Goal: Task Accomplishment & Management: Complete application form

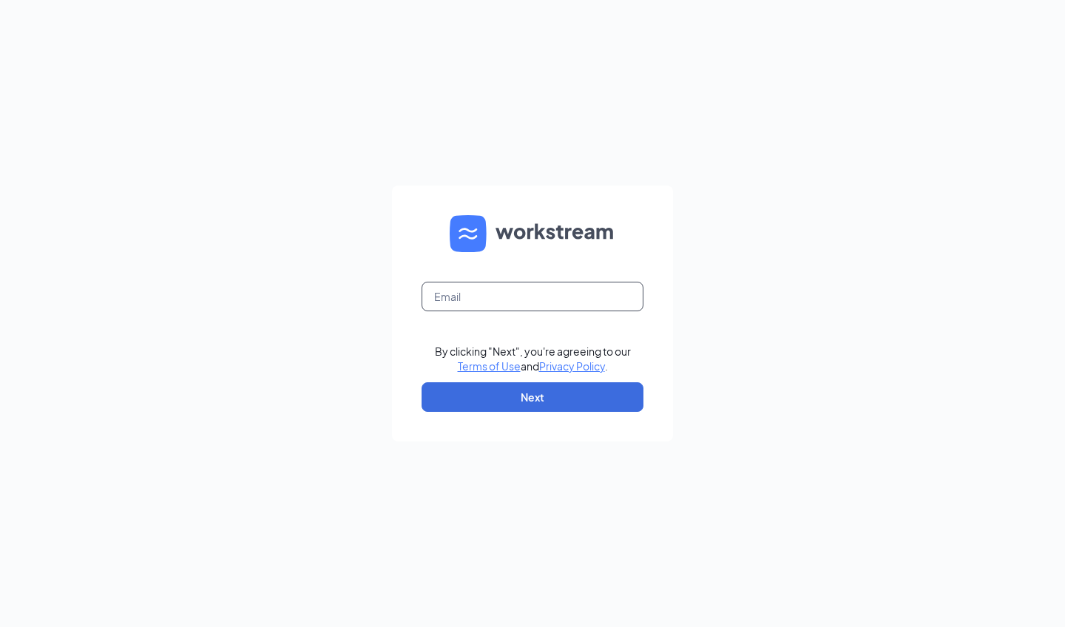
click at [453, 295] on input "text" at bounding box center [532, 297] width 222 height 30
click at [337, 323] on div "By clicking "Next", you're agreeing to our Terms of Use and Privacy Policy . Ne…" at bounding box center [532, 313] width 1065 height 627
click at [516, 285] on input "text" at bounding box center [532, 297] width 222 height 30
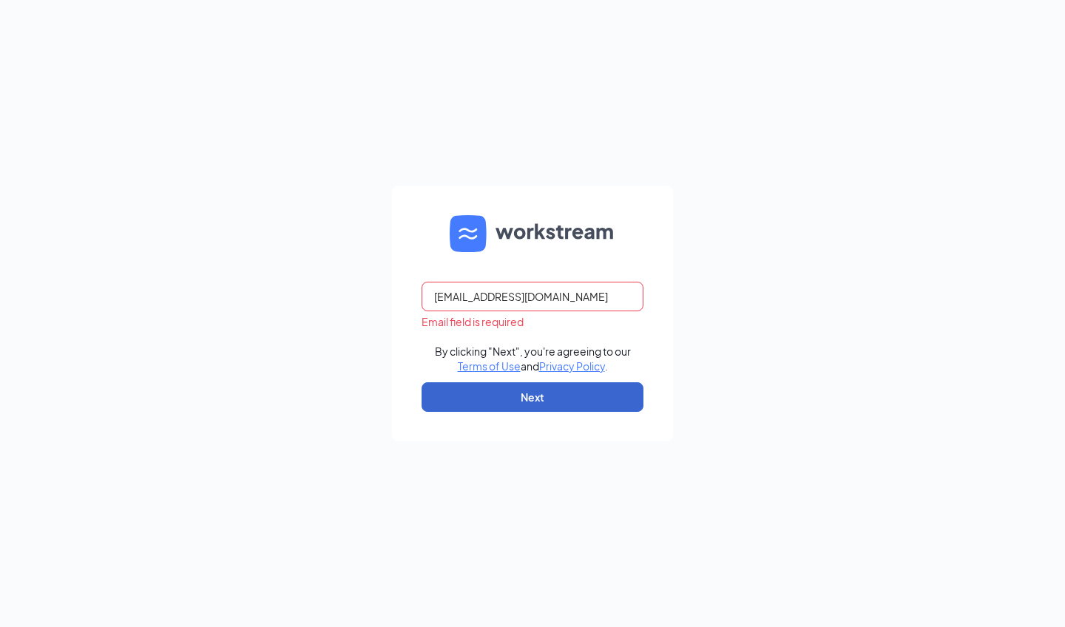
type input "gmavonpark@bleedblue.com"
click at [531, 385] on button "Next" at bounding box center [532, 397] width 222 height 30
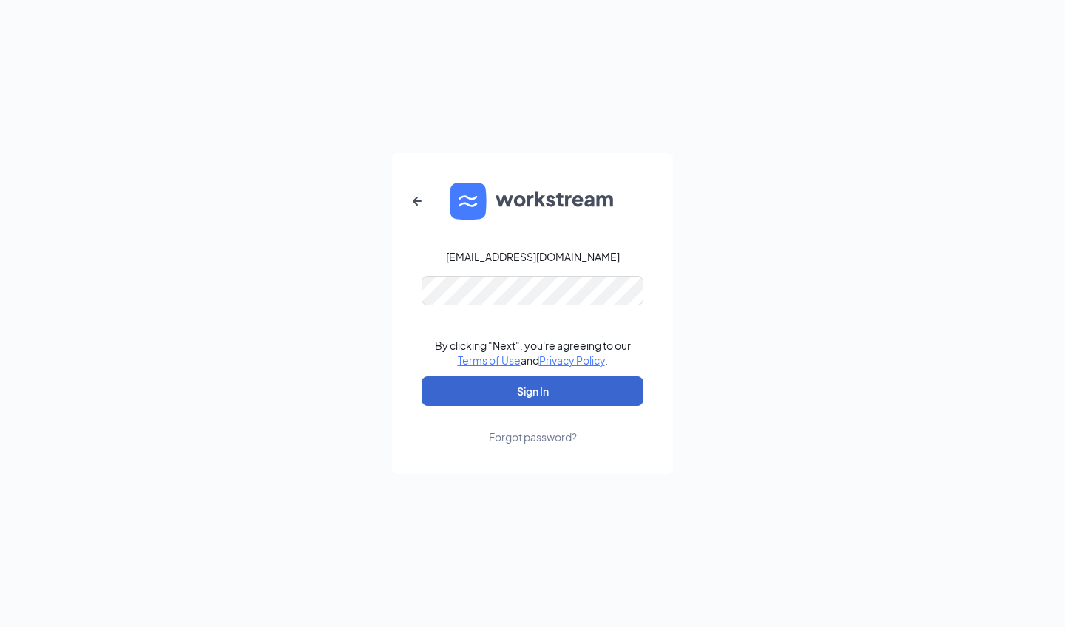
click at [538, 399] on button "Sign In" at bounding box center [532, 391] width 222 height 30
click at [512, 392] on button "Sign In" at bounding box center [532, 391] width 222 height 30
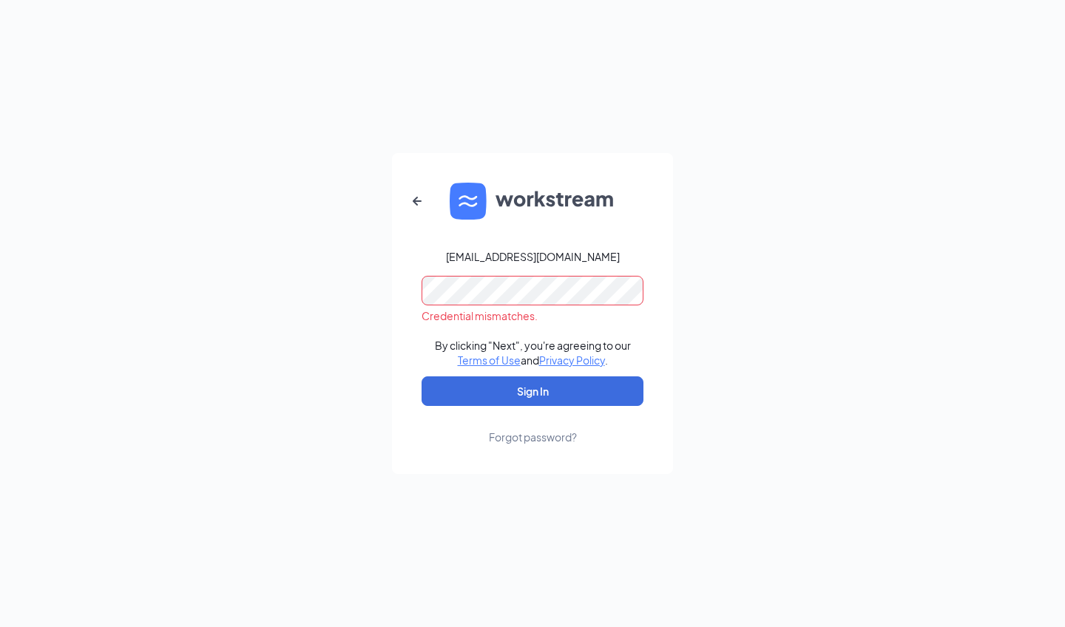
click at [322, 296] on div "gmavonpark@bleedblue.com Credential mismatches. By clicking "Next", you're agre…" at bounding box center [532, 313] width 1065 height 627
click at [532, 390] on button "Sign In" at bounding box center [532, 391] width 222 height 30
click at [584, 375] on form "gmavonpark@bleedblue.com By clicking "Next", you're agreeing to our Terms of Us…" at bounding box center [532, 313] width 281 height 321
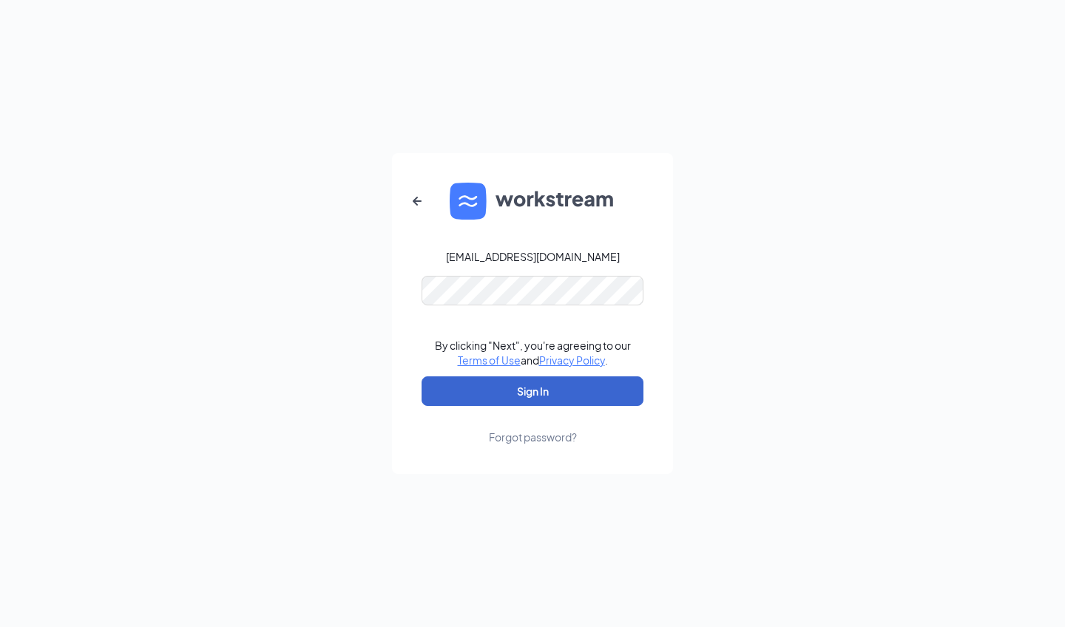
click at [586, 382] on button "Sign In" at bounding box center [532, 391] width 222 height 30
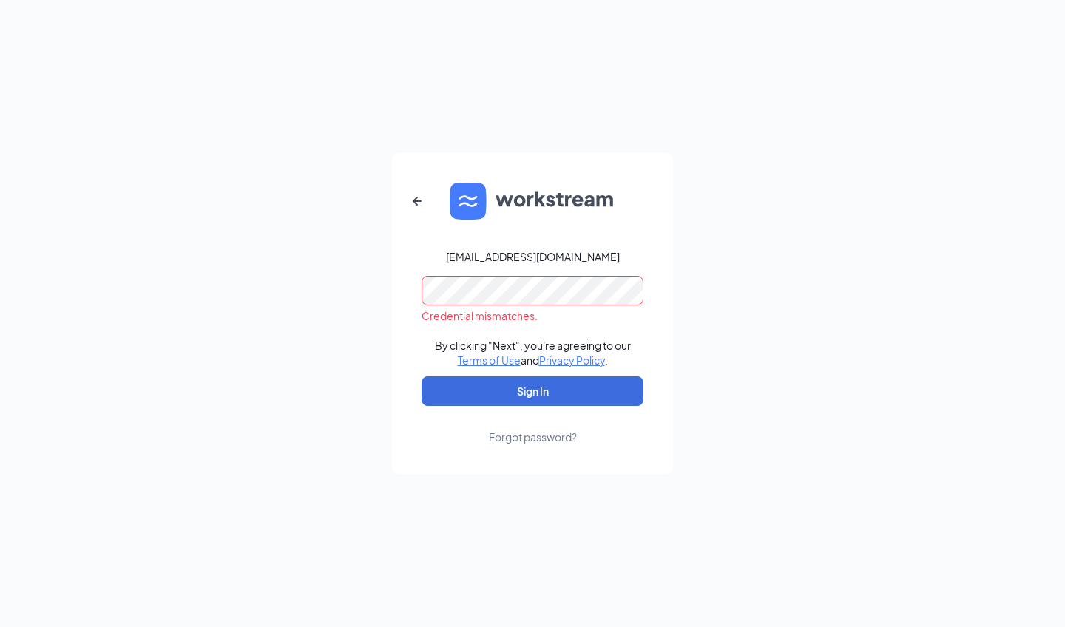
click at [307, 288] on div "gmavonpark@bleedblue.com Credential mismatches. By clicking "Next", you're agre…" at bounding box center [532, 313] width 1065 height 627
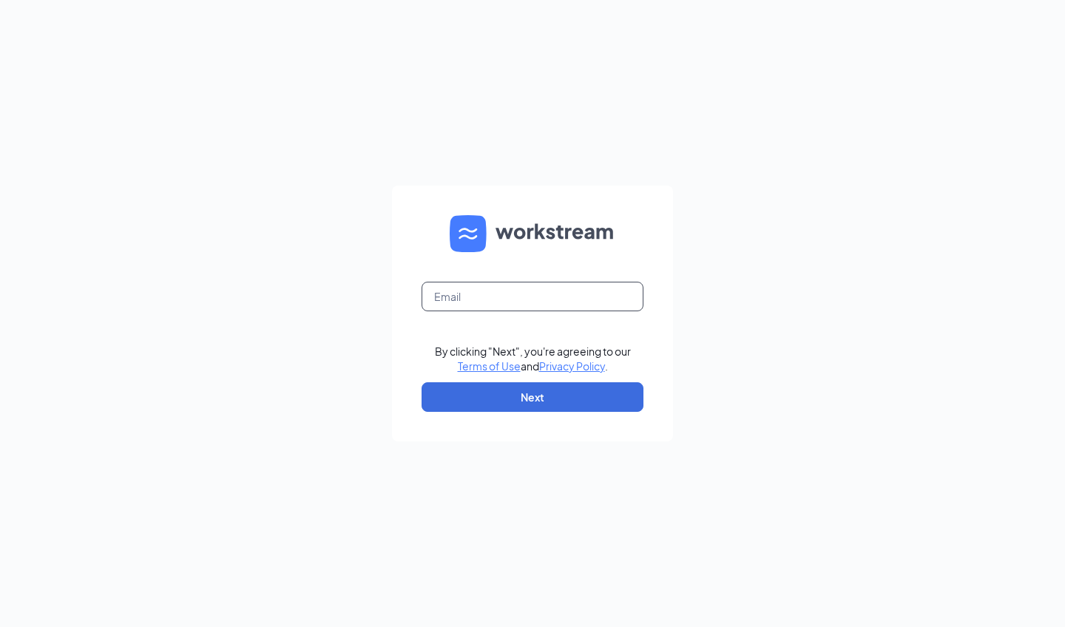
click at [480, 304] on input "text" at bounding box center [532, 297] width 222 height 30
click at [535, 297] on input "text" at bounding box center [532, 297] width 222 height 30
type input "[EMAIL_ADDRESS][DOMAIN_NAME]"
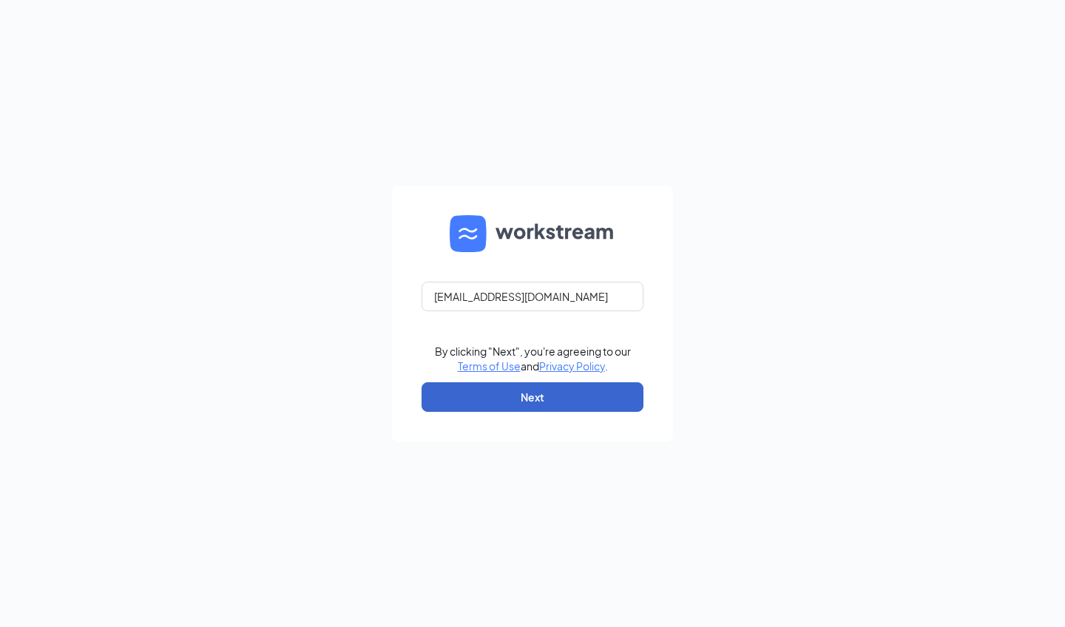
click at [527, 390] on button "Next" at bounding box center [532, 397] width 222 height 30
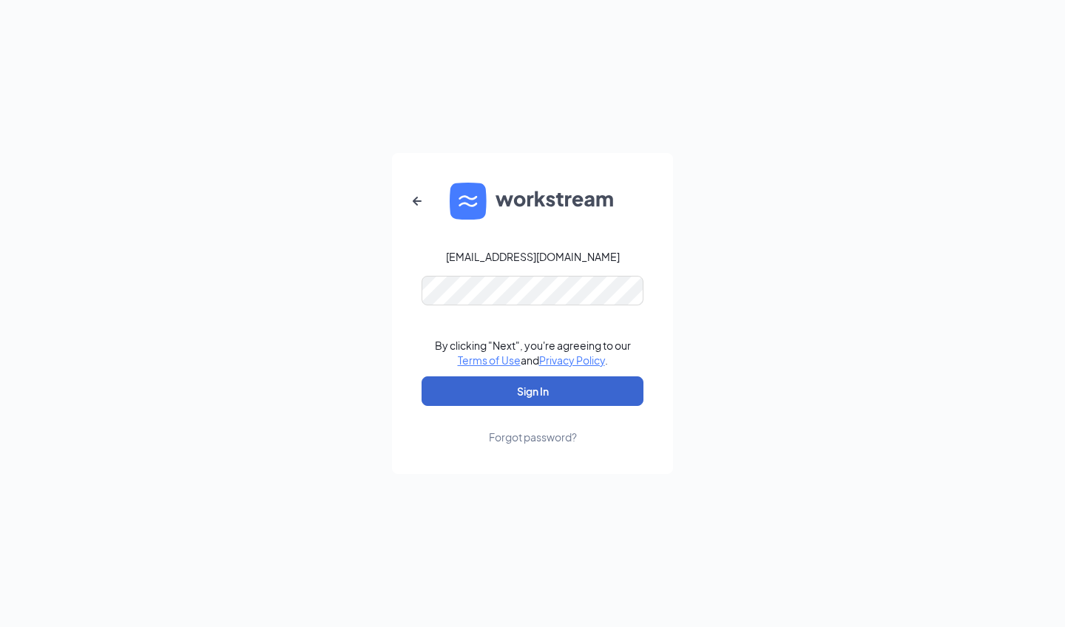
click at [571, 399] on button "Sign In" at bounding box center [532, 391] width 222 height 30
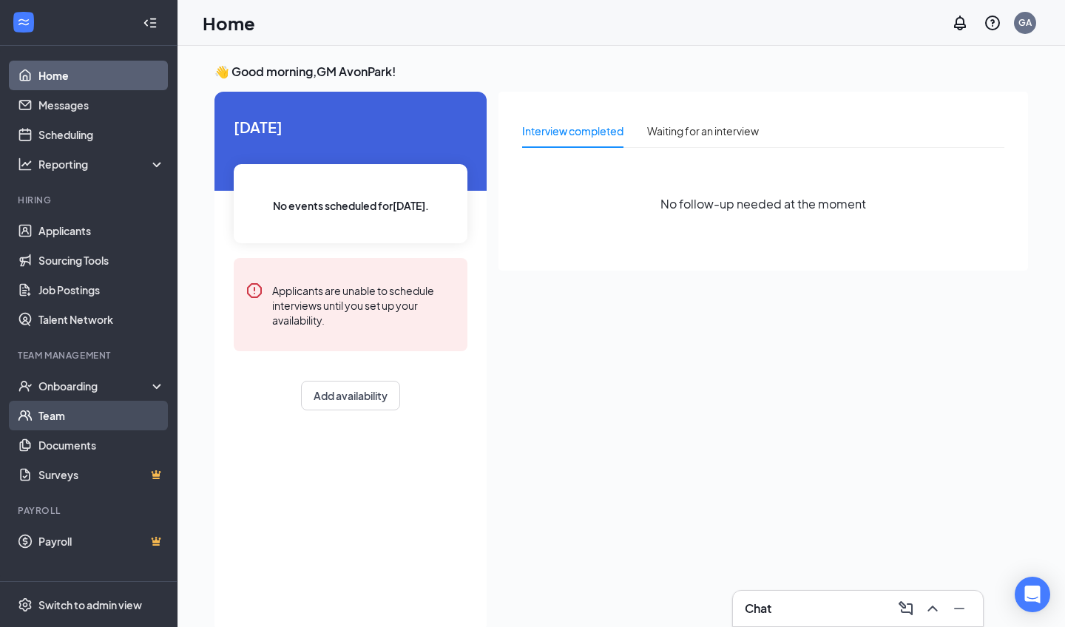
click at [109, 416] on link "Team" at bounding box center [101, 416] width 126 height 30
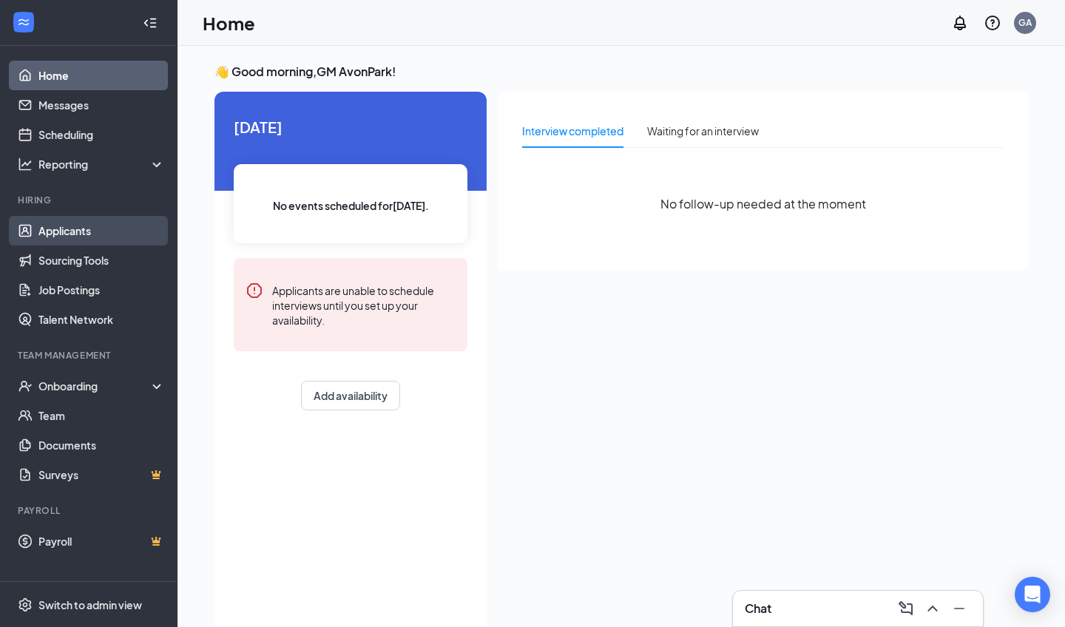
click at [93, 231] on link "Applicants" at bounding box center [101, 231] width 126 height 30
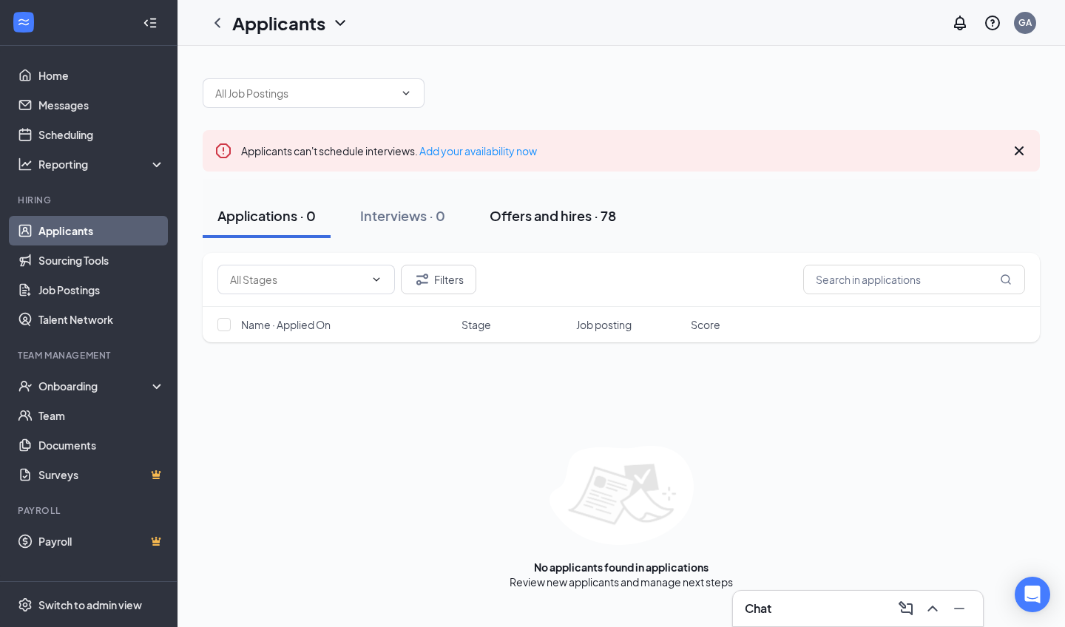
click at [558, 215] on div "Offers and hires · 78" at bounding box center [553, 215] width 126 height 18
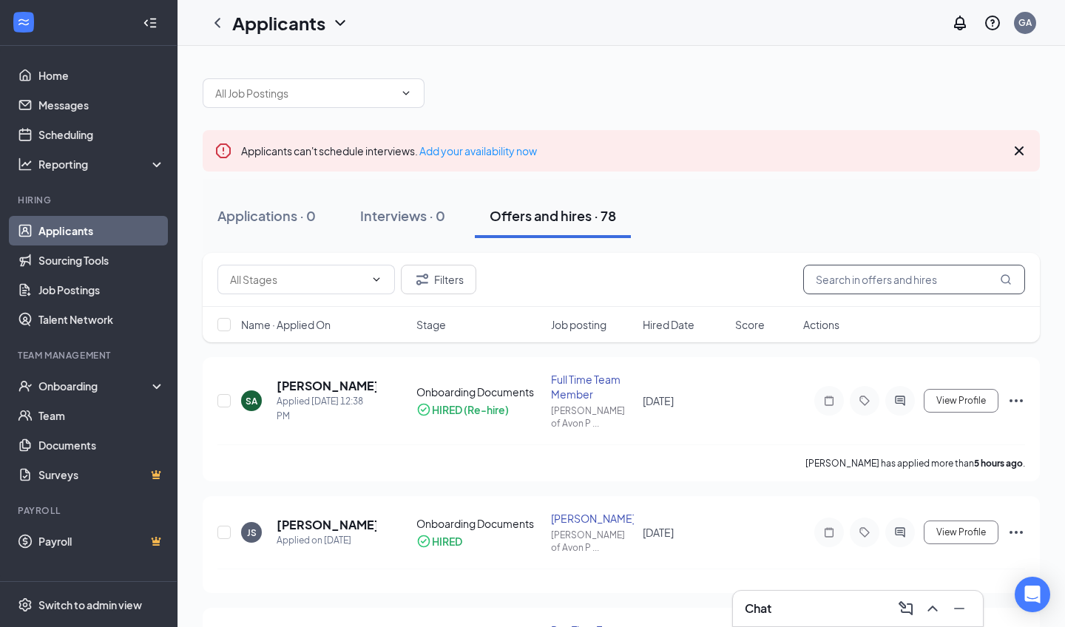
click at [932, 288] on input "text" at bounding box center [914, 280] width 222 height 30
click at [920, 272] on input "text" at bounding box center [914, 280] width 222 height 30
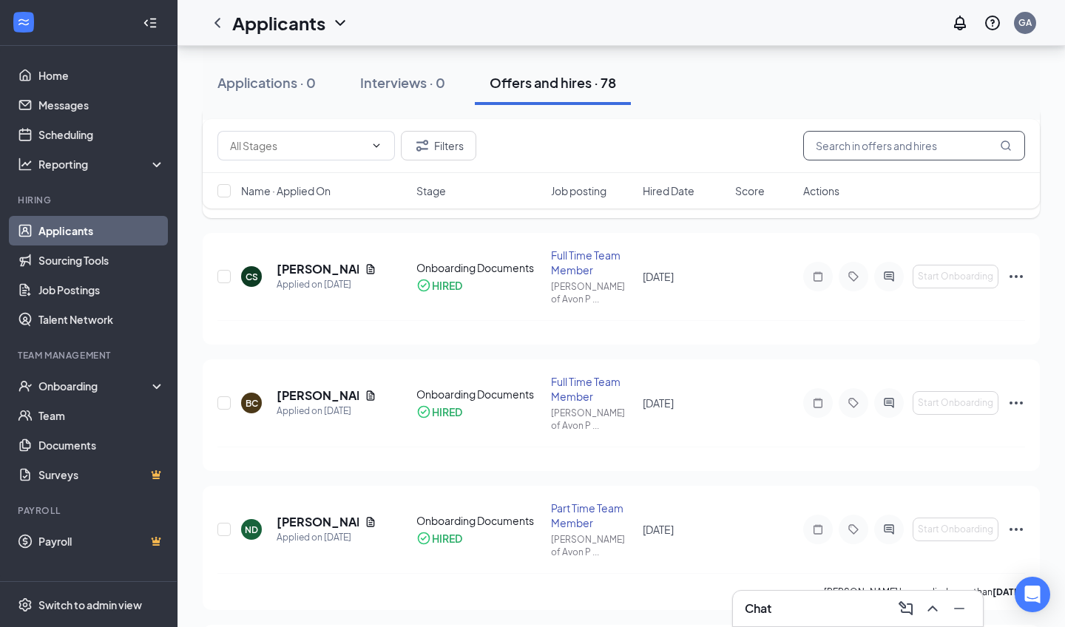
scroll to position [289, 0]
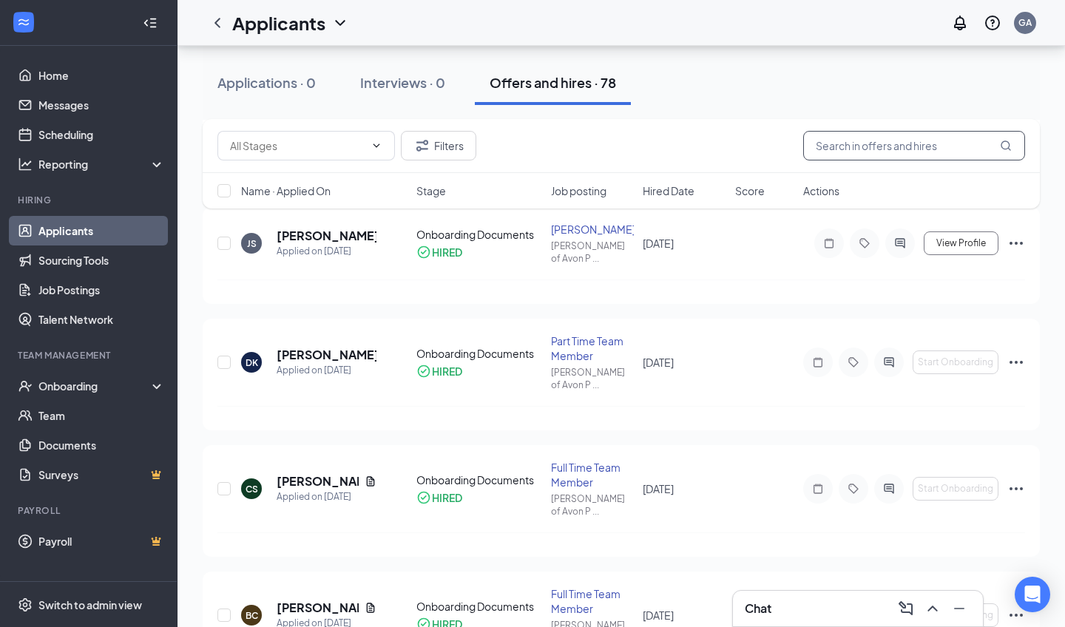
click at [833, 140] on input "text" at bounding box center [914, 146] width 222 height 30
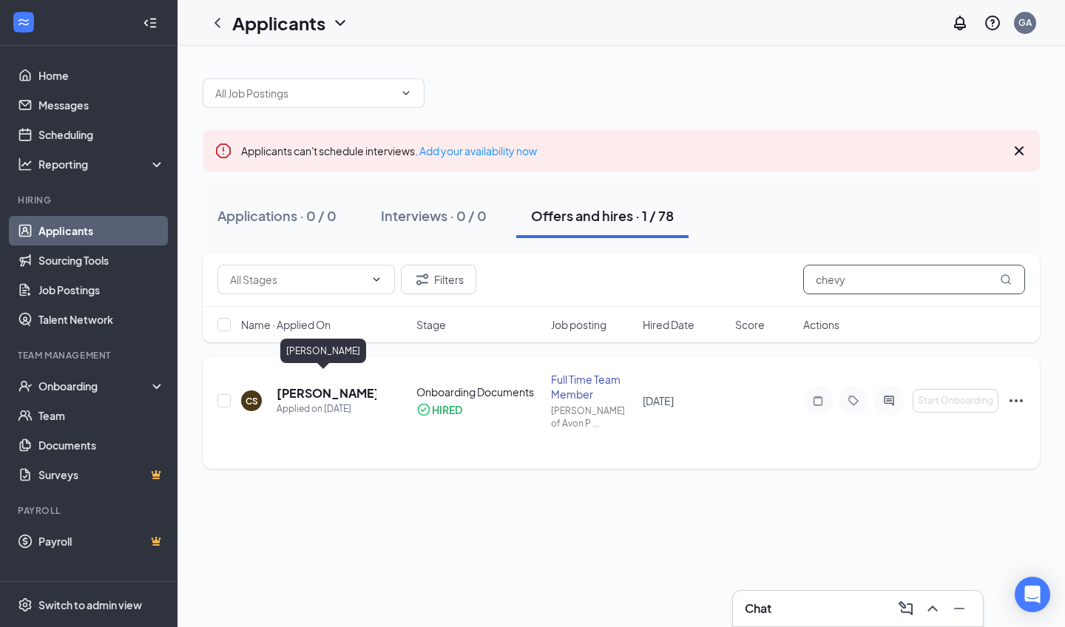
type input "chevy"
click at [313, 387] on h5 "[PERSON_NAME]" at bounding box center [327, 393] width 100 height 16
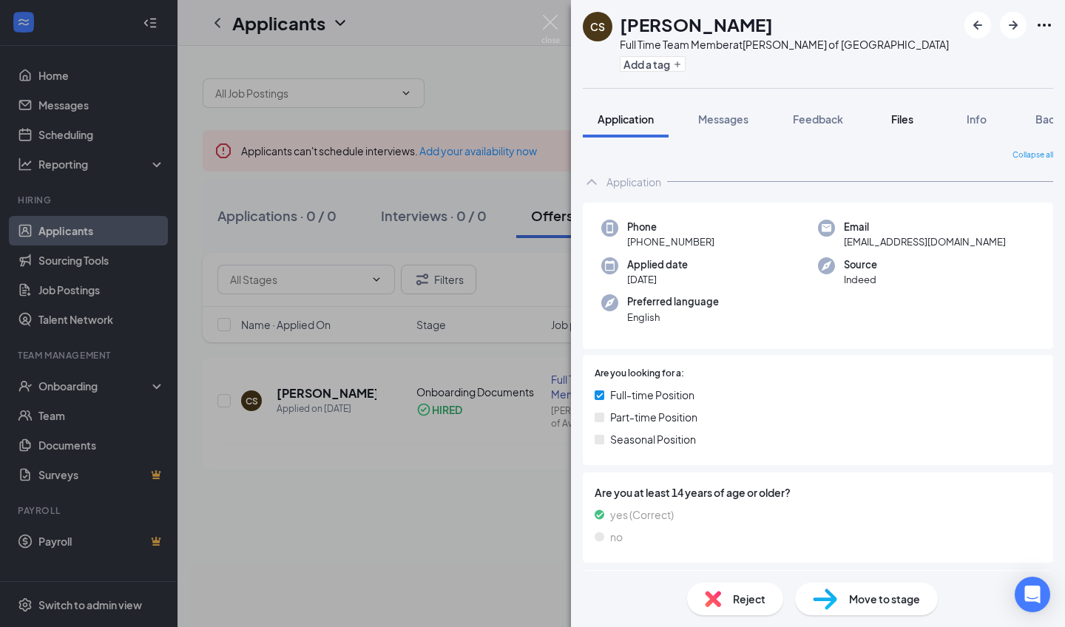
click at [901, 120] on span "Files" at bounding box center [902, 118] width 22 height 13
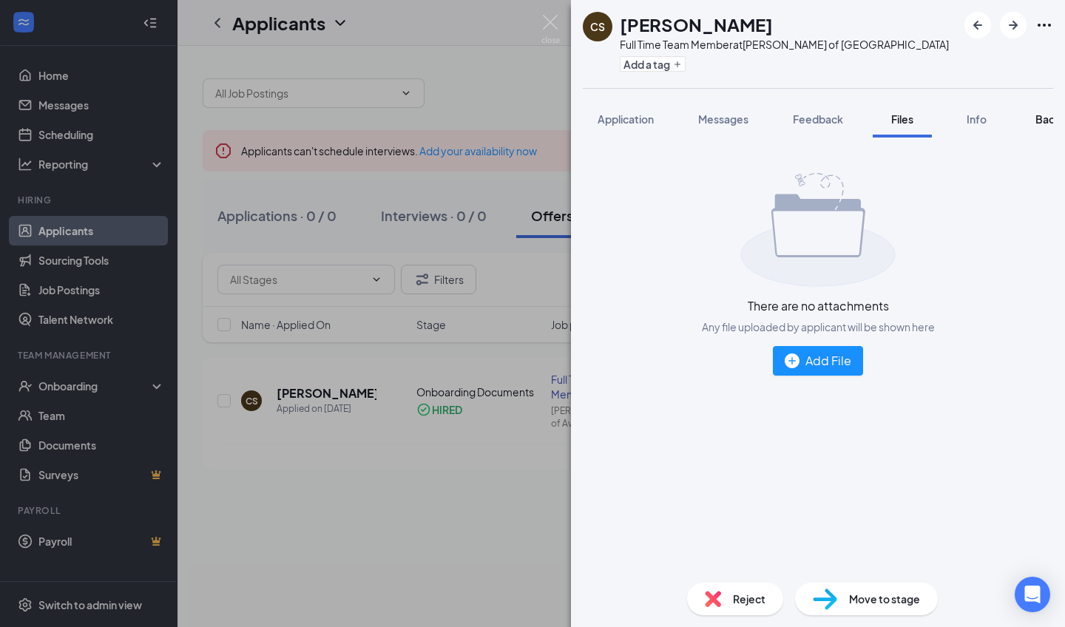
click at [1033, 113] on button "Background" at bounding box center [1065, 119] width 90 height 37
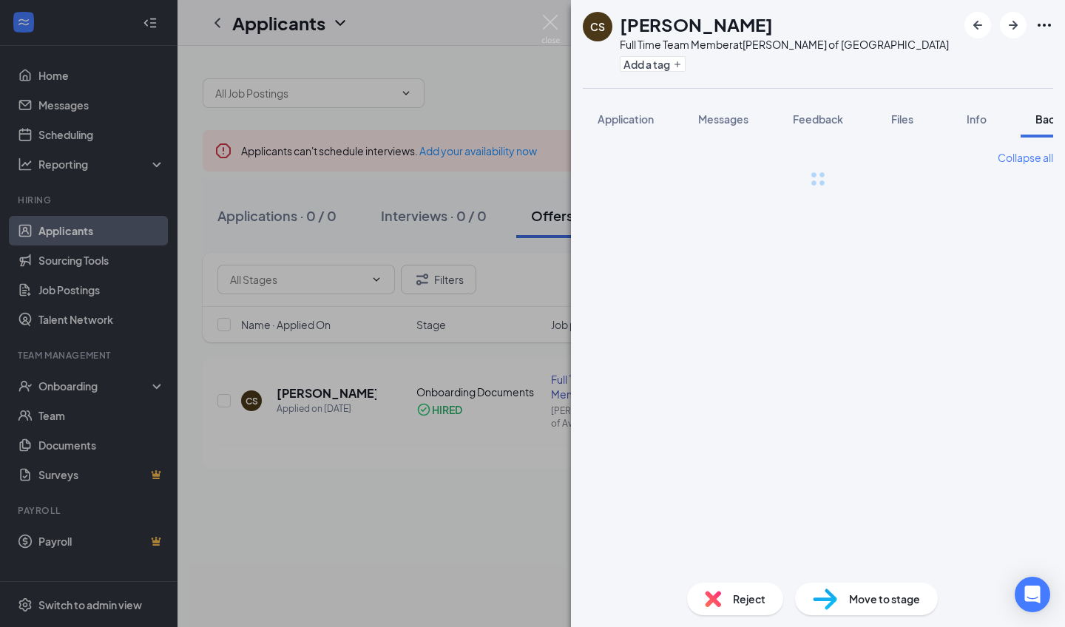
scroll to position [0, 61]
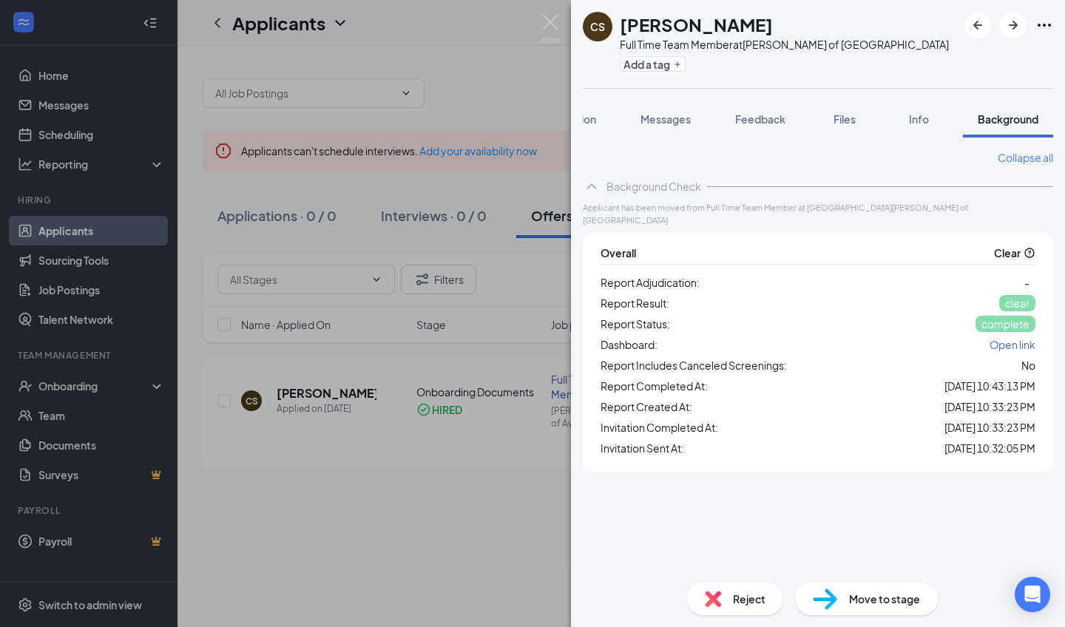
click at [1011, 341] on div "Report Adjudication: - Report Result: clear Report Status: complete Dashboard: …" at bounding box center [817, 365] width 435 height 183
click at [1006, 338] on span "Open link" at bounding box center [1012, 344] width 46 height 13
click at [588, 177] on div "Background Check" at bounding box center [818, 187] width 470 height 30
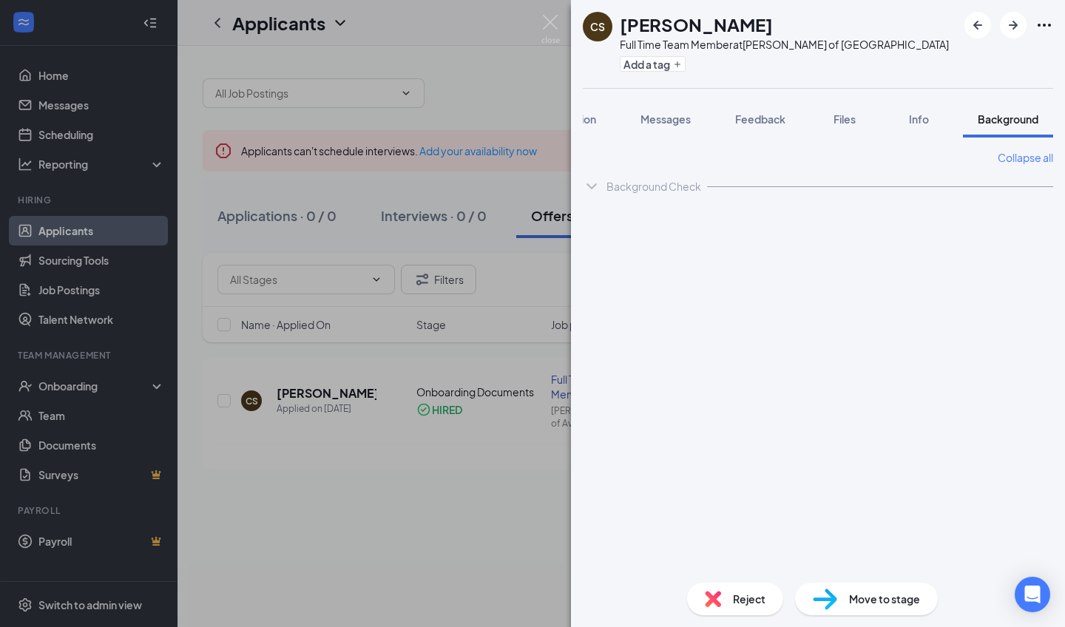
click at [546, 24] on img at bounding box center [550, 29] width 18 height 29
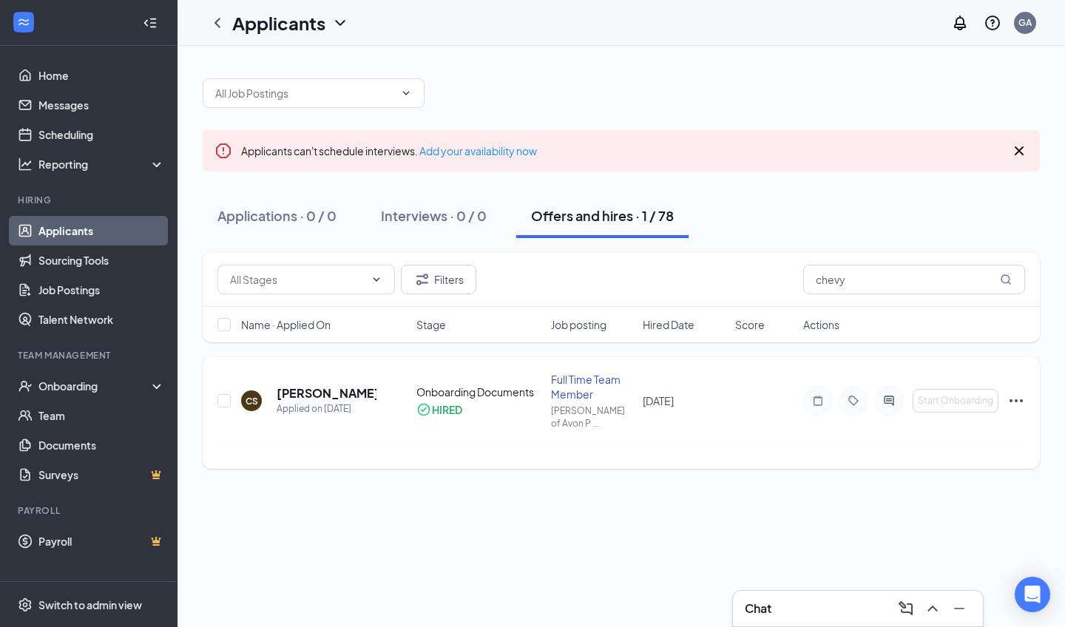
click at [570, 397] on div "Full Time Team Member" at bounding box center [593, 387] width 84 height 30
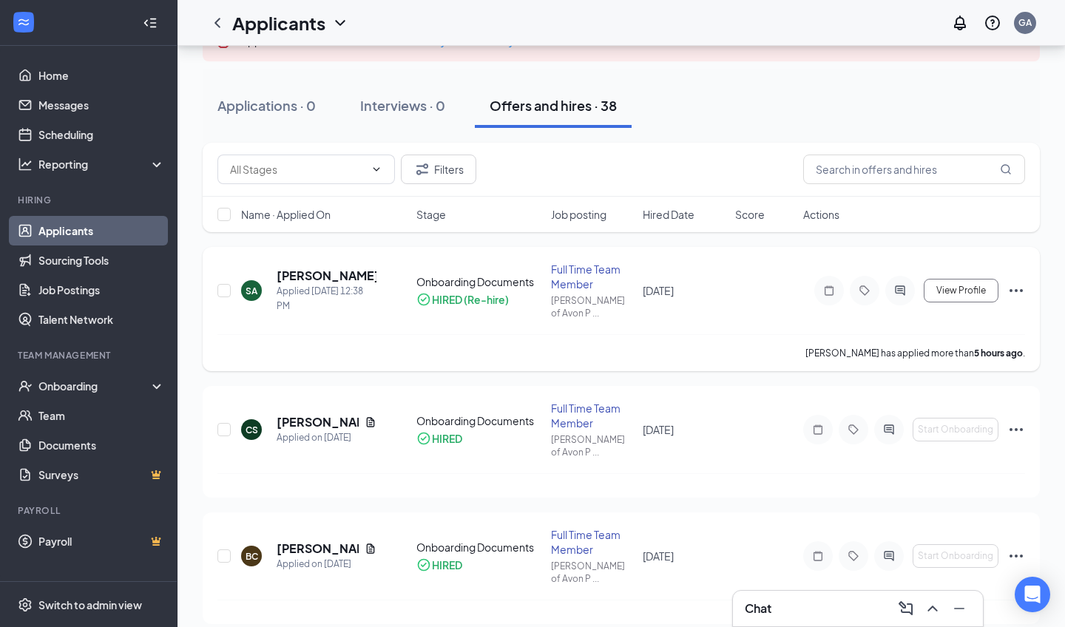
scroll to position [139, 0]
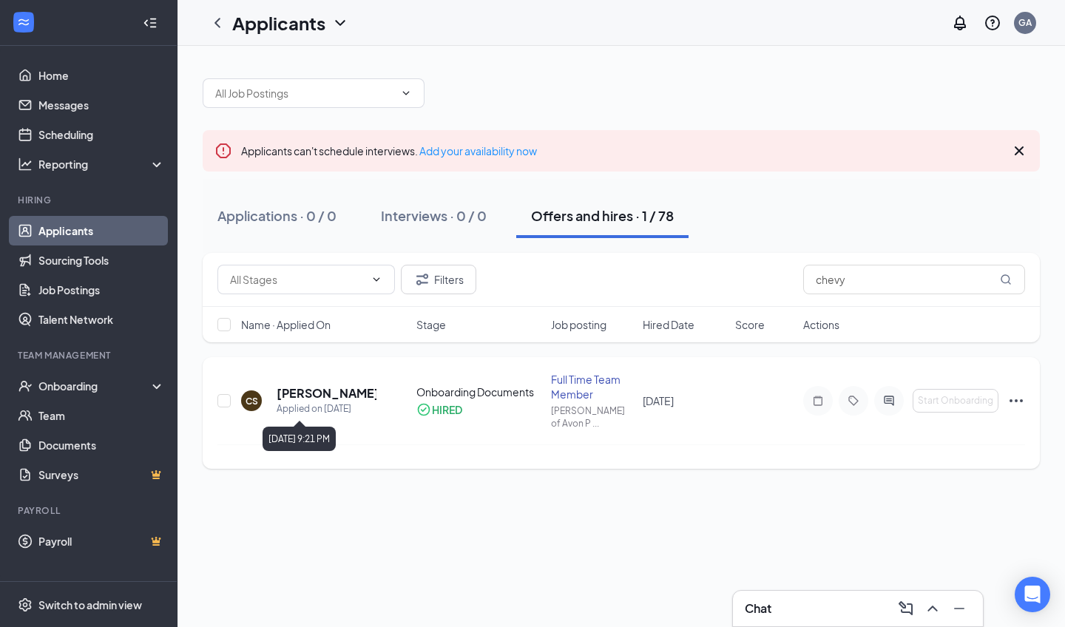
click at [326, 386] on h5 "[PERSON_NAME]" at bounding box center [327, 393] width 100 height 16
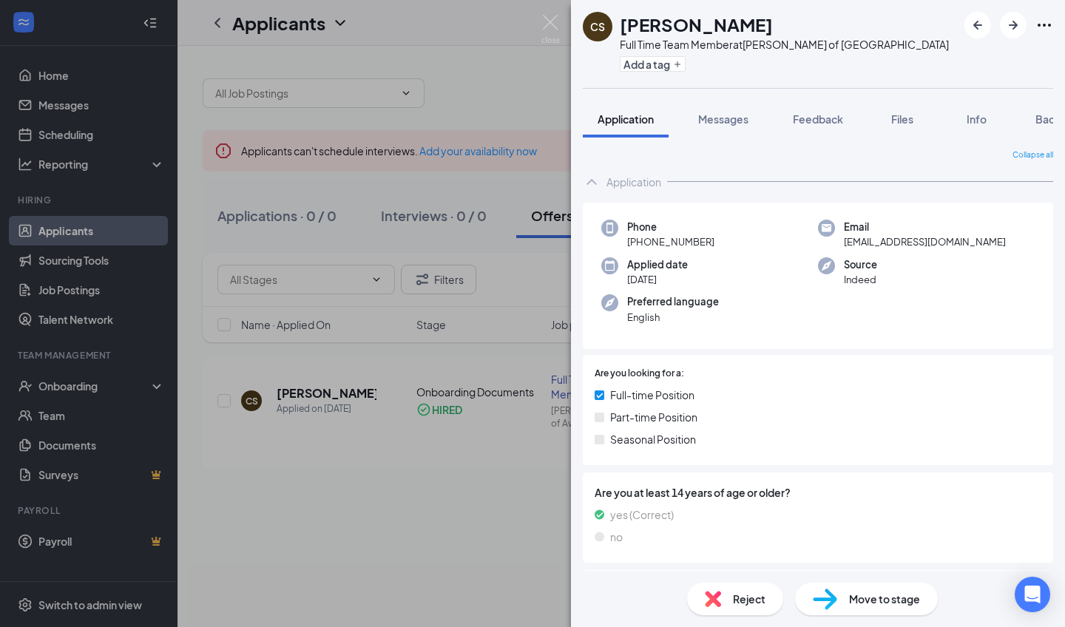
click at [376, 488] on div "CS Chevy Stern Full Time Team Member at Culver's of Avon Park Add a tag Applica…" at bounding box center [532, 313] width 1065 height 627
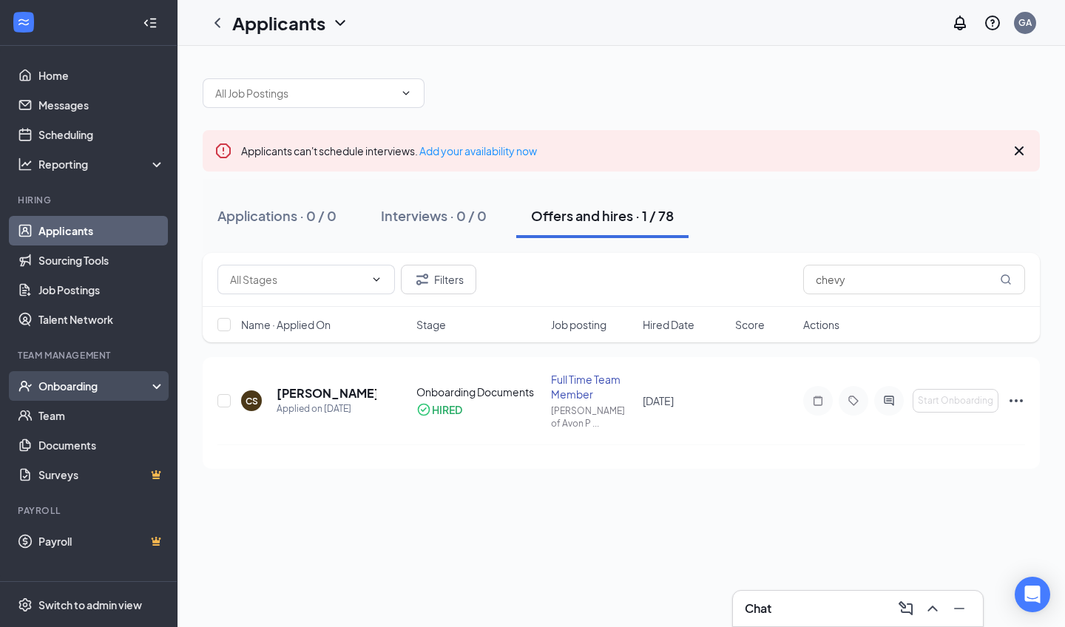
click at [118, 386] on div "Onboarding" at bounding box center [95, 386] width 114 height 15
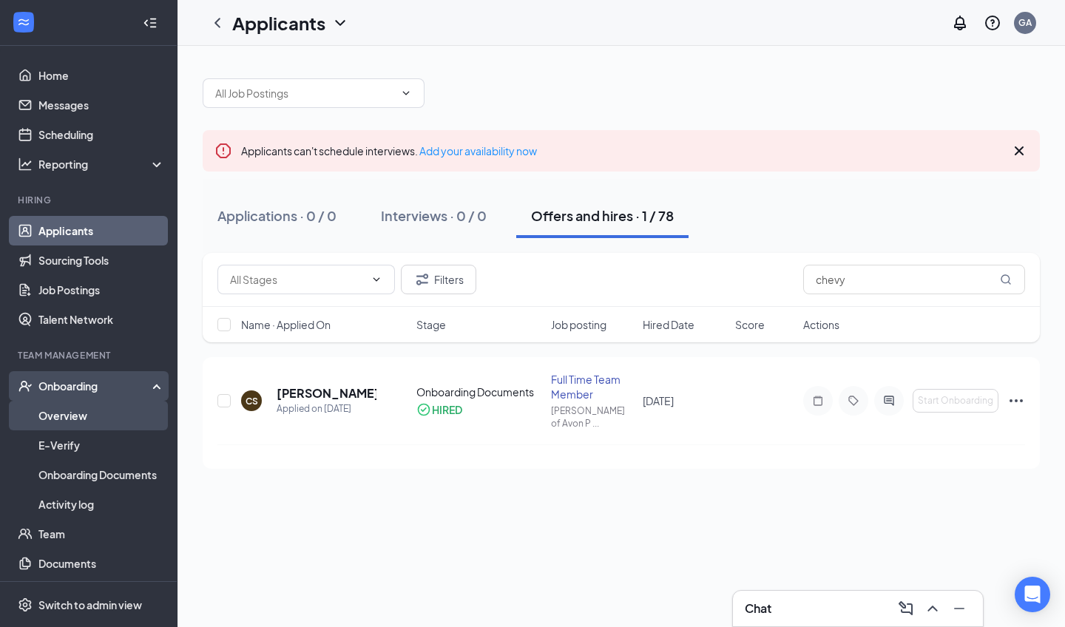
click at [76, 419] on link "Overview" at bounding box center [101, 416] width 126 height 30
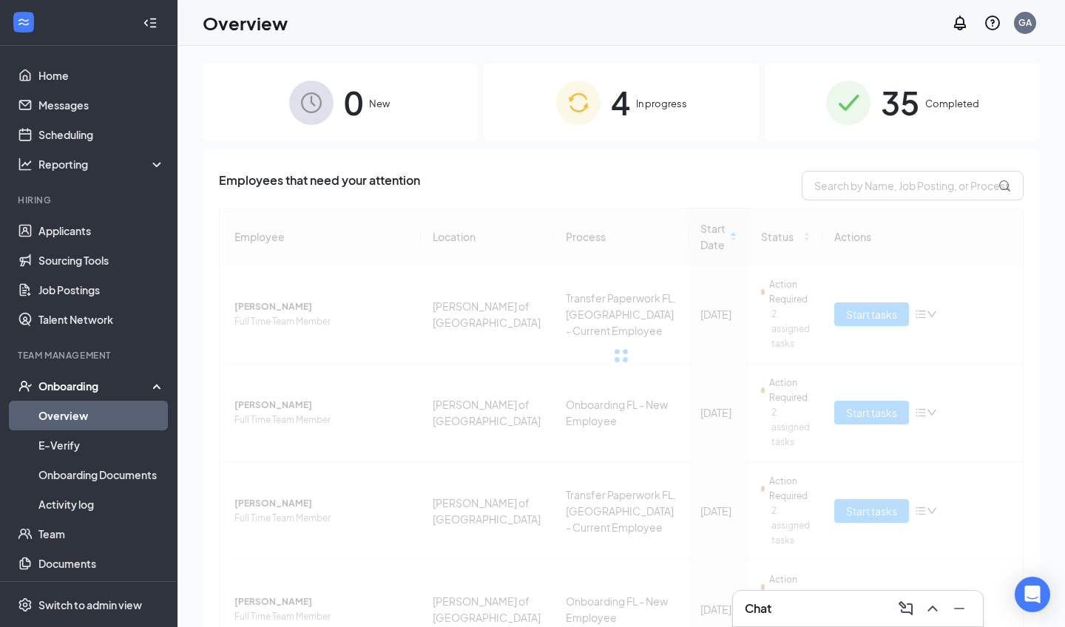
click at [616, 94] on span "4" at bounding box center [620, 102] width 19 height 51
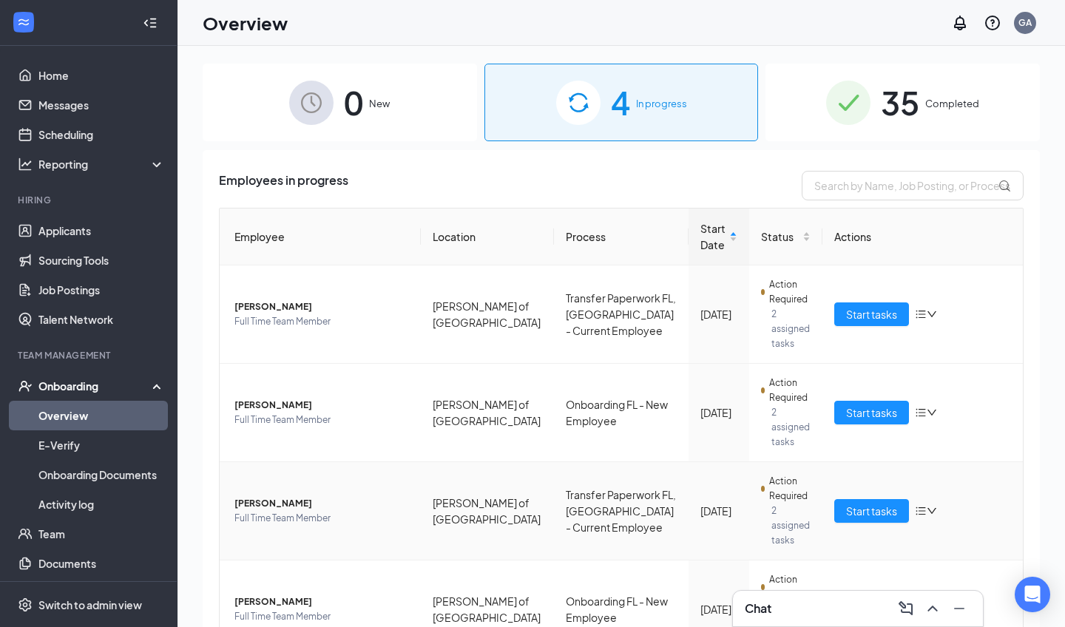
click at [318, 504] on span "Chevy M Stern" at bounding box center [321, 503] width 175 height 15
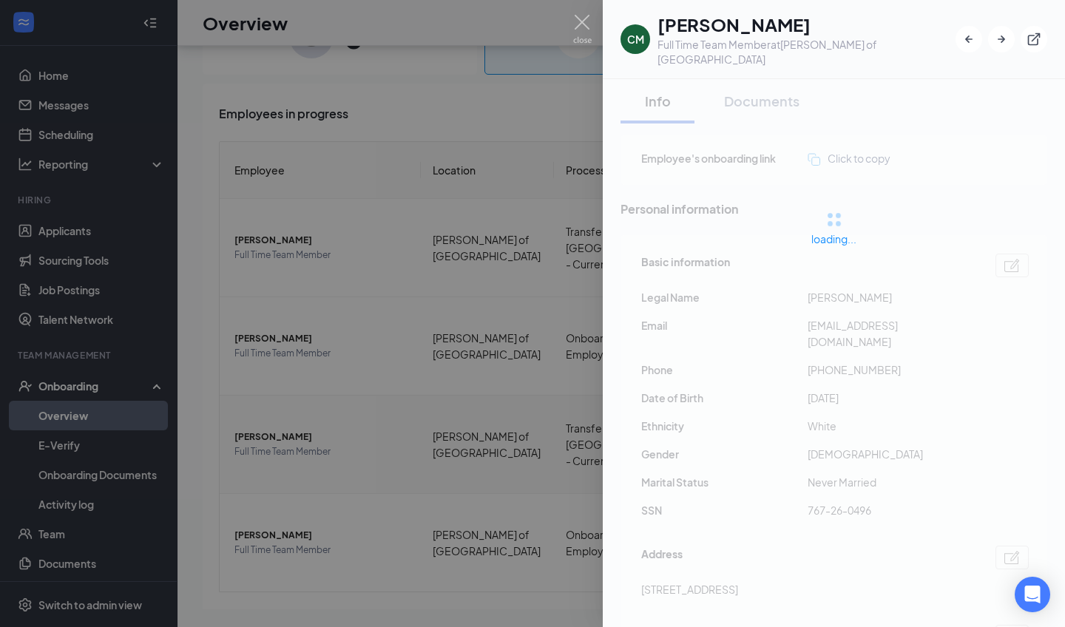
scroll to position [67, 0]
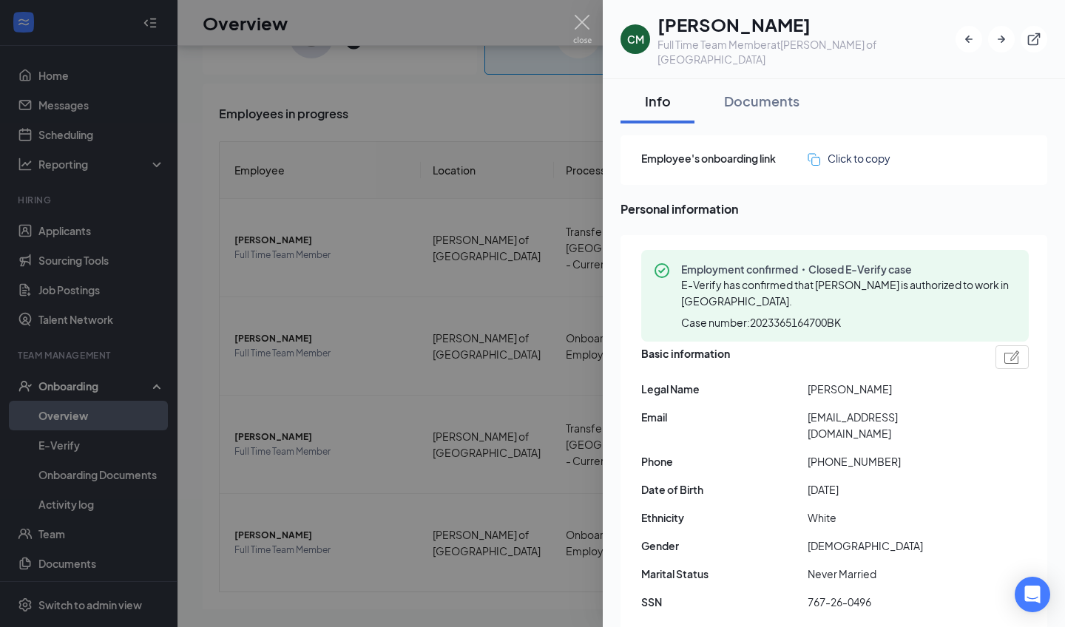
click at [325, 403] on div at bounding box center [532, 313] width 1065 height 627
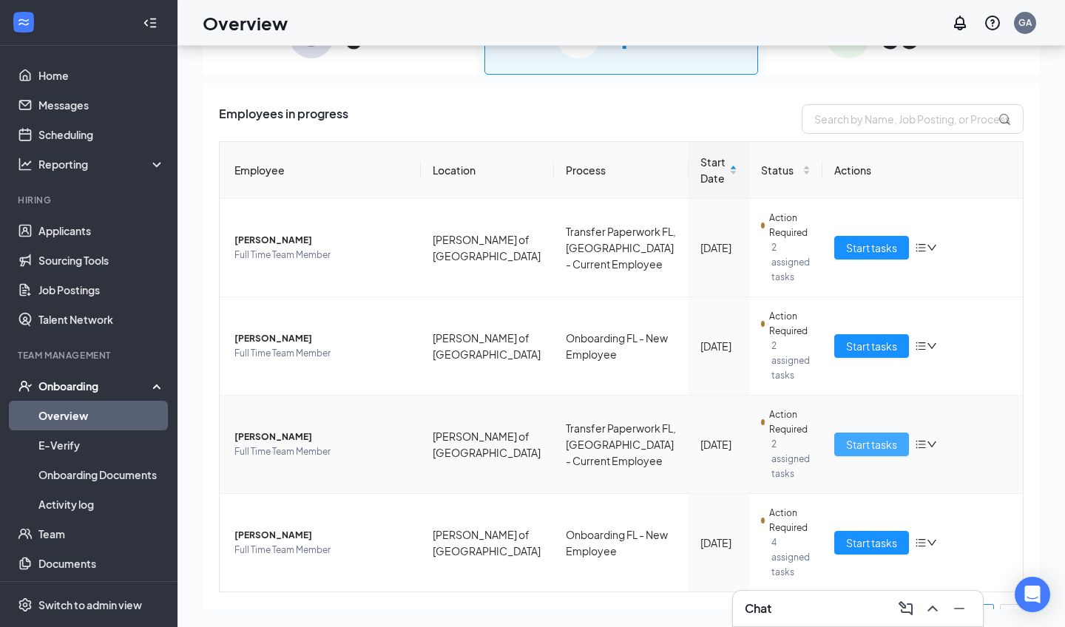
click at [864, 445] on span "Start tasks" at bounding box center [871, 444] width 51 height 16
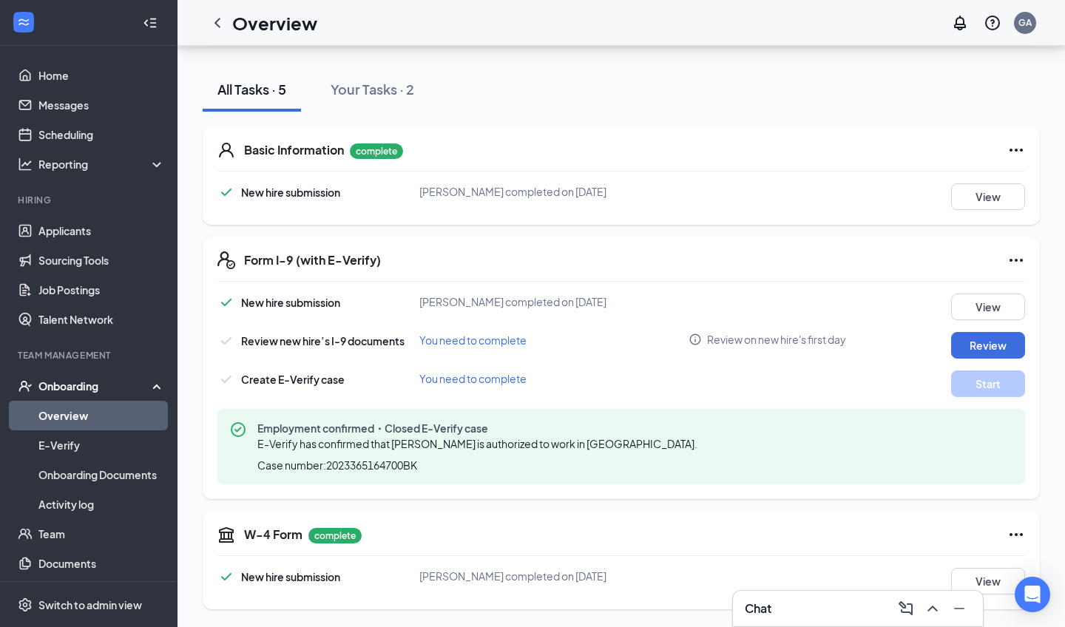
scroll to position [149, 0]
click at [514, 348] on div "You need to complete" at bounding box center [553, 340] width 269 height 16
click at [964, 348] on button "Review" at bounding box center [988, 345] width 74 height 27
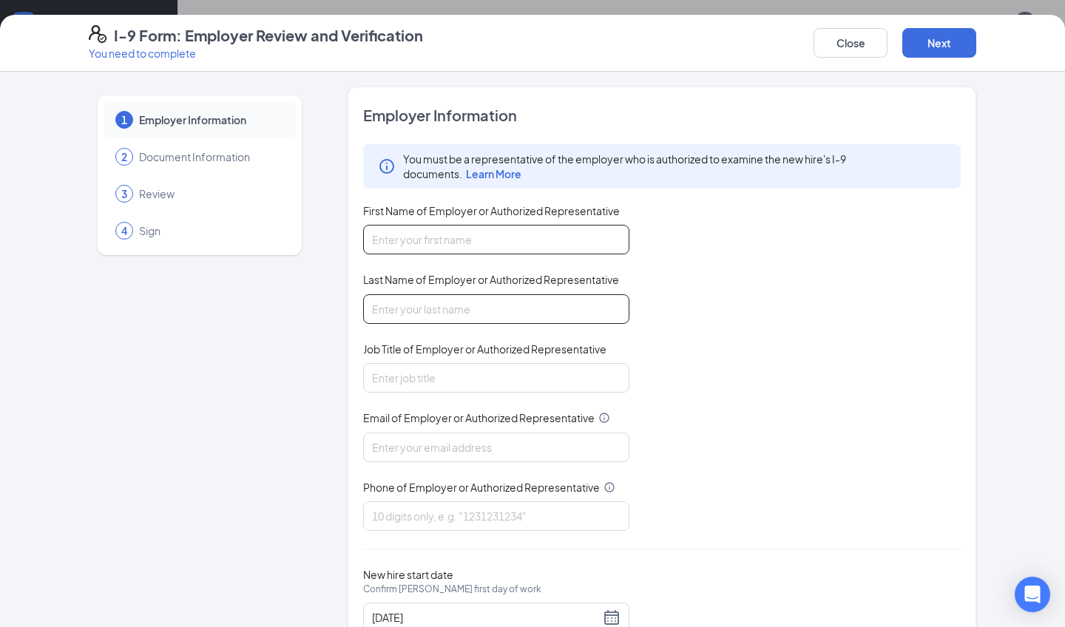
scroll to position [0, 0]
type input "Chevy"
type input "S"
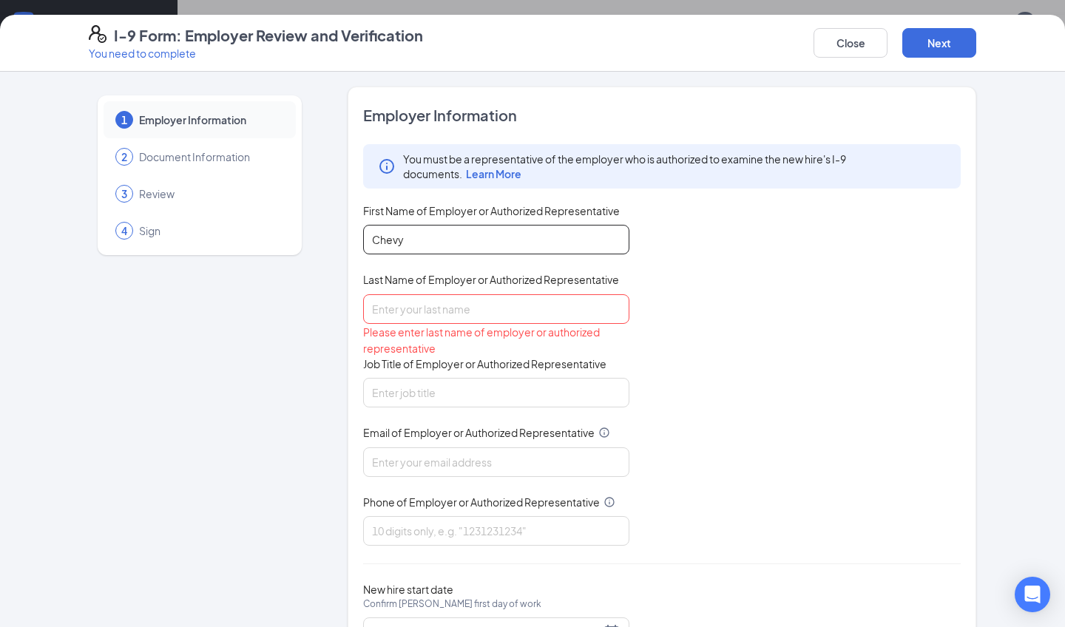
drag, startPoint x: 421, startPoint y: 238, endPoint x: 333, endPoint y: 238, distance: 87.3
click at [333, 238] on div "1 Employer Information 2 Document Information 3 Review 4 Sign Employer Informat…" at bounding box center [532, 385] width 887 height 597
type input "Jonah"
click at [505, 308] on input "Last Name of Employer or Authorized Representative" at bounding box center [496, 309] width 266 height 30
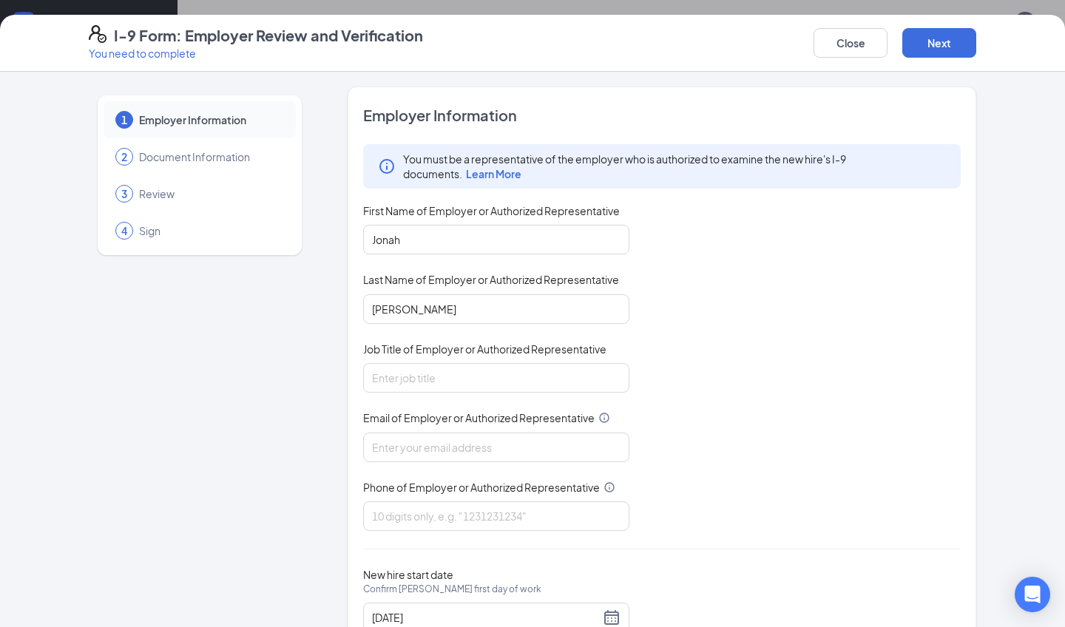
click at [725, 367] on div "You must be a representative of the employer who is authorized to examine the n…" at bounding box center [661, 337] width 597 height 387
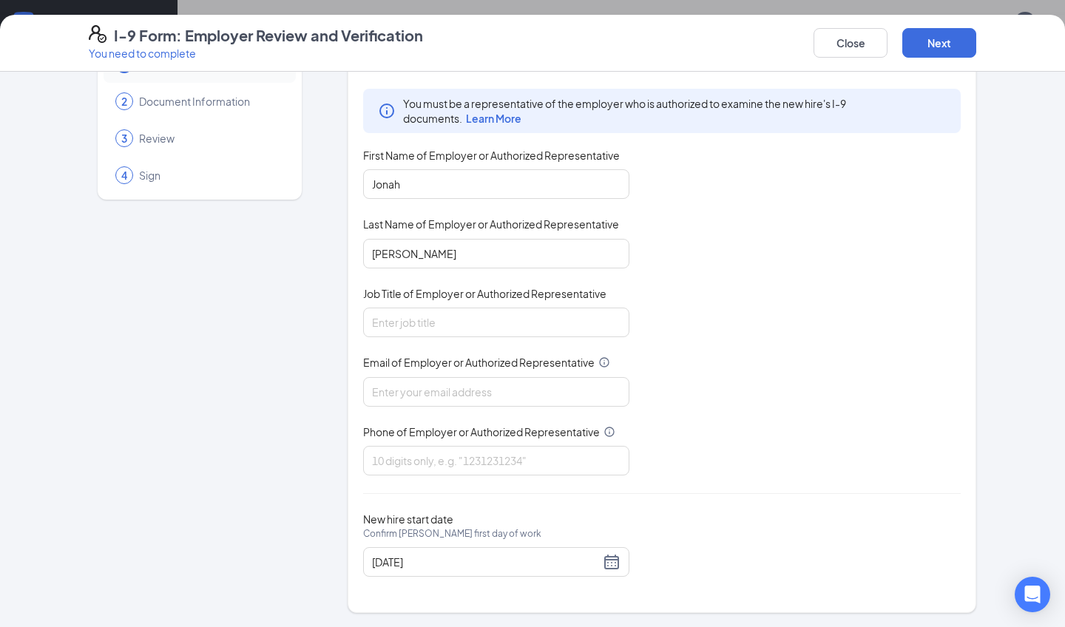
scroll to position [55, 0]
drag, startPoint x: 433, startPoint y: 259, endPoint x: 301, endPoint y: 261, distance: 131.6
click at [301, 261] on div "1 Employer Information 2 Document Information 3 Review 4 Sign Employer Informat…" at bounding box center [532, 323] width 887 height 582
type input "B"
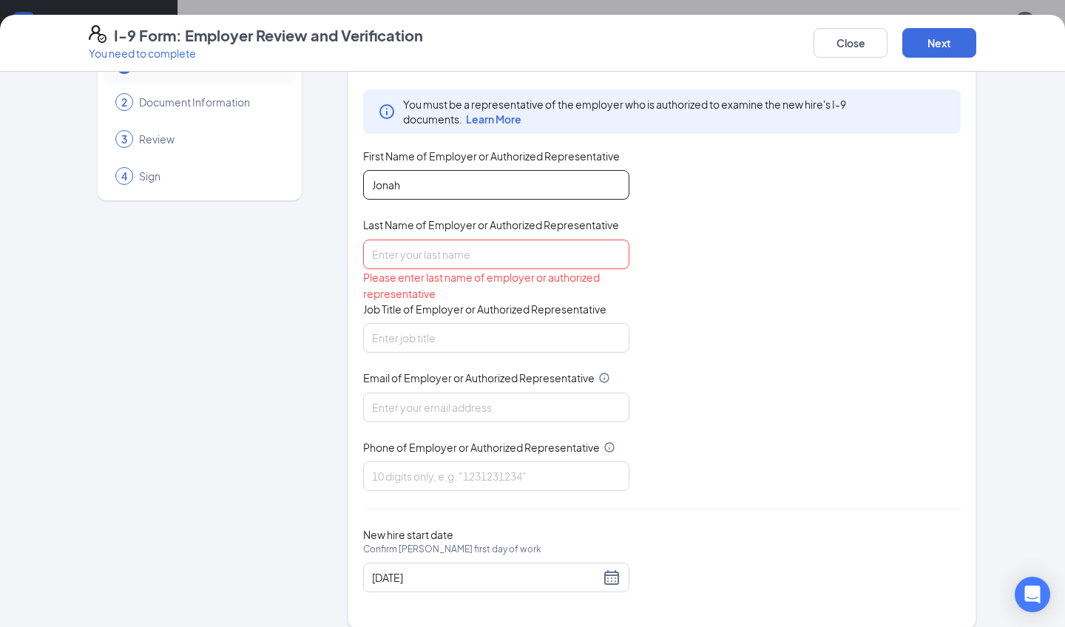
drag, startPoint x: 420, startPoint y: 195, endPoint x: 315, endPoint y: 189, distance: 105.2
click at [315, 189] on div "1 Employer Information 2 Document Information 3 Review 4 Sign Employer Informat…" at bounding box center [532, 330] width 887 height 597
drag, startPoint x: 415, startPoint y: 180, endPoint x: 328, endPoint y: 180, distance: 87.3
click at [328, 180] on div "1 Employer Information 2 Document Information 3 Review 4 Sign Employer Informat…" at bounding box center [532, 330] width 887 height 597
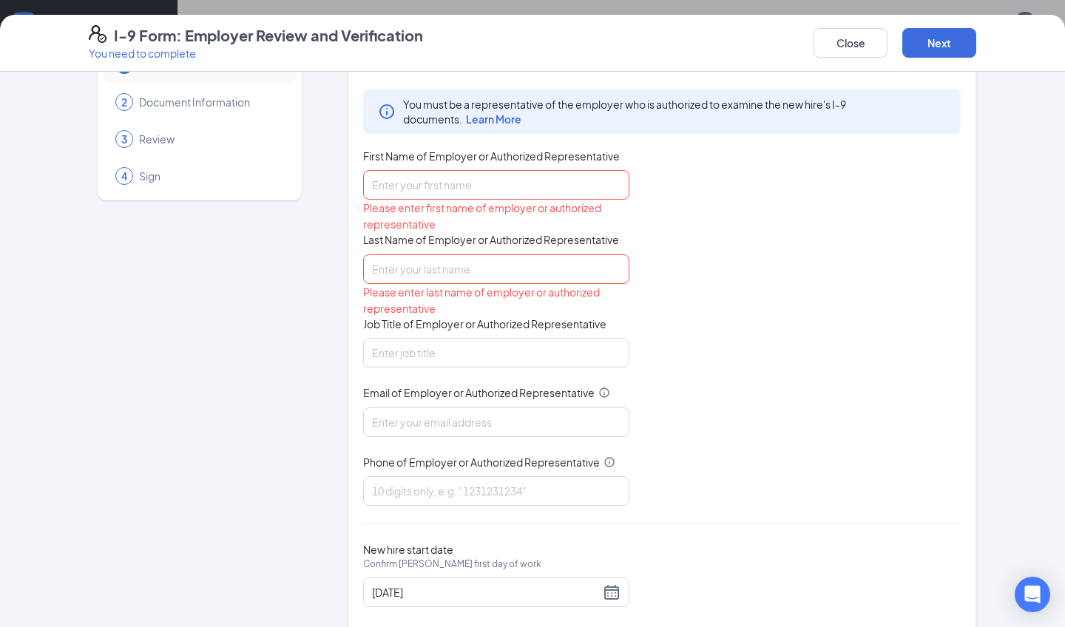
click at [212, 408] on div "1 Employer Information 2 Document Information 3 Review 4 Sign" at bounding box center [200, 338] width 222 height 612
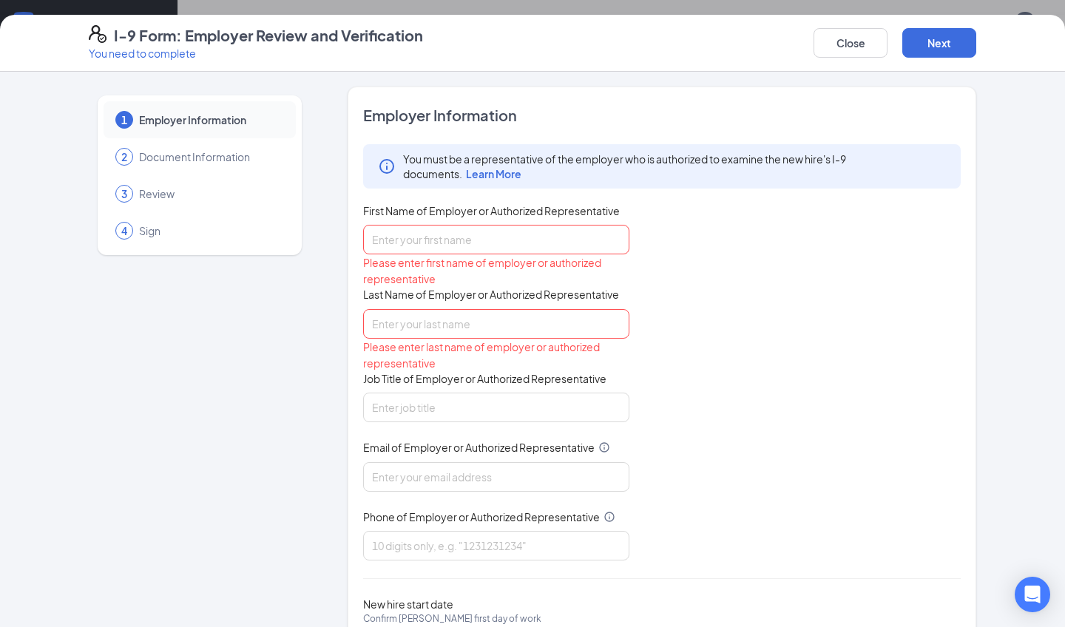
scroll to position [0, 0]
click at [890, 263] on div "You must be a representative of the employer who is authorized to examine the n…" at bounding box center [661, 352] width 597 height 416
click at [813, 305] on div "You must be a representative of the employer who is authorized to examine the n…" at bounding box center [661, 352] width 597 height 416
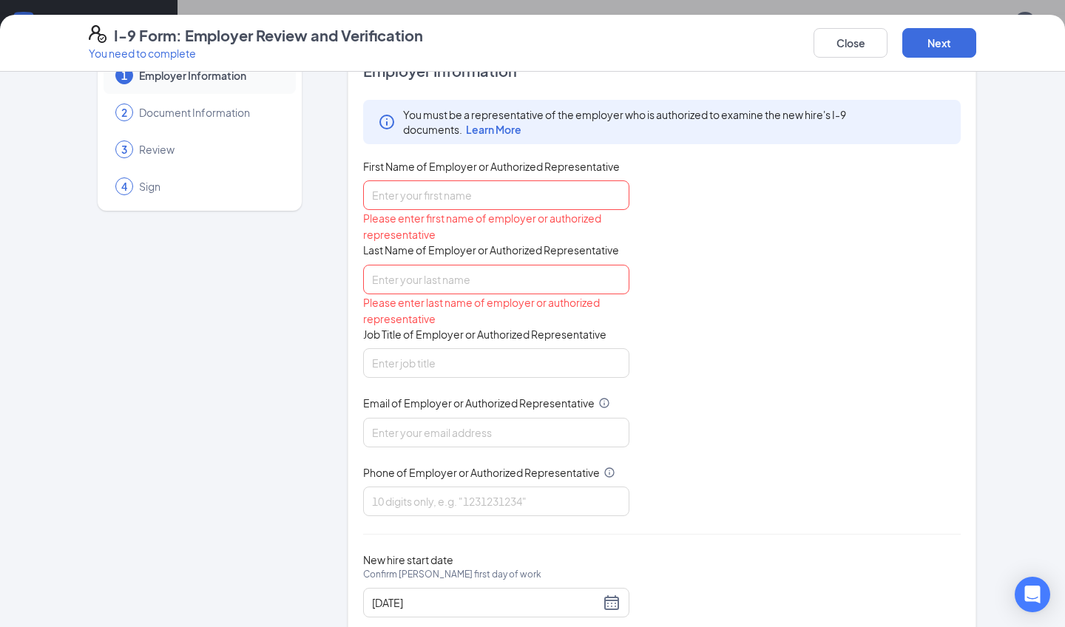
scroll to position [45, 0]
click at [565, 202] on input "First Name of Employer or Authorized Representative" at bounding box center [496, 195] width 266 height 30
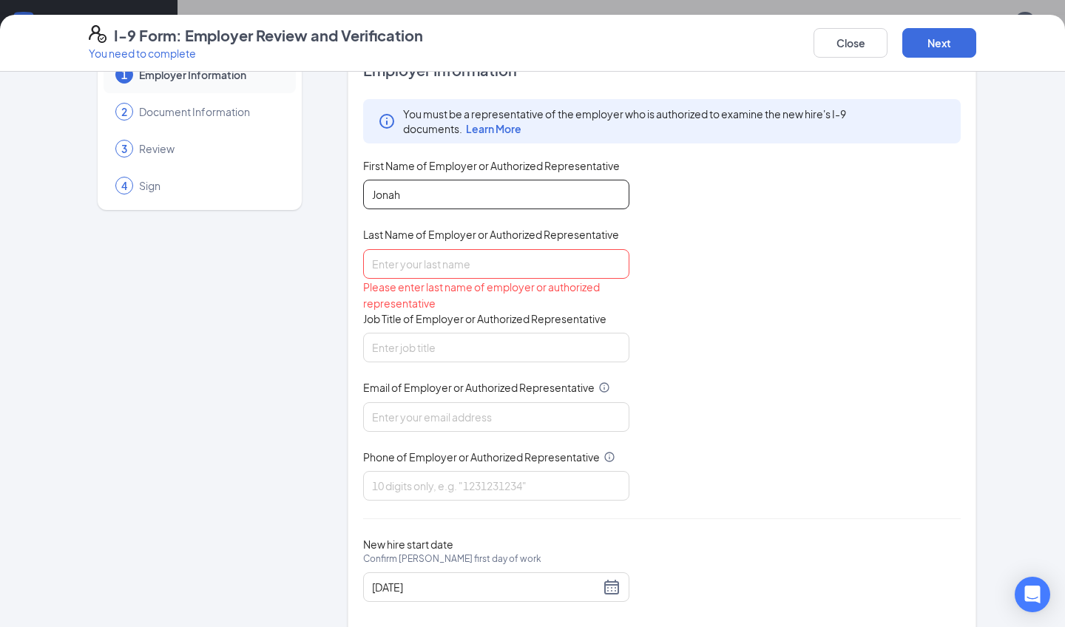
type input "Jonah"
click at [520, 284] on div "Please enter last name of employer or authorized representative" at bounding box center [496, 295] width 266 height 33
click at [507, 268] on input "Last Name of Employer or Authorized Representative" at bounding box center [496, 264] width 266 height 30
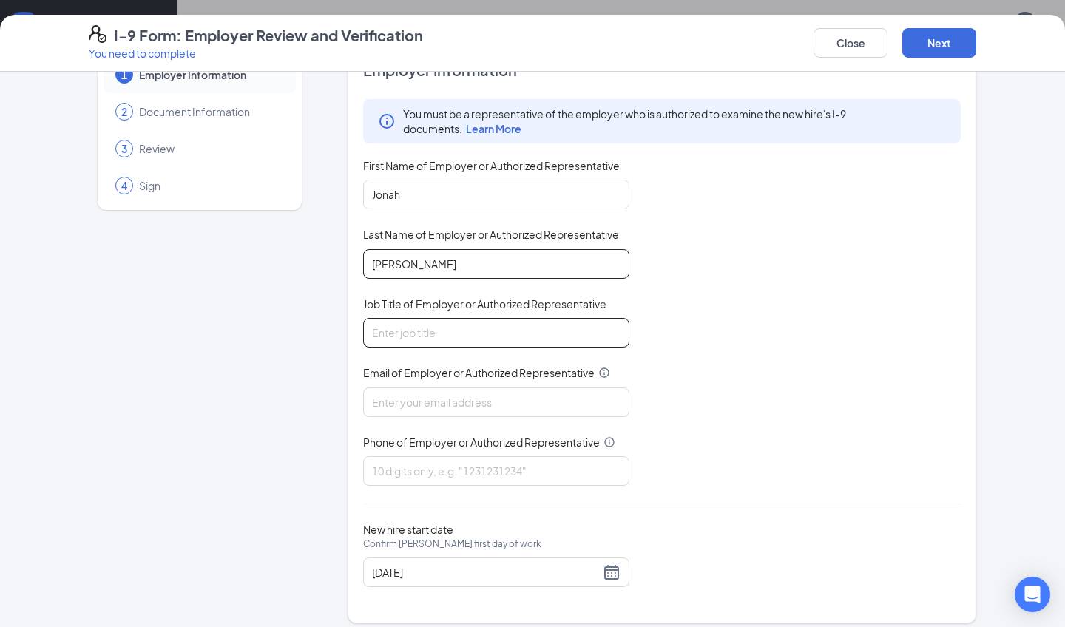
type input "Beson"
type input "General Manager"
click at [717, 448] on div "You must be a representative of the employer who is authorized to examine the n…" at bounding box center [661, 292] width 597 height 387
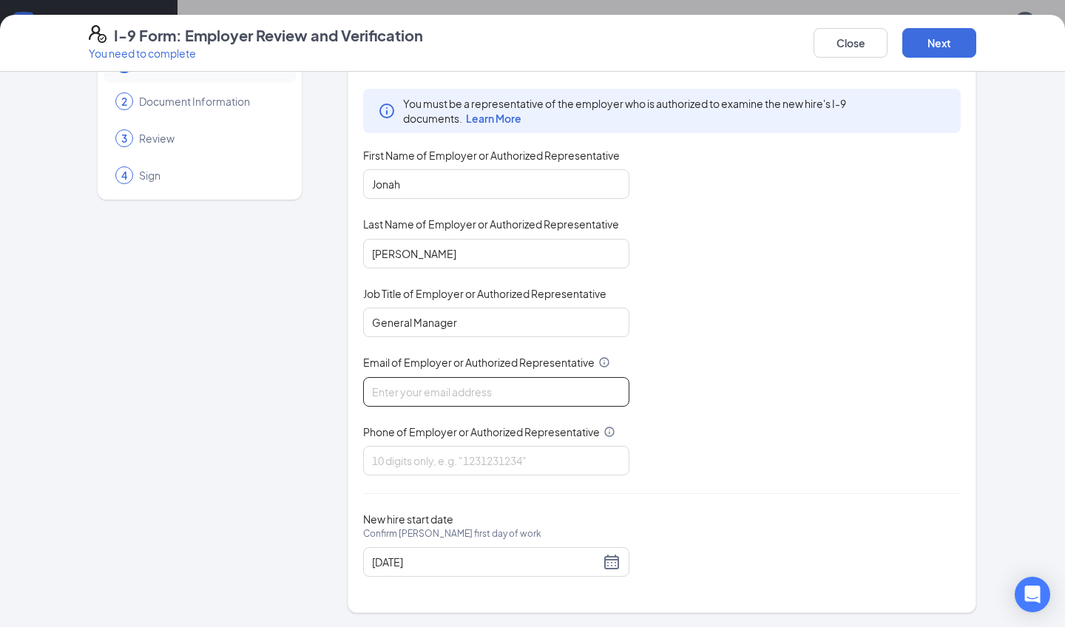
scroll to position [55, 0]
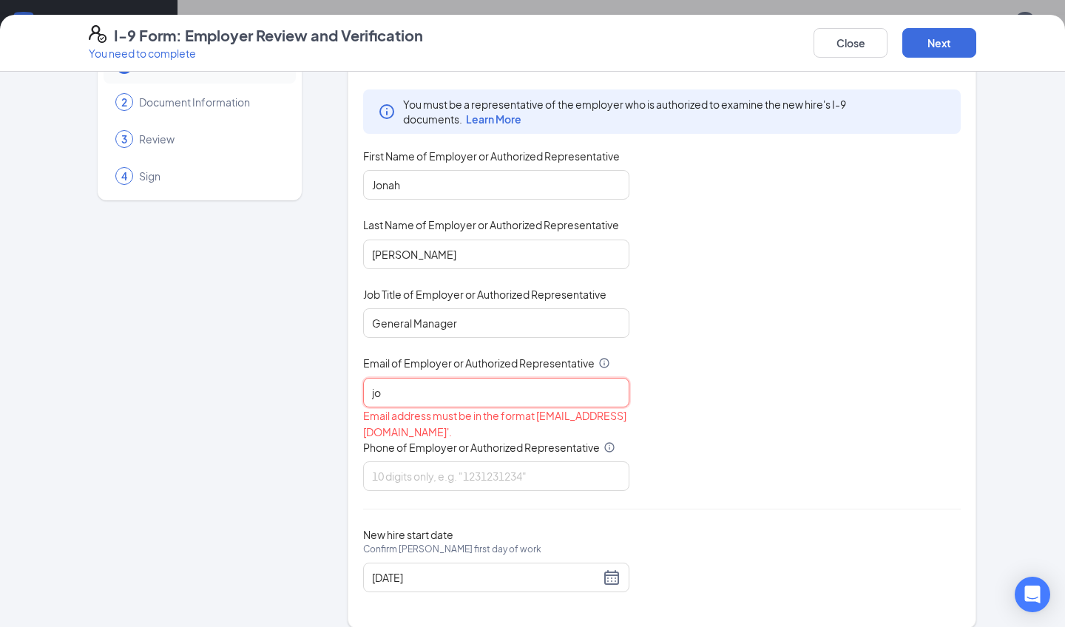
type input "j"
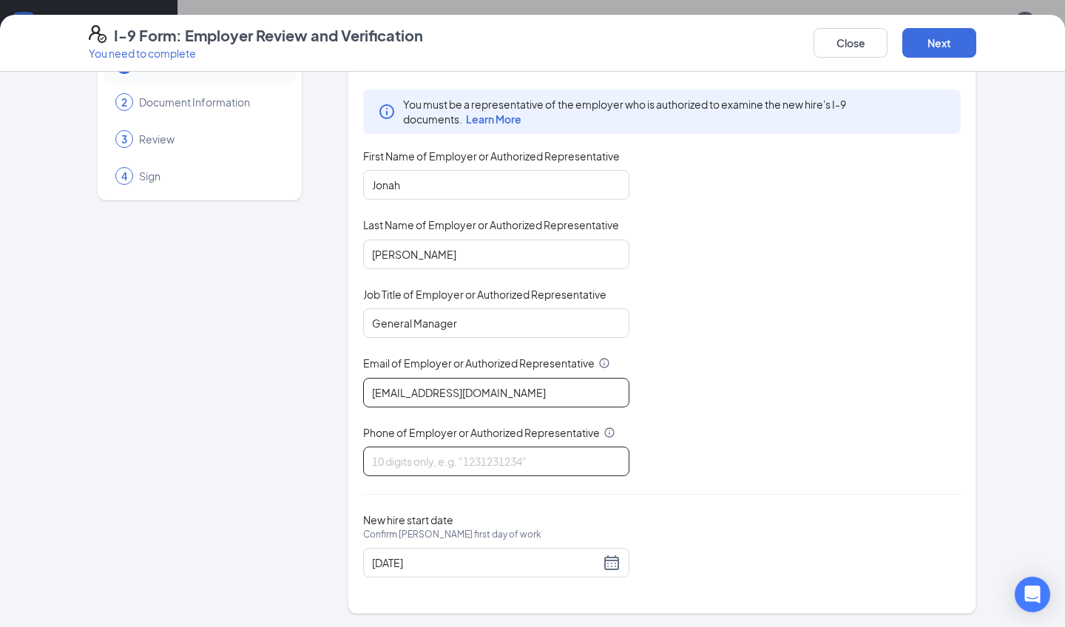
type input "gmavonpark@bleedblue.net"
type input "8636572008"
click at [725, 519] on div "New hire start date Confirm Chevy M Stern's first day of work 02/10/2025" at bounding box center [661, 545] width 597 height 64
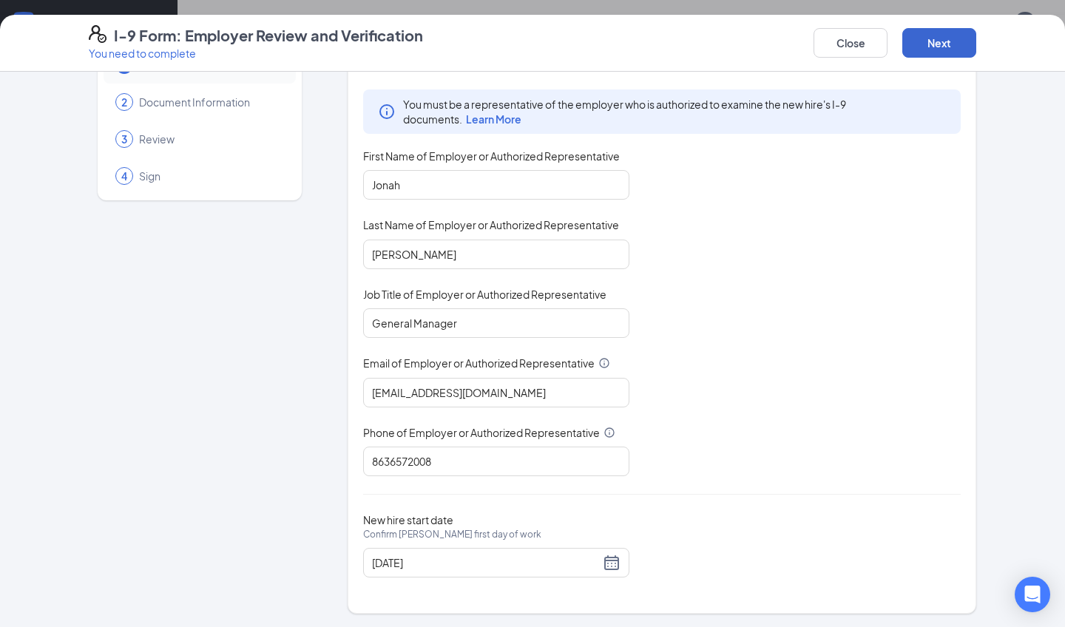
click at [939, 43] on button "Next" at bounding box center [939, 43] width 74 height 30
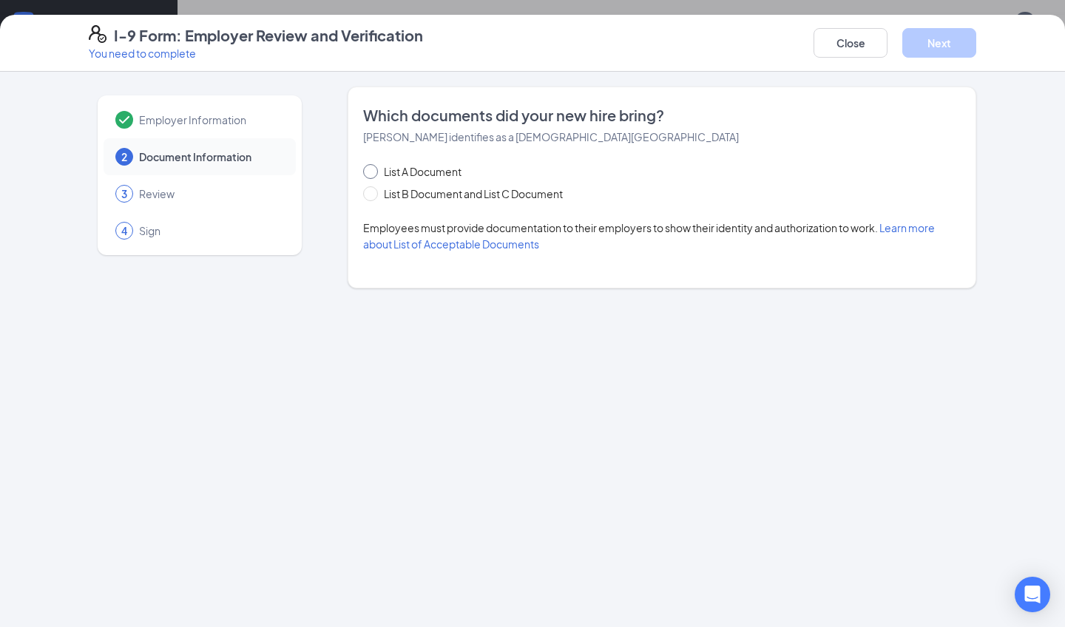
click at [368, 166] on input "List A Document" at bounding box center [368, 169] width 10 height 10
radio input "true"
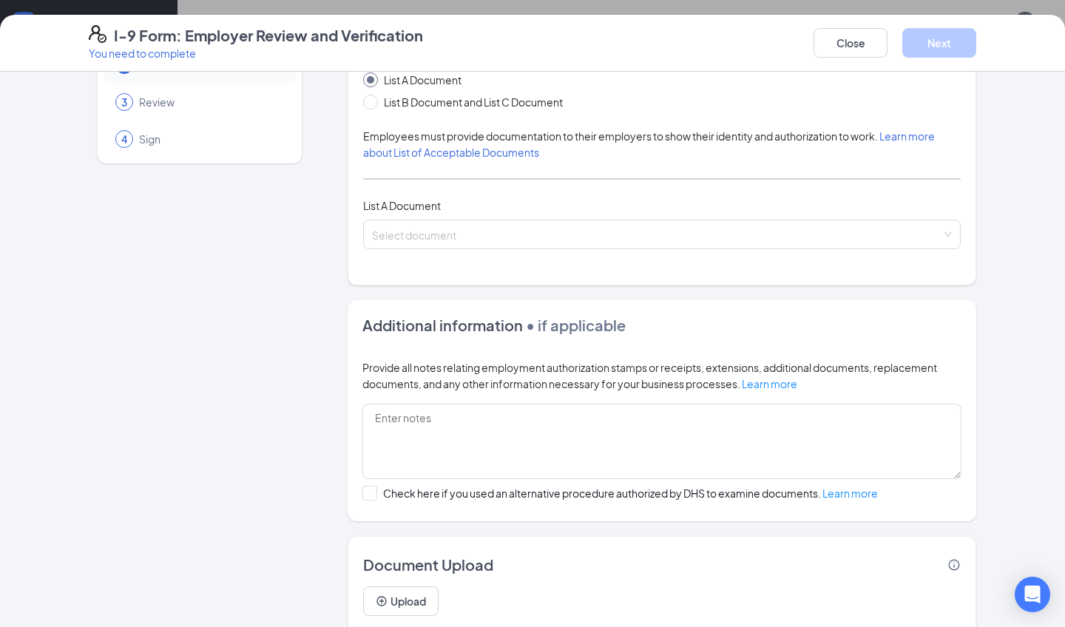
scroll to position [34, 0]
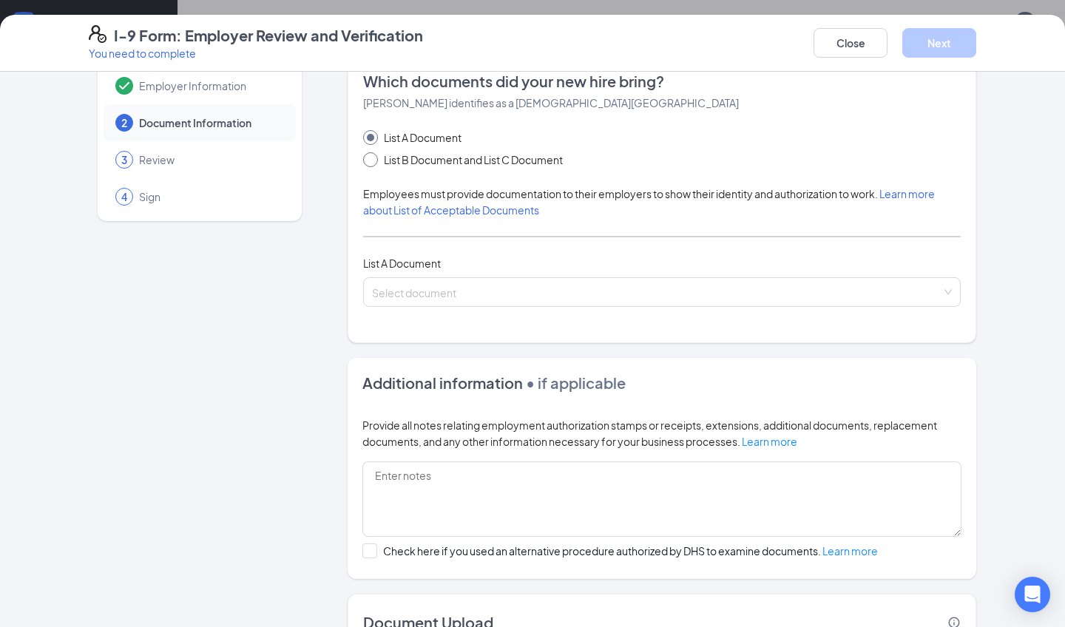
click at [371, 153] on input "List B Document and List C Document" at bounding box center [368, 157] width 10 height 10
radio input "true"
radio input "false"
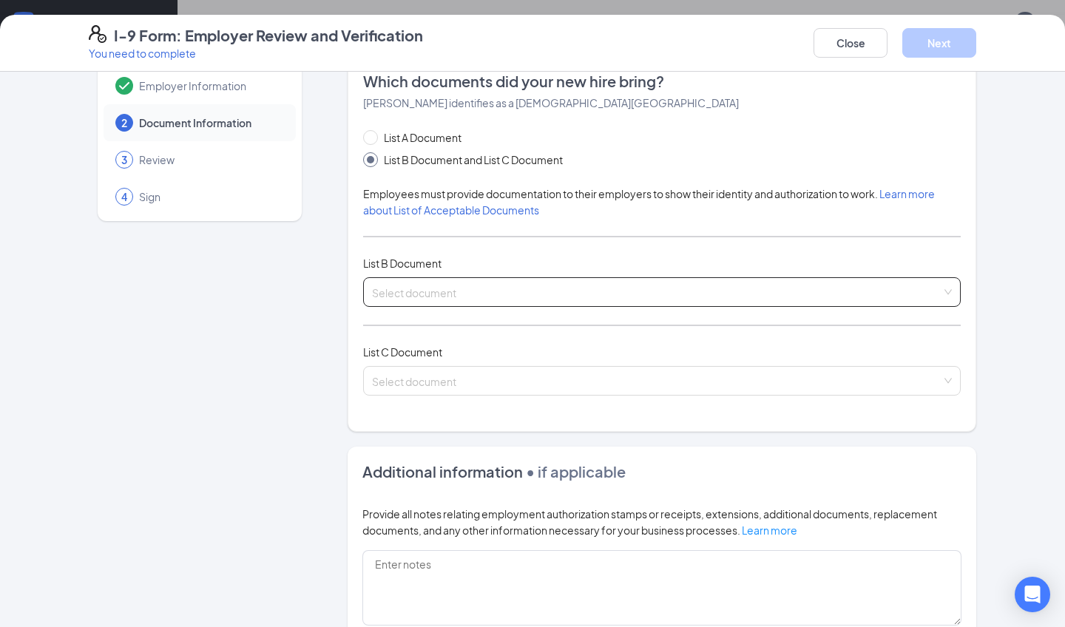
click at [460, 292] on input "search" at bounding box center [656, 289] width 569 height 22
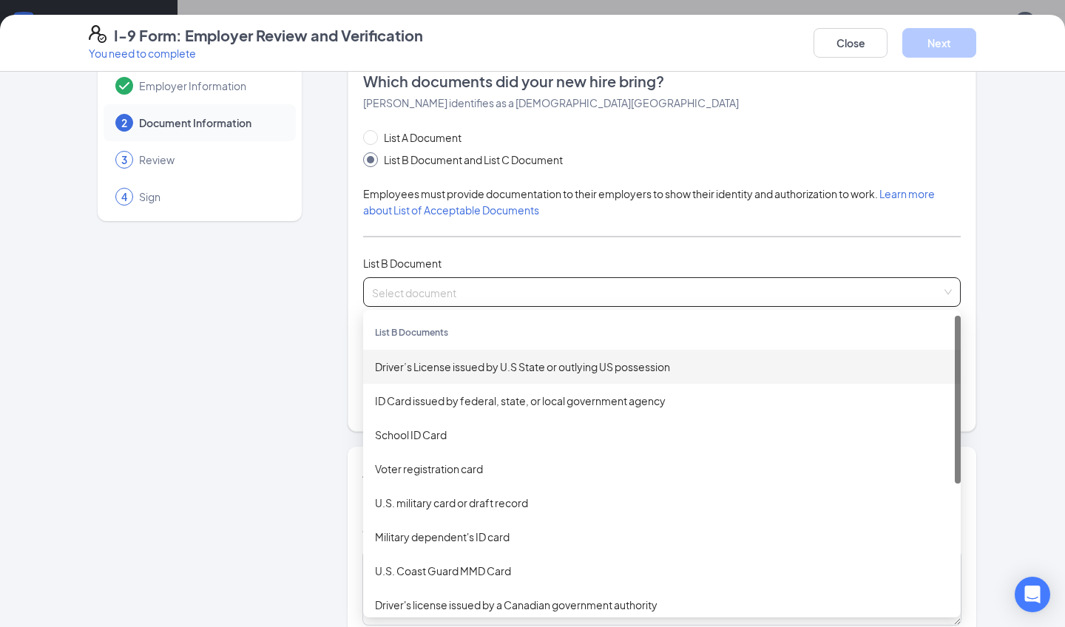
click at [471, 373] on div "Driver’s License issued by U.S State or outlying US possession" at bounding box center [662, 367] width 574 height 16
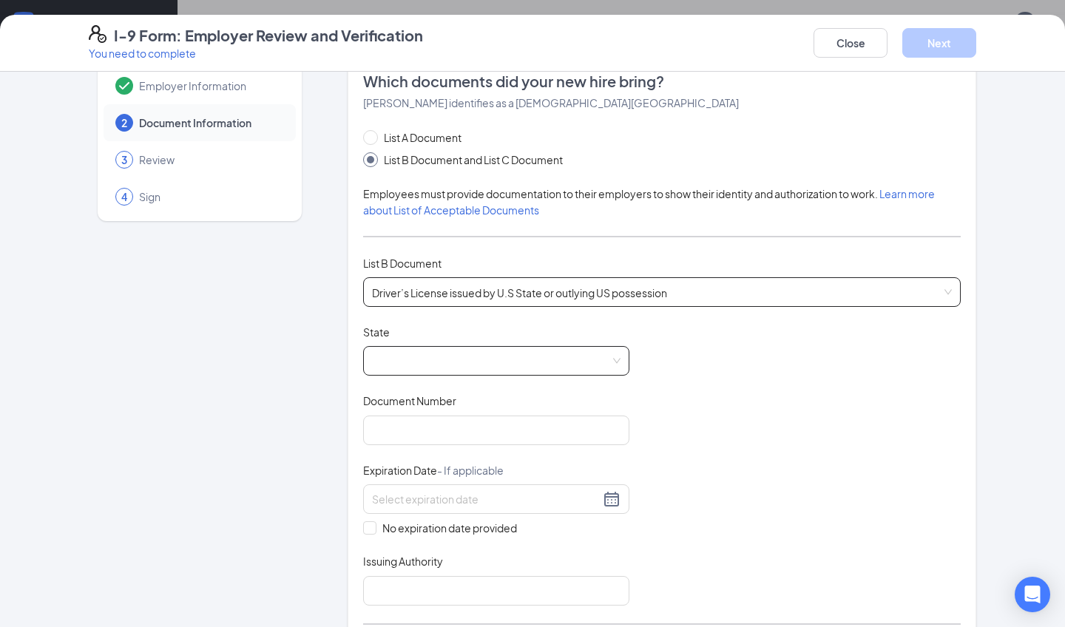
click at [435, 356] on span at bounding box center [496, 361] width 248 height 28
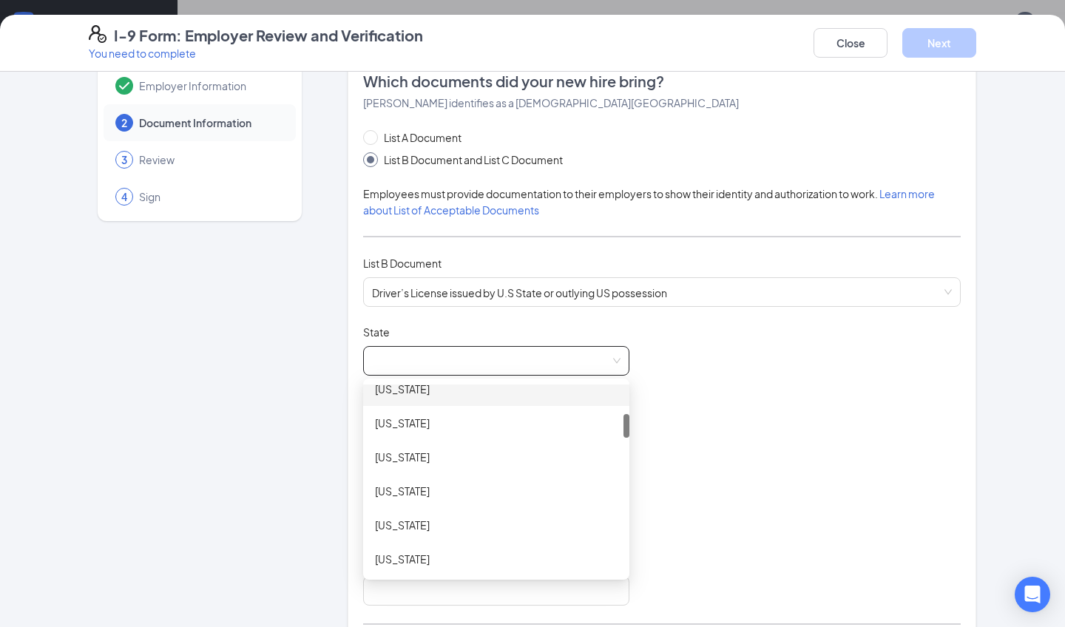
scroll to position [232, 0]
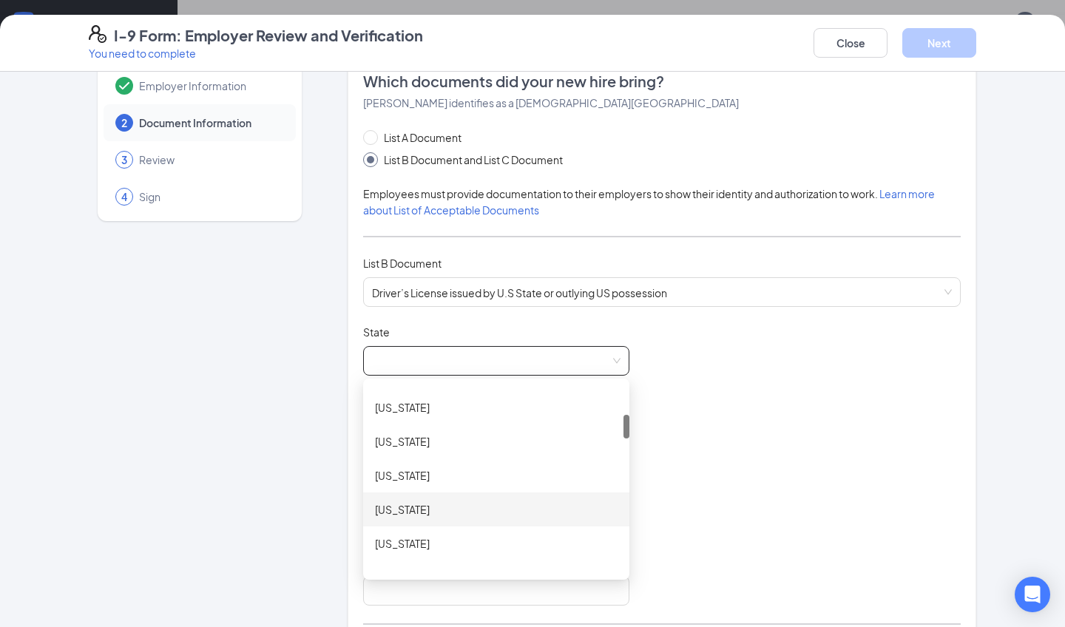
click at [436, 508] on div "[US_STATE]" at bounding box center [496, 509] width 243 height 16
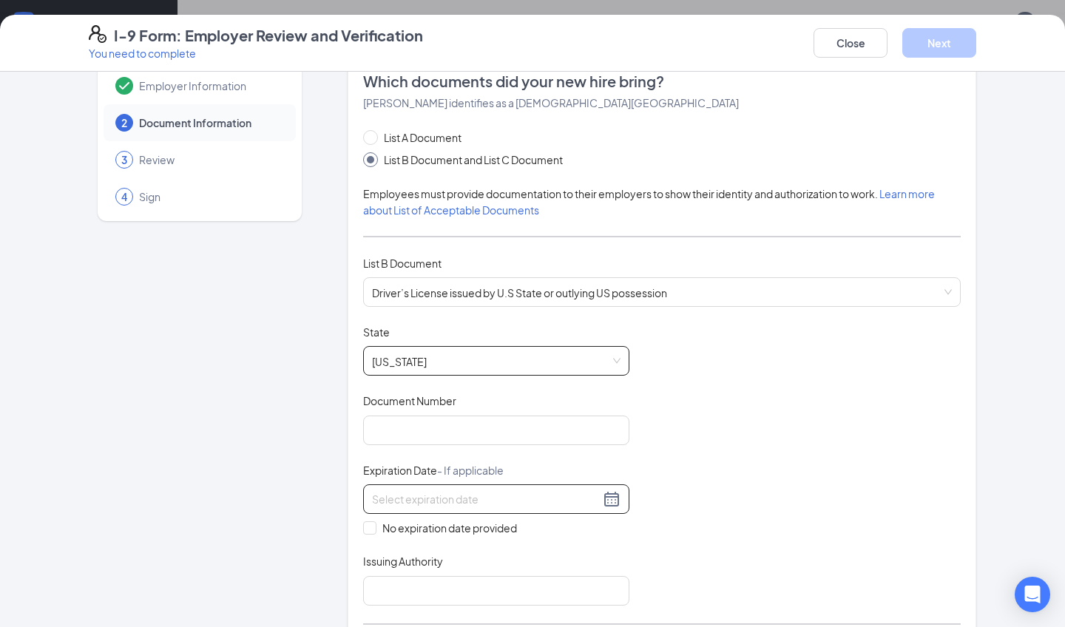
scroll to position [84, 0]
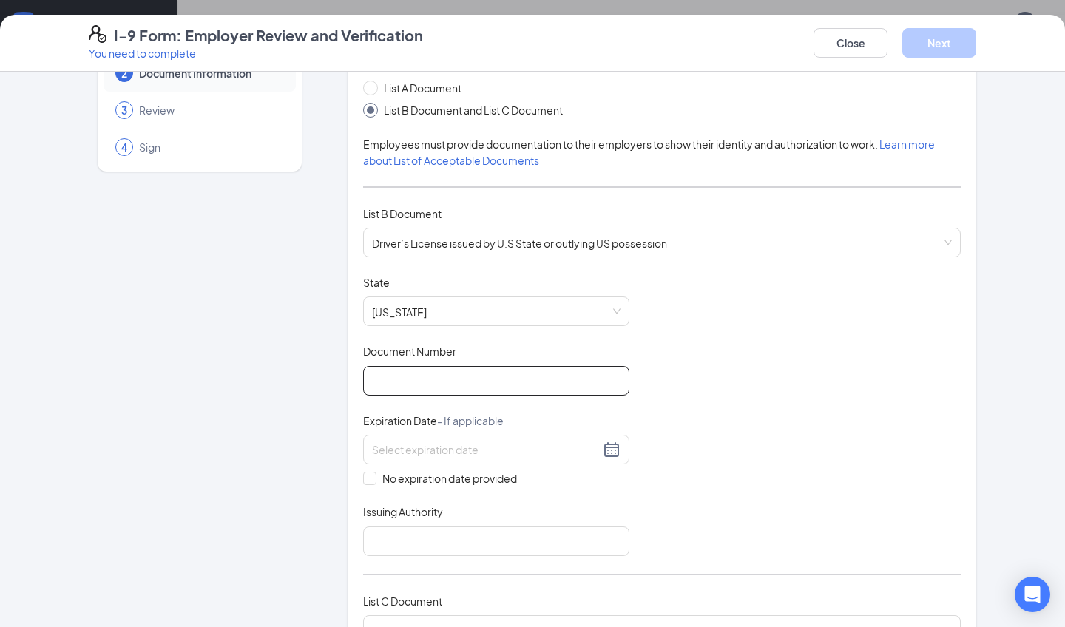
click at [419, 382] on input "Document Number" at bounding box center [496, 381] width 266 height 30
type input "s243775016000"
click at [451, 457] on div at bounding box center [496, 450] width 266 height 30
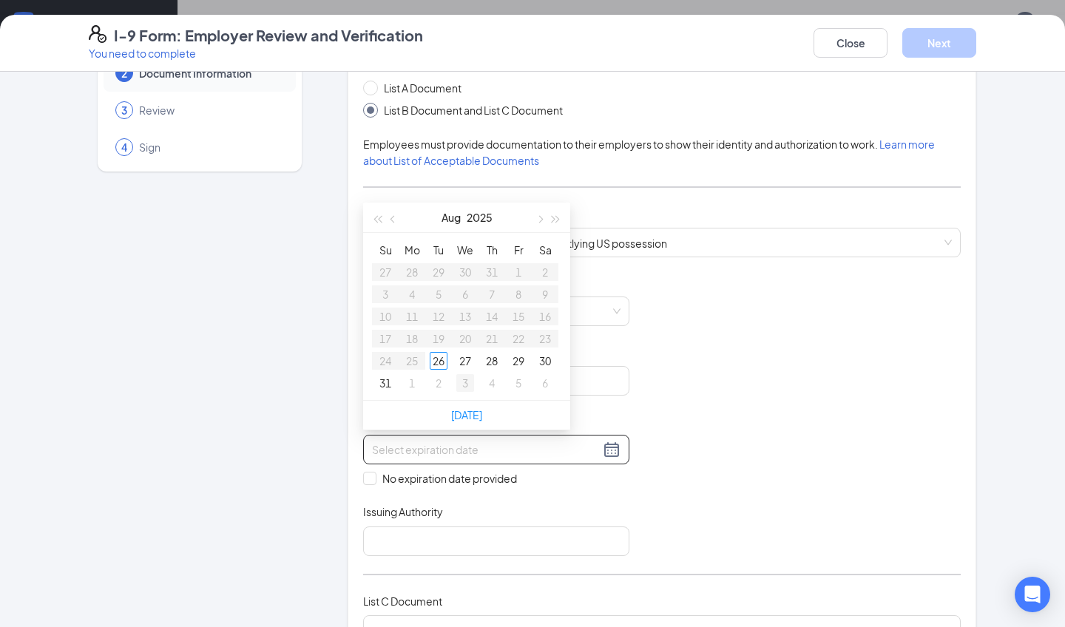
type input "09/03/2025"
click at [458, 215] on button "Aug" at bounding box center [450, 218] width 19 height 30
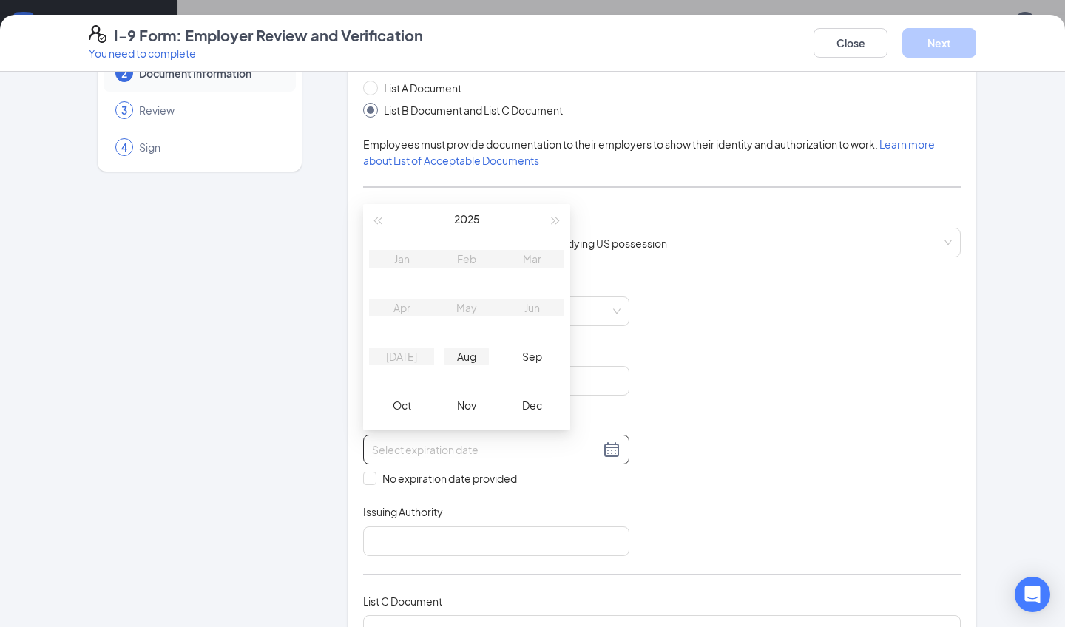
type input "08/26/2025"
type input "11/26/2025"
click at [461, 397] on div "Nov" at bounding box center [466, 405] width 44 height 18
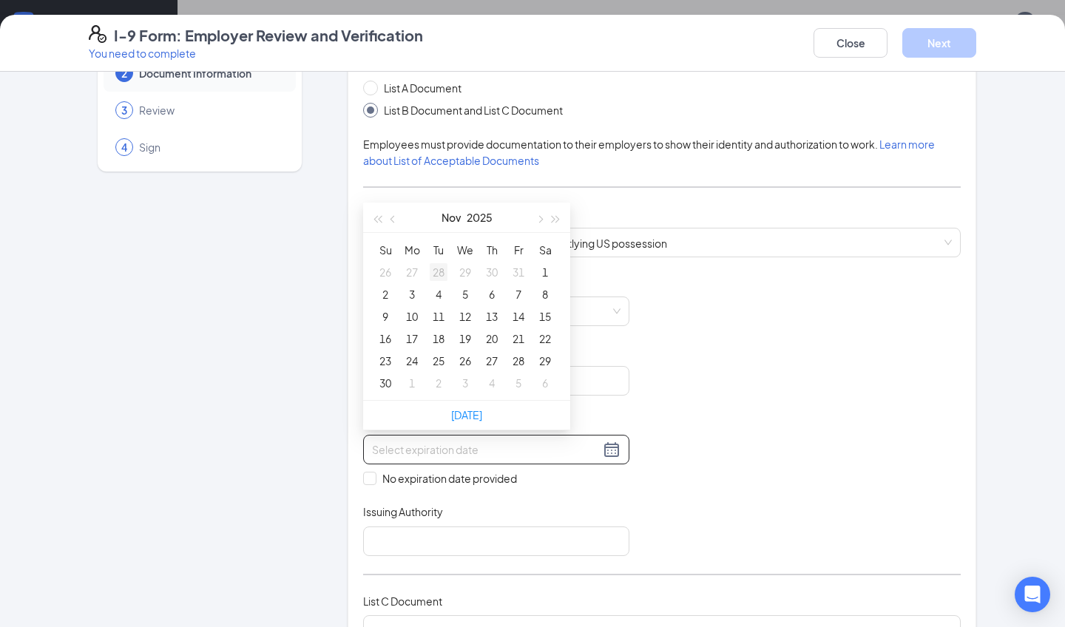
type input "11/04/2025"
type input "10/28/2025"
type input "11/05/2025"
type input "11/12/2025"
type input "11/13/2025"
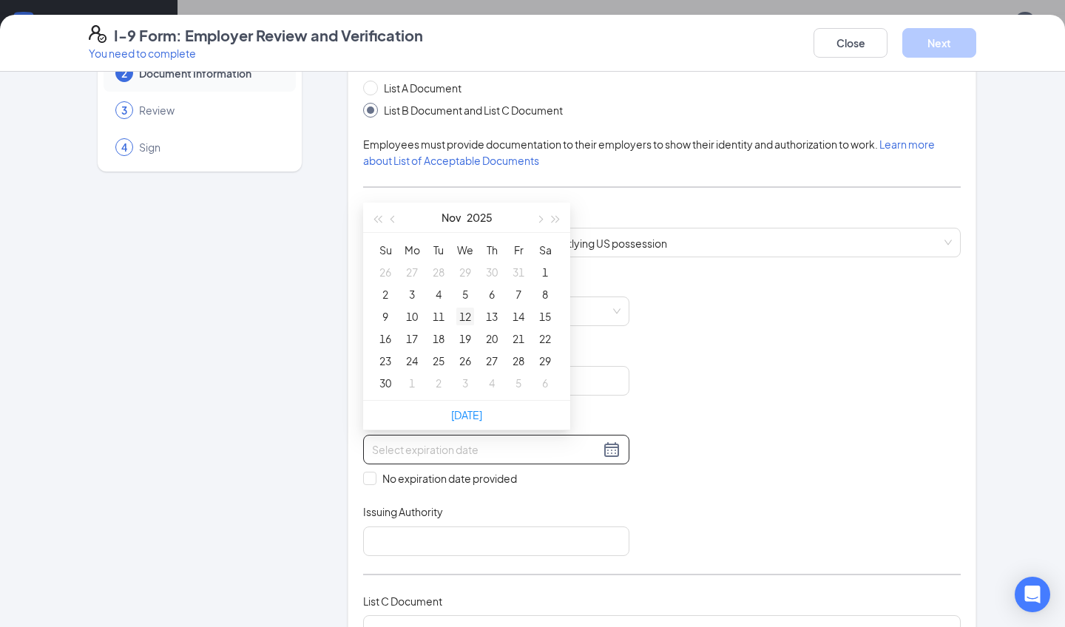
type input "11/12/2025"
type input "11/04/2025"
type input "11/05/2025"
type input "11/06/2025"
type input "11/07/2025"
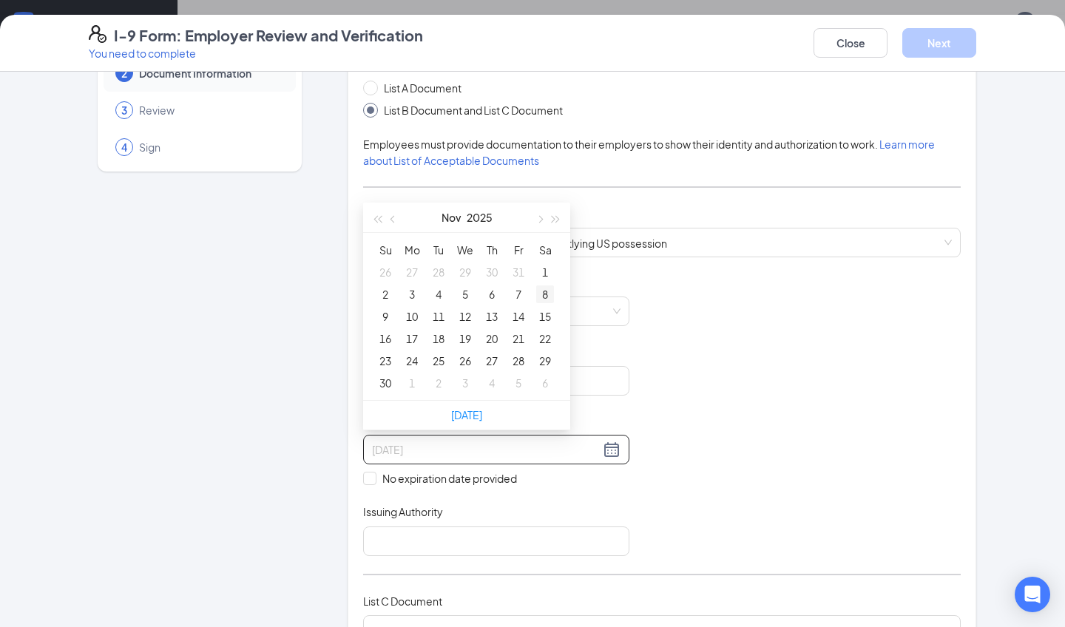
click at [540, 296] on div "8" at bounding box center [545, 294] width 18 height 18
type input "11/08/2025"
click at [708, 554] on div "List A Document List B Document and List C Document Employees must provide docu…" at bounding box center [661, 371] width 597 height 583
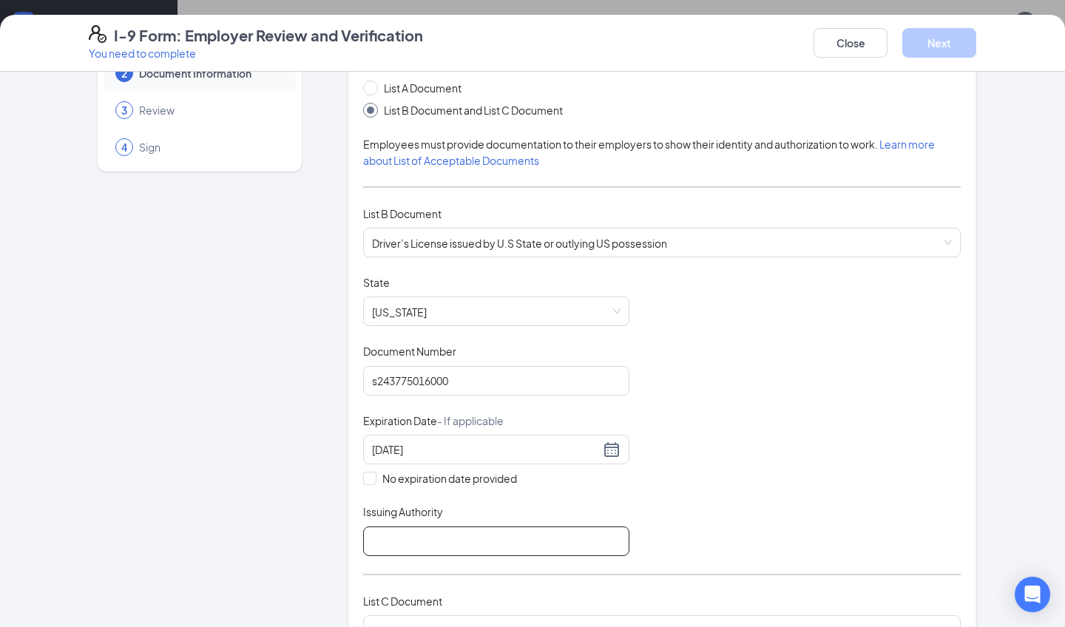
click at [416, 541] on input "Issuing Authority" at bounding box center [496, 541] width 266 height 30
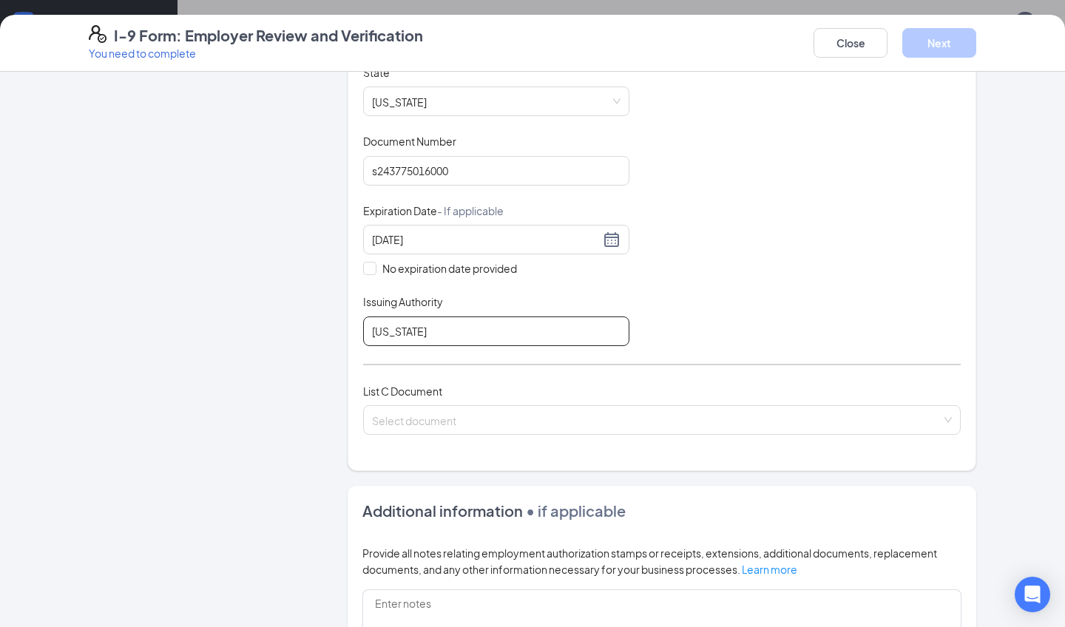
scroll to position [328, 0]
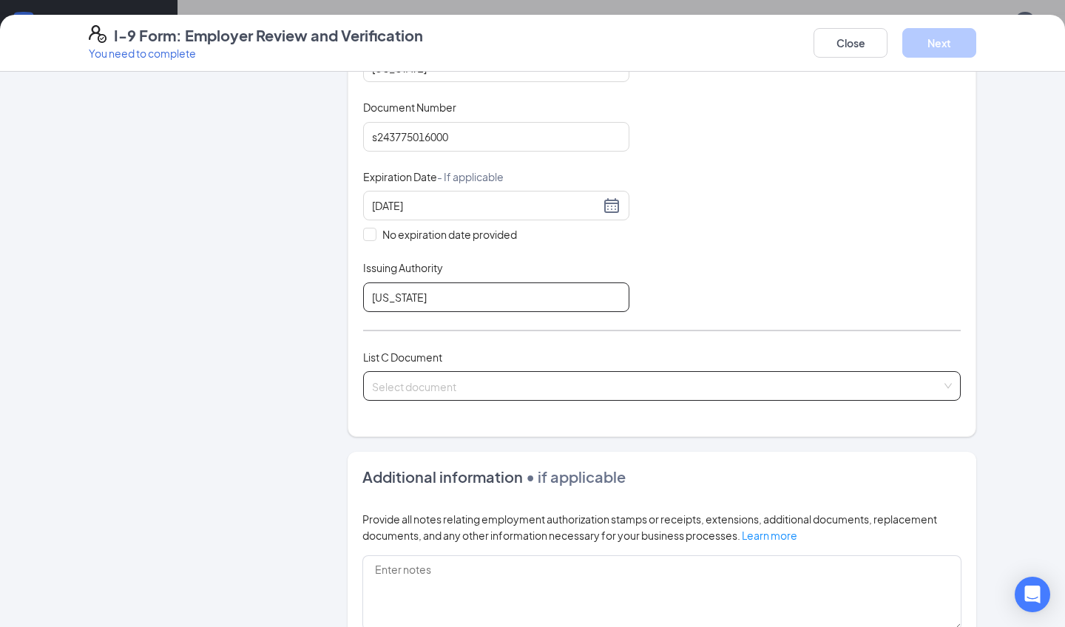
type input "[US_STATE]"
click at [413, 385] on input "search" at bounding box center [656, 383] width 569 height 22
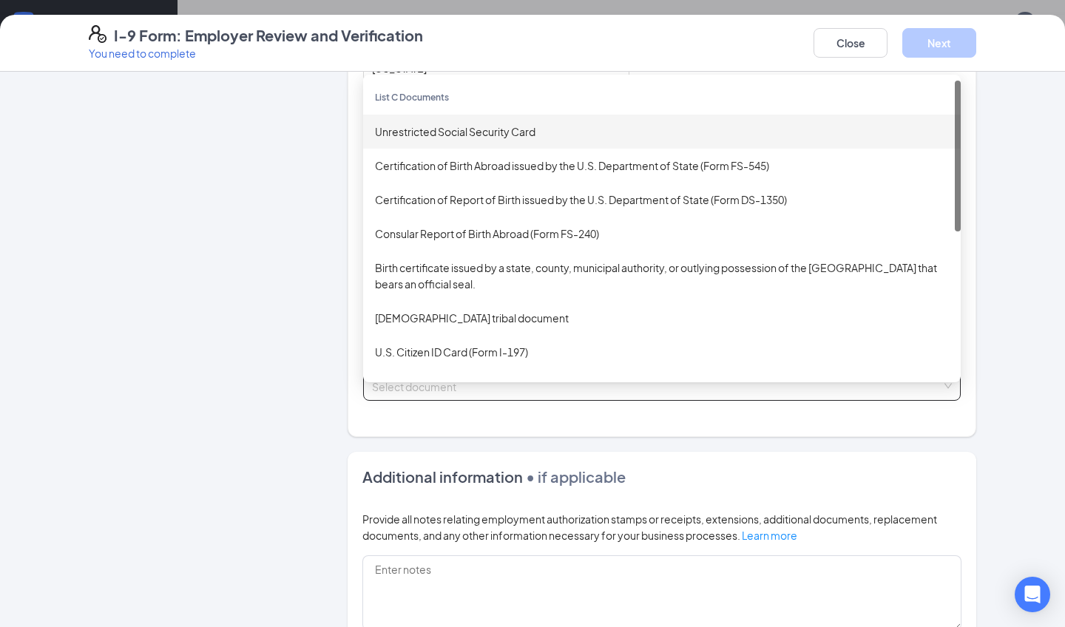
click at [449, 126] on div "Unrestricted Social Security Card" at bounding box center [662, 131] width 574 height 16
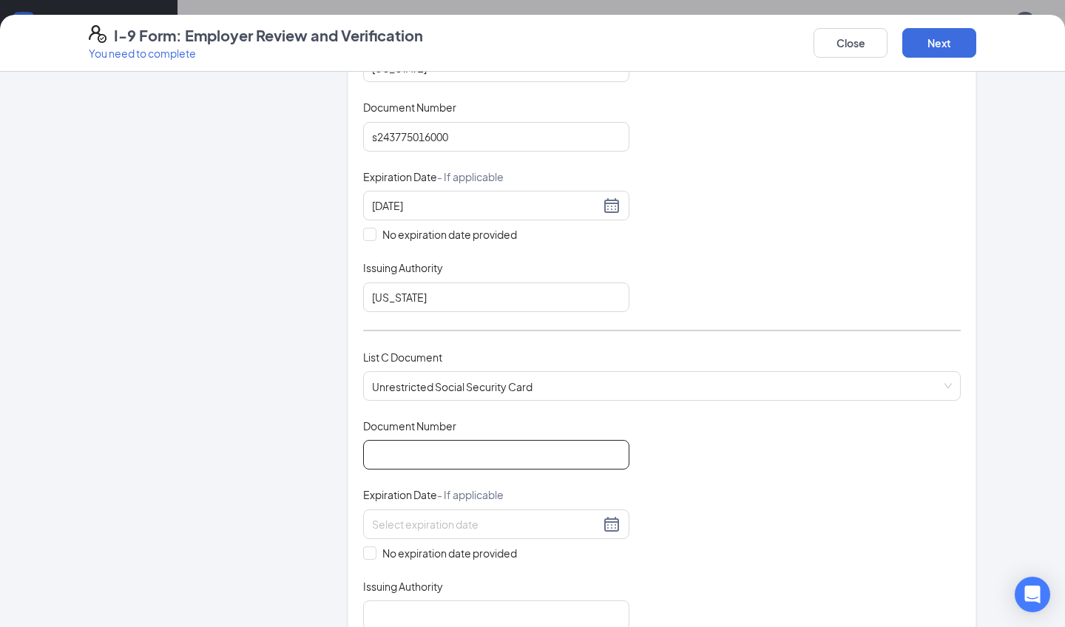
click at [419, 461] on input "Document Number" at bounding box center [496, 455] width 266 height 30
type input "767260496"
click at [216, 455] on div "Employer Information 2 Document Information 3 Review 4 Sign" at bounding box center [200, 401] width 222 height 1284
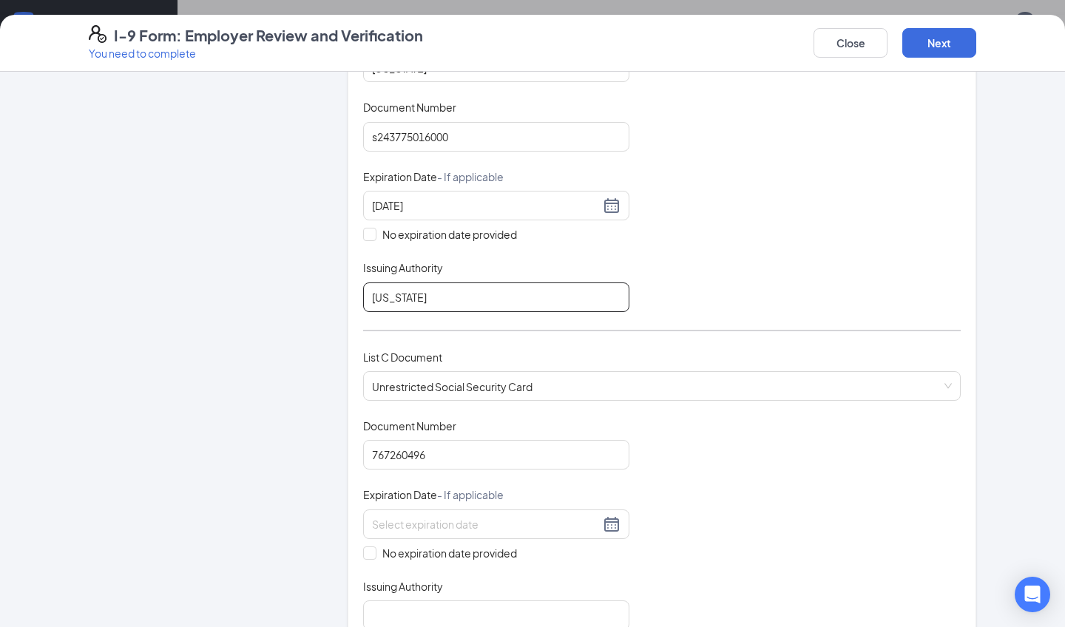
click at [471, 300] on input "[US_STATE]" at bounding box center [496, 297] width 266 height 30
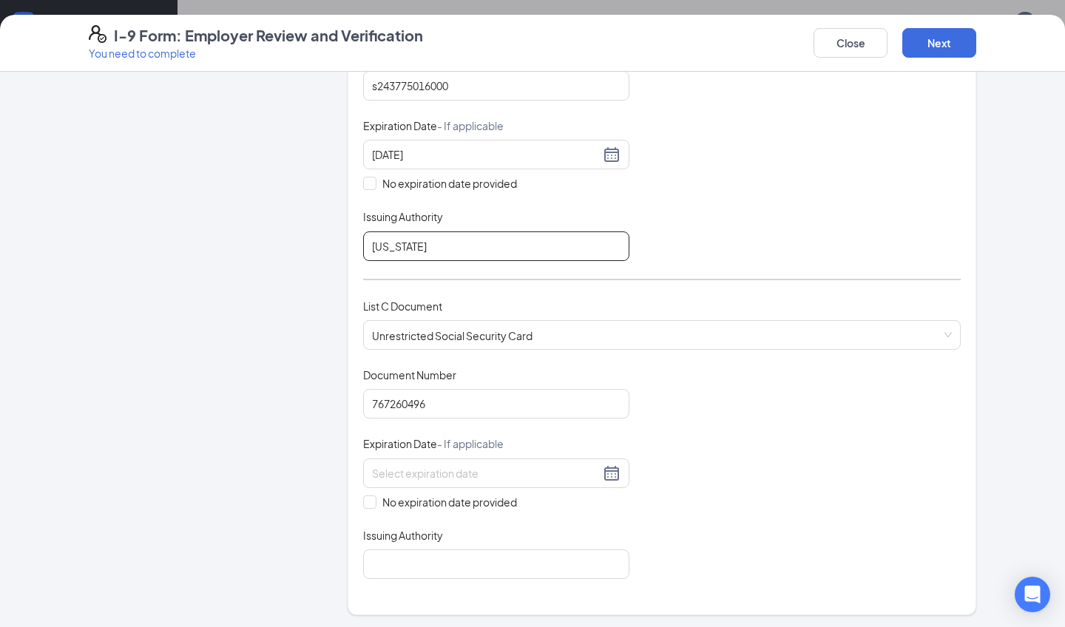
scroll to position [384, 0]
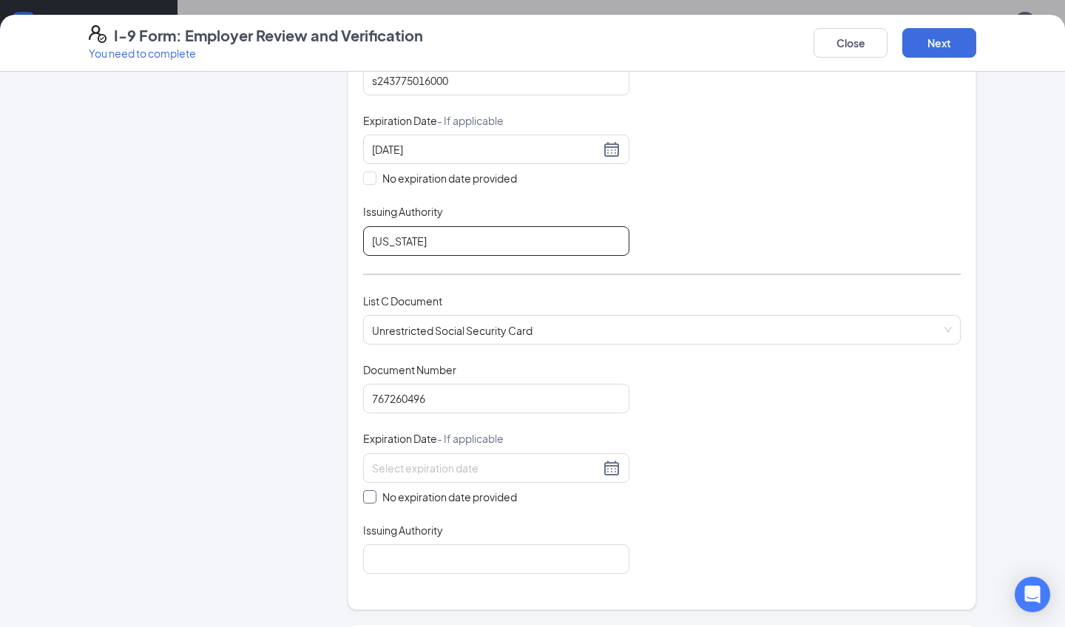
type input "[US_STATE]"
click at [367, 492] on input "No expiration date provided" at bounding box center [368, 495] width 10 height 10
checkbox input "true"
click at [464, 251] on input "[US_STATE]" at bounding box center [496, 241] width 266 height 30
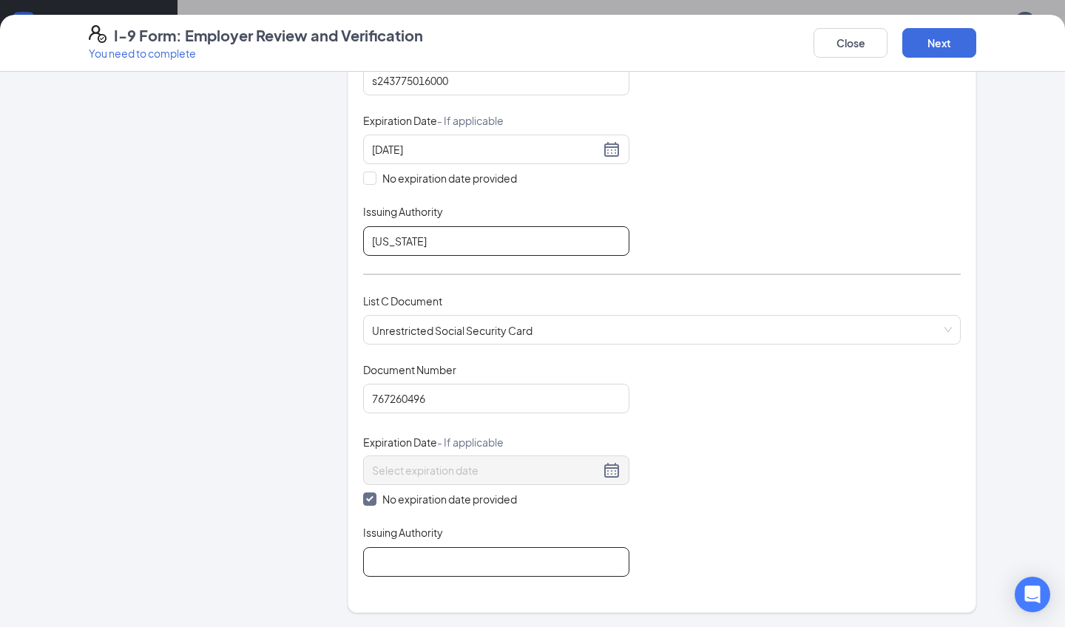
type input "[US_STATE]"
click at [404, 547] on input "Issuing Authority" at bounding box center [496, 562] width 266 height 30
drag, startPoint x: 421, startPoint y: 239, endPoint x: 336, endPoint y: 238, distance: 85.0
click at [336, 238] on div "Employer Information 2 Document Information 3 Review 4 Sign Which documents did…" at bounding box center [532, 346] width 887 height 1287
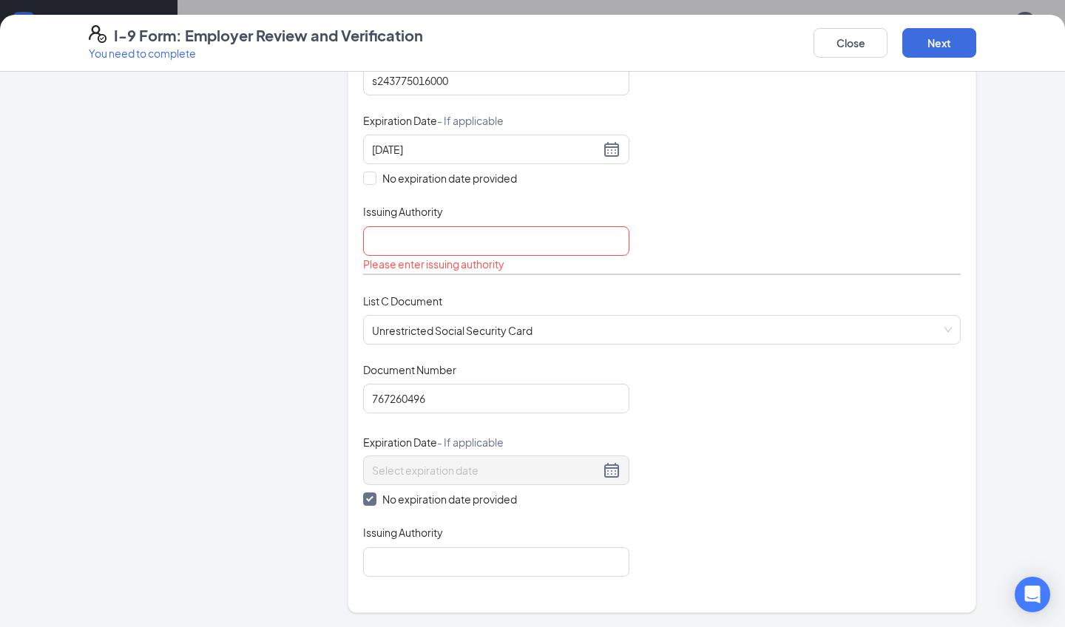
click at [660, 226] on div "Document Title Driver’s License issued by U.S State or outlying US possession S…" at bounding box center [661, 124] width 597 height 299
click at [229, 278] on div "Employer Information 2 Document Information 3 Review 4 Sign" at bounding box center [200, 346] width 222 height 1287
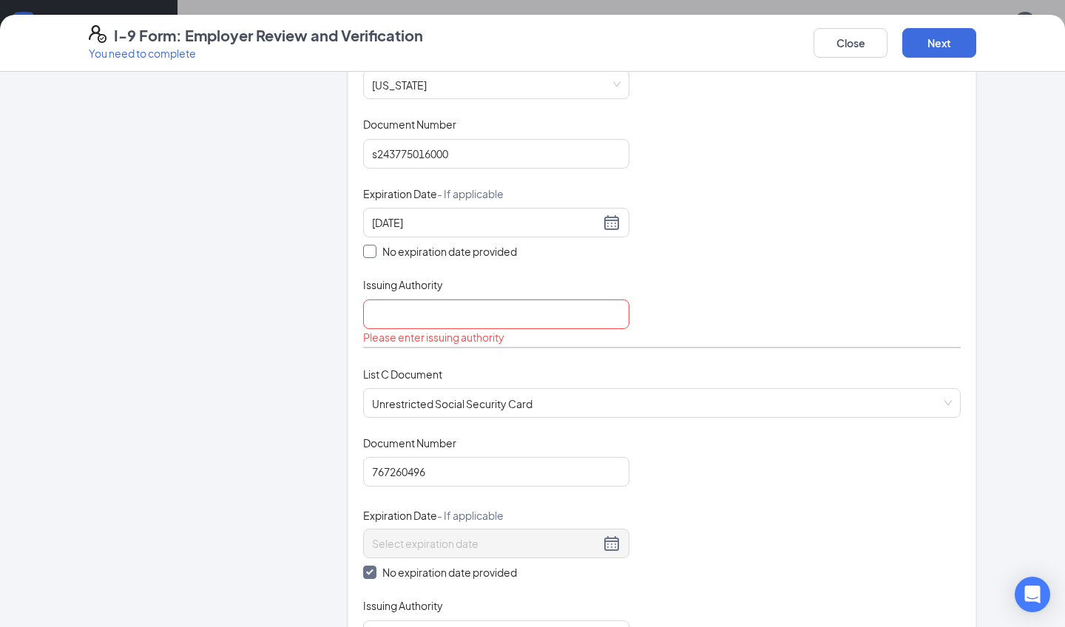
scroll to position [310, 0]
click at [393, 306] on input "Issuing Authority" at bounding box center [496, 315] width 266 height 30
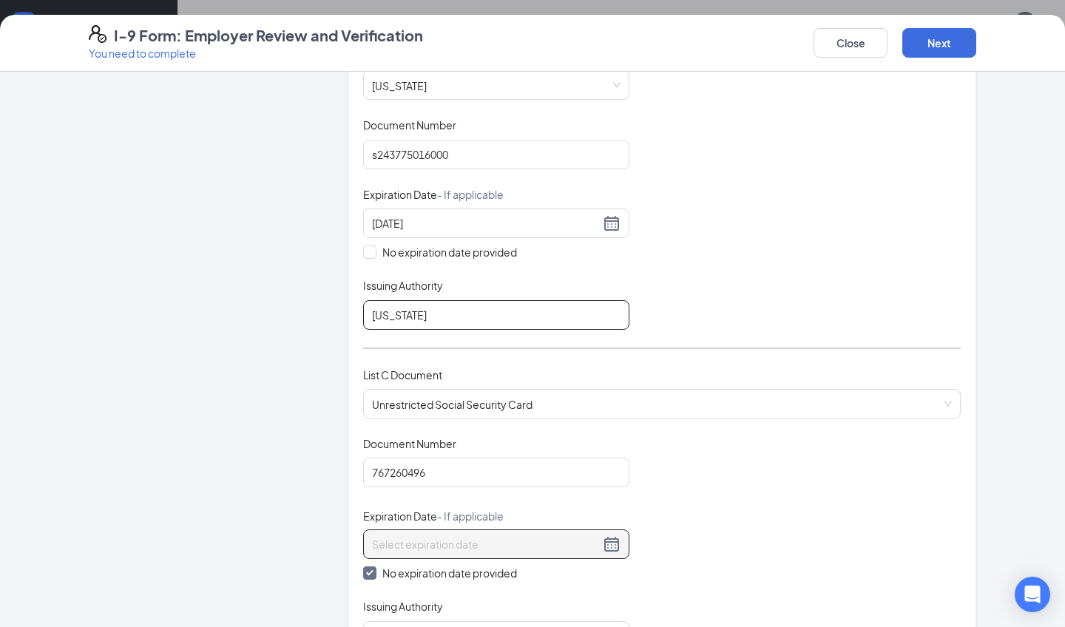
scroll to position [391, 0]
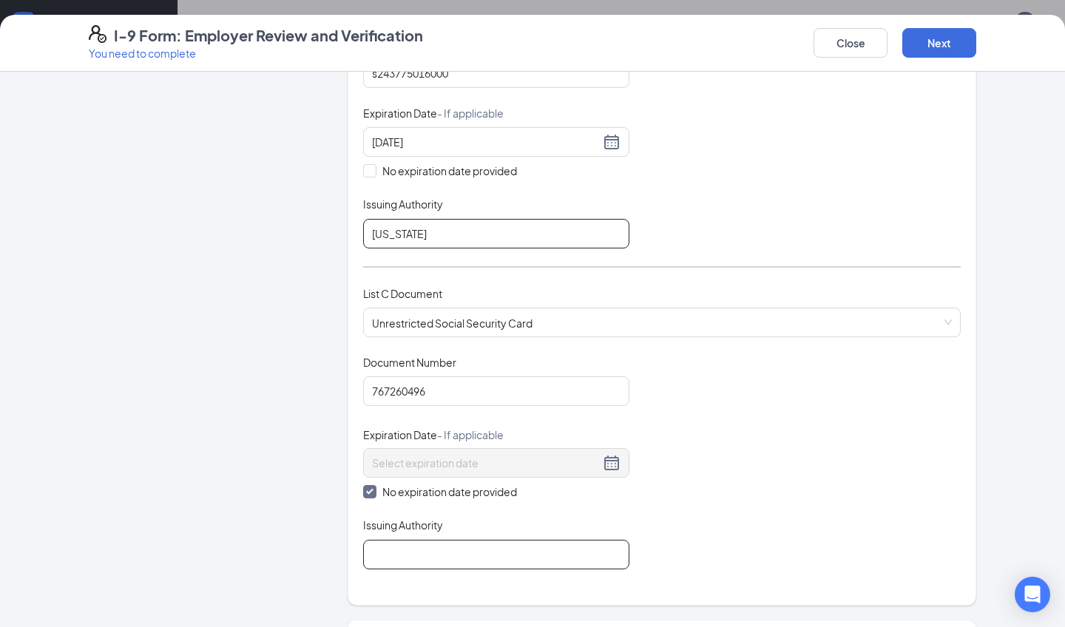
type input "[US_STATE]"
click at [438, 544] on input "Issuing Authority" at bounding box center [496, 555] width 266 height 30
click at [450, 550] on input "social security administration" at bounding box center [496, 555] width 266 height 30
click at [377, 549] on input "social security Administration" at bounding box center [496, 555] width 266 height 30
click at [408, 549] on input "Social security Administration" at bounding box center [496, 555] width 266 height 30
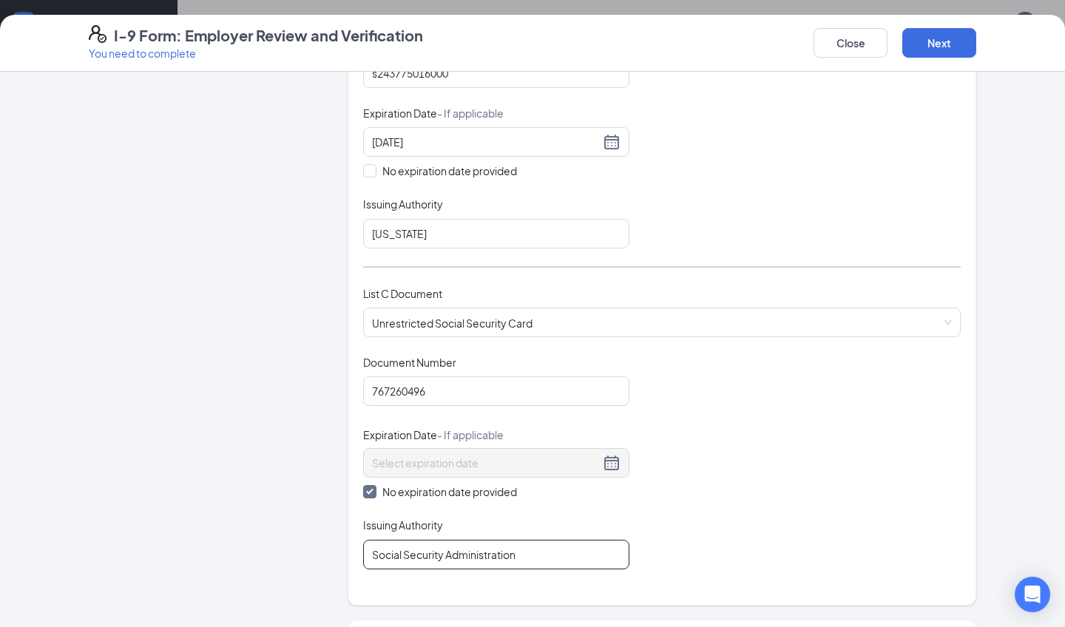
type input "Social Security Administration"
click at [672, 514] on div "Document Title Unrestricted Social Security Card Document Number 767260496 Expi…" at bounding box center [661, 462] width 597 height 214
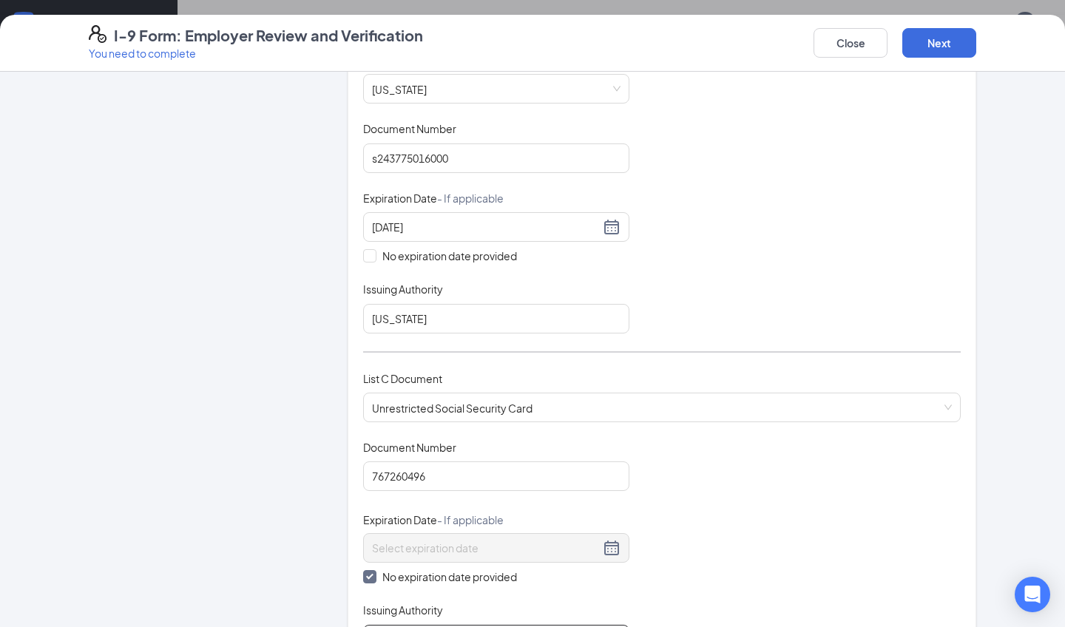
scroll to position [288, 0]
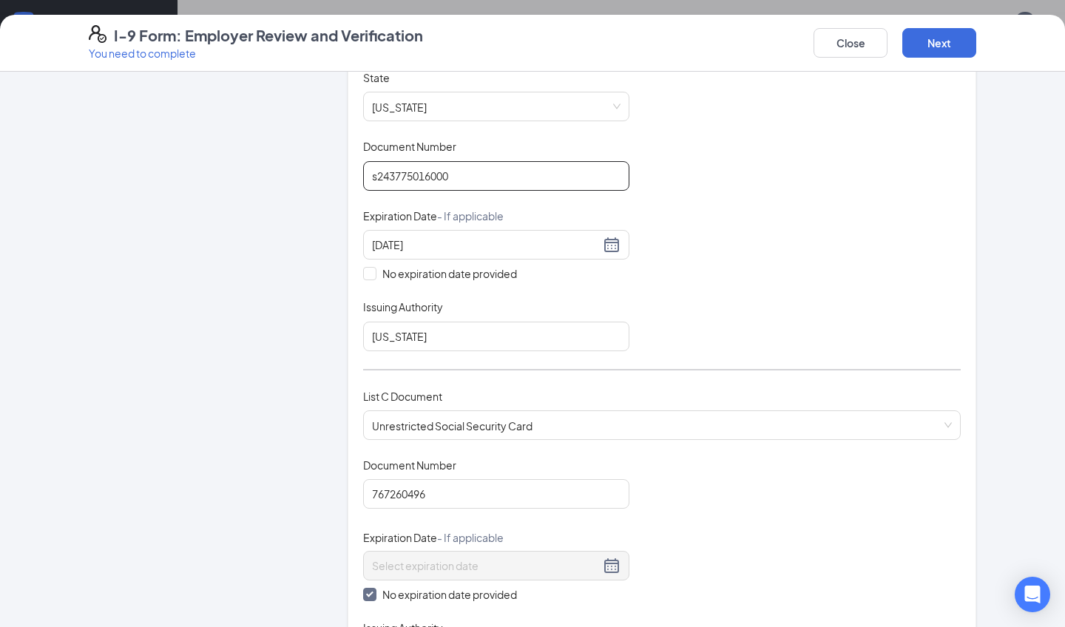
click at [389, 180] on input "s243775016000" at bounding box center [496, 176] width 266 height 30
click at [377, 175] on input "s243775016000" at bounding box center [496, 176] width 266 height 30
click at [393, 172] on input "s243775016000" at bounding box center [496, 176] width 266 height 30
click at [418, 176] on input "s243-775016000" at bounding box center [496, 176] width 266 height 30
click at [453, 171] on input "s243-775-016000" at bounding box center [496, 176] width 266 height 30
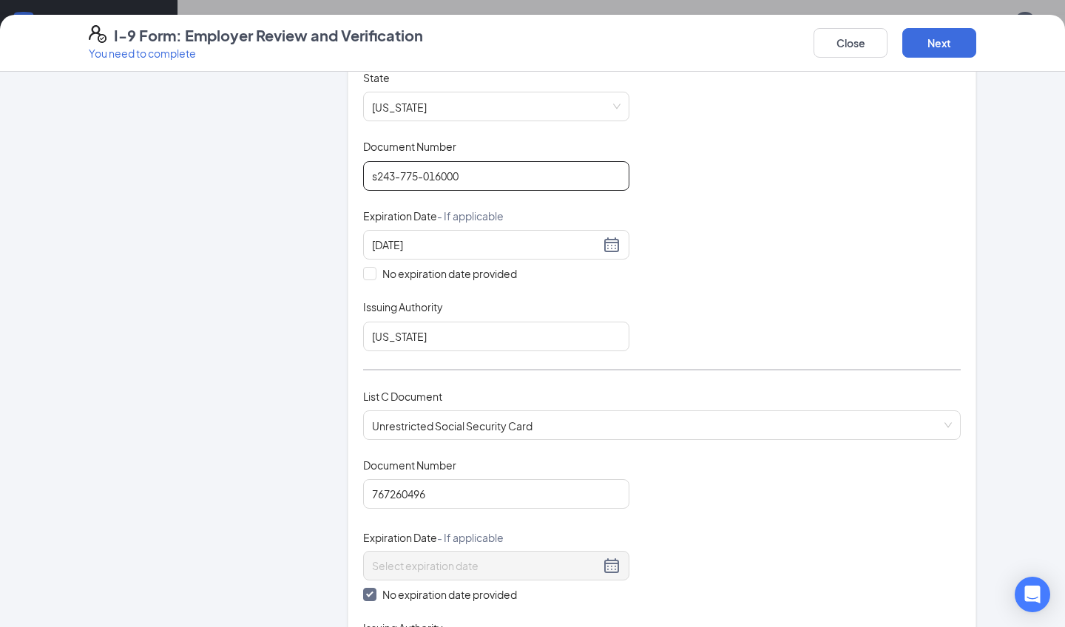
click at [436, 172] on input "s243-775-016000" at bounding box center [496, 176] width 266 height 30
click at [457, 171] on input "s243-775-01-6000" at bounding box center [496, 176] width 266 height 30
type input "s243-775-01-600-0"
click at [745, 194] on div "Document Title Driver’s License issued by U.S State or outlying US possession S…" at bounding box center [661, 210] width 597 height 281
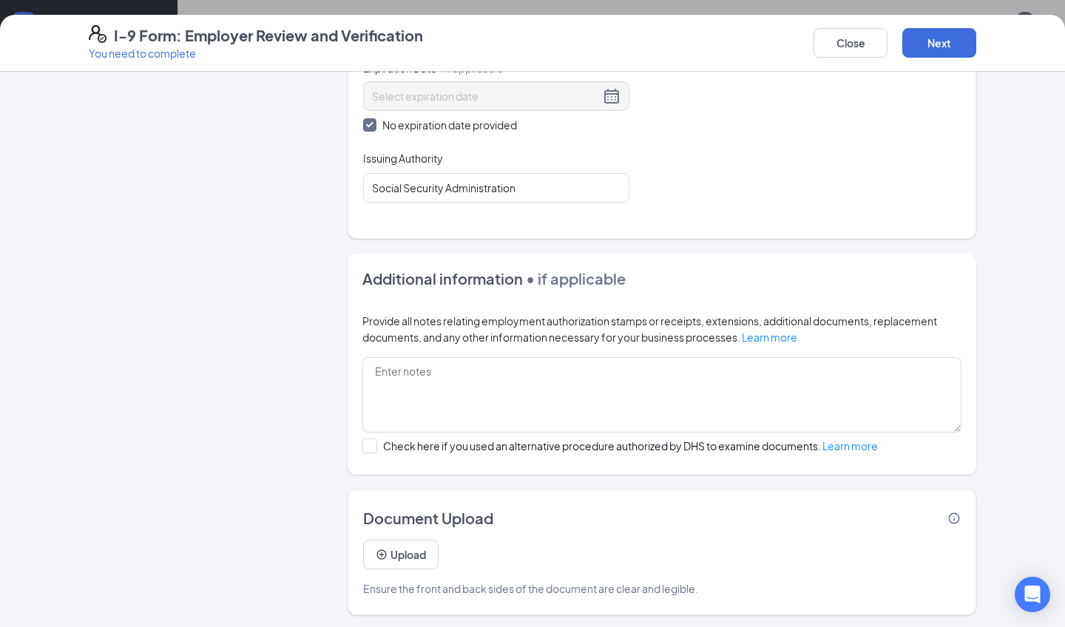
scroll to position [757, 0]
click at [367, 445] on input "Check here if you used an alternative procedure authorized by DHS to examine do…" at bounding box center [367, 444] width 10 height 10
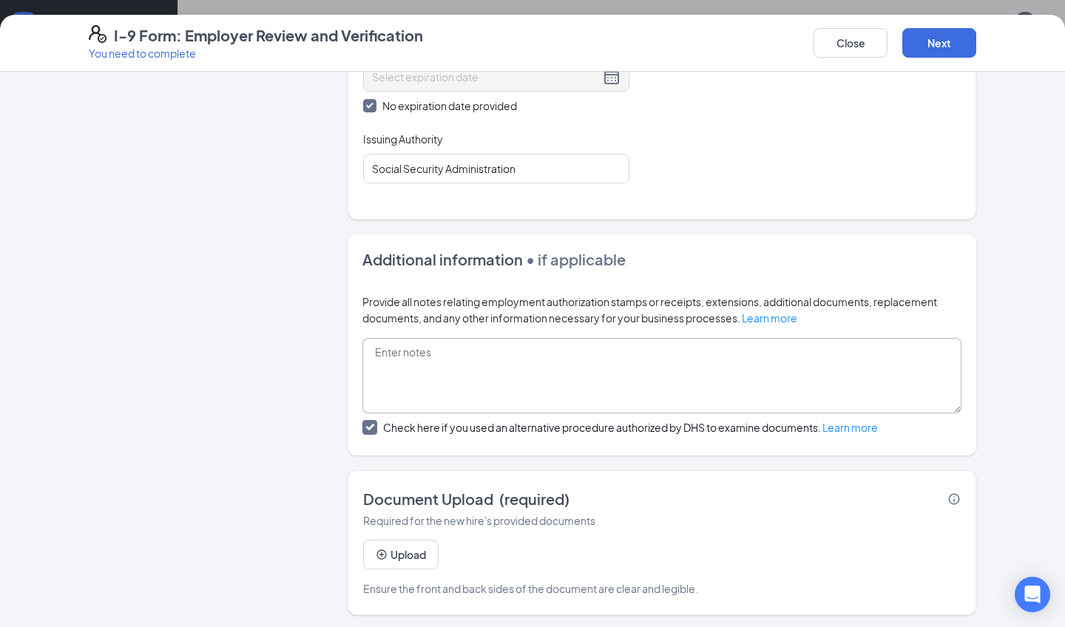
scroll to position [776, 0]
click at [929, 40] on button "Next" at bounding box center [939, 43] width 74 height 30
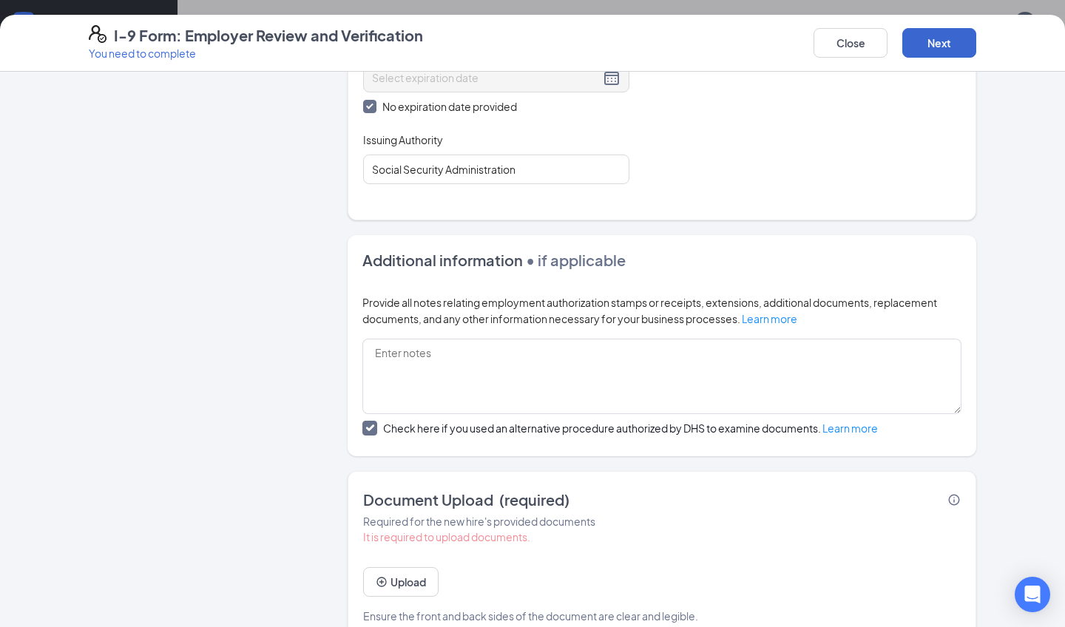
click at [924, 36] on button "Next" at bounding box center [939, 43] width 74 height 30
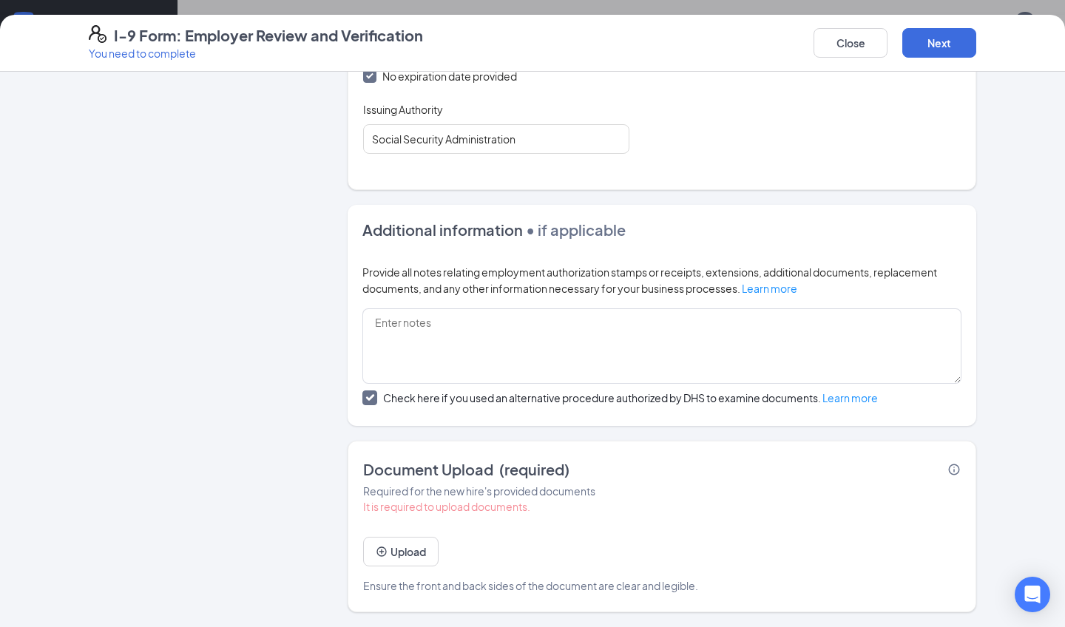
scroll to position [803, 0]
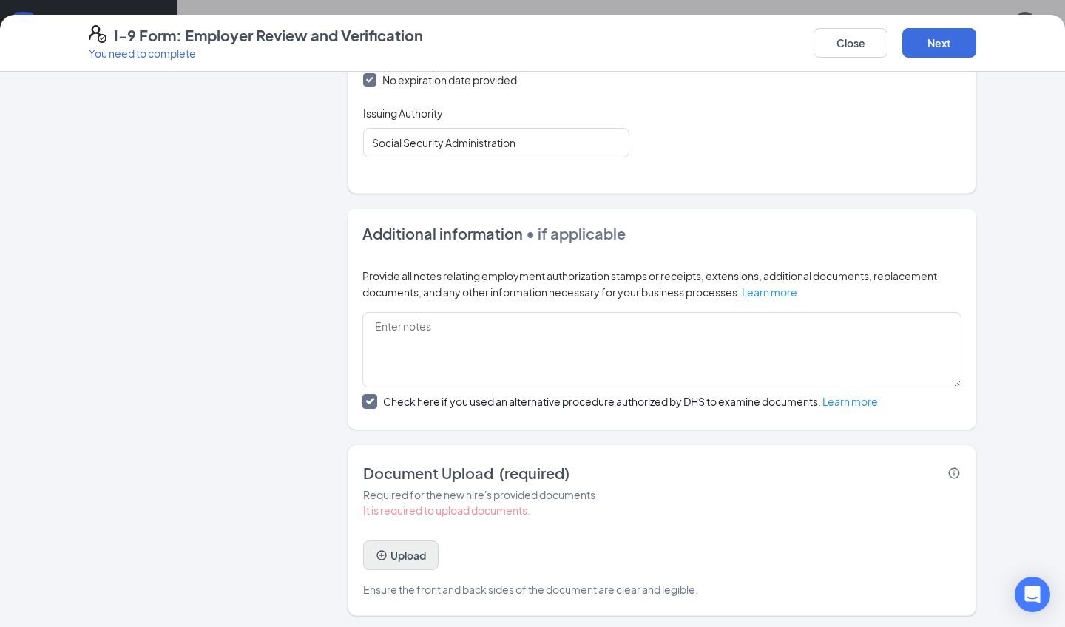
click at [408, 546] on button "Upload" at bounding box center [400, 556] width 75 height 30
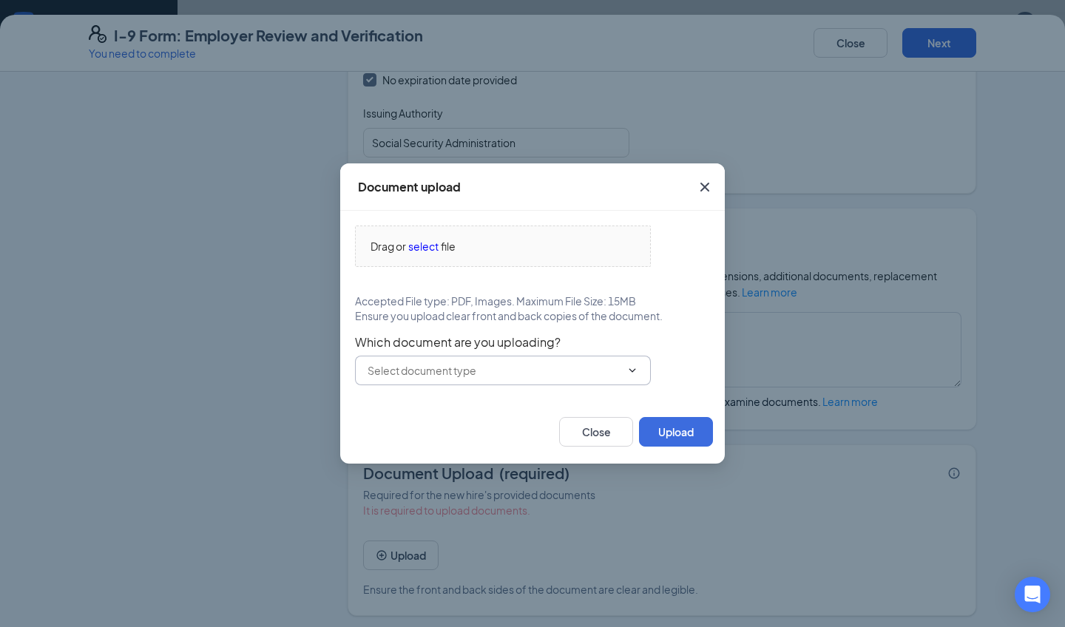
click at [613, 368] on input "text" at bounding box center [493, 370] width 253 height 16
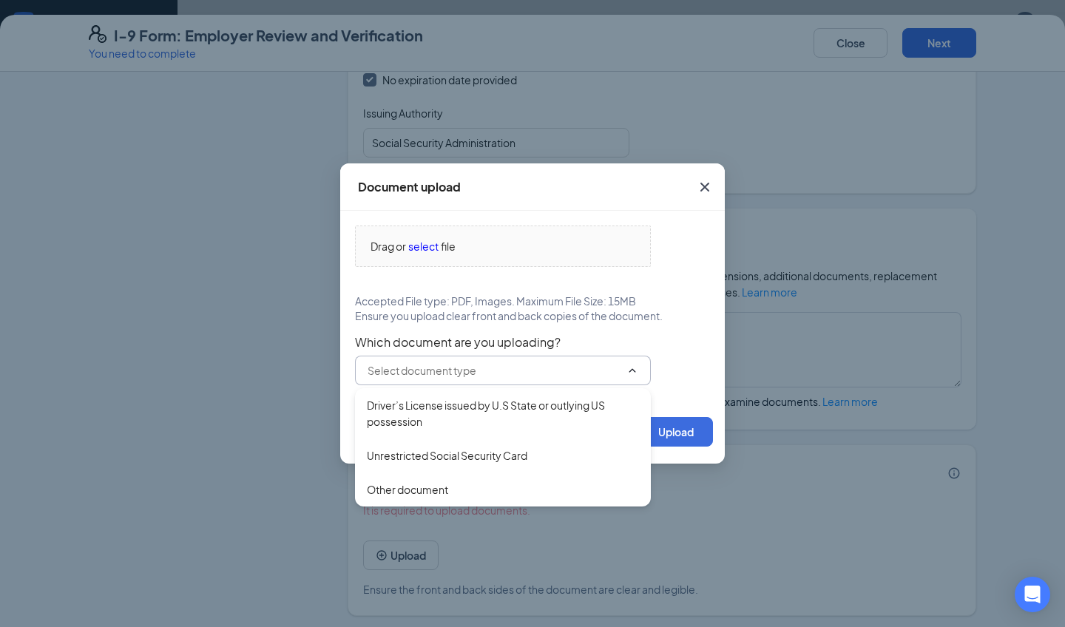
click at [631, 370] on icon "ChevronUp" at bounding box center [632, 371] width 12 height 12
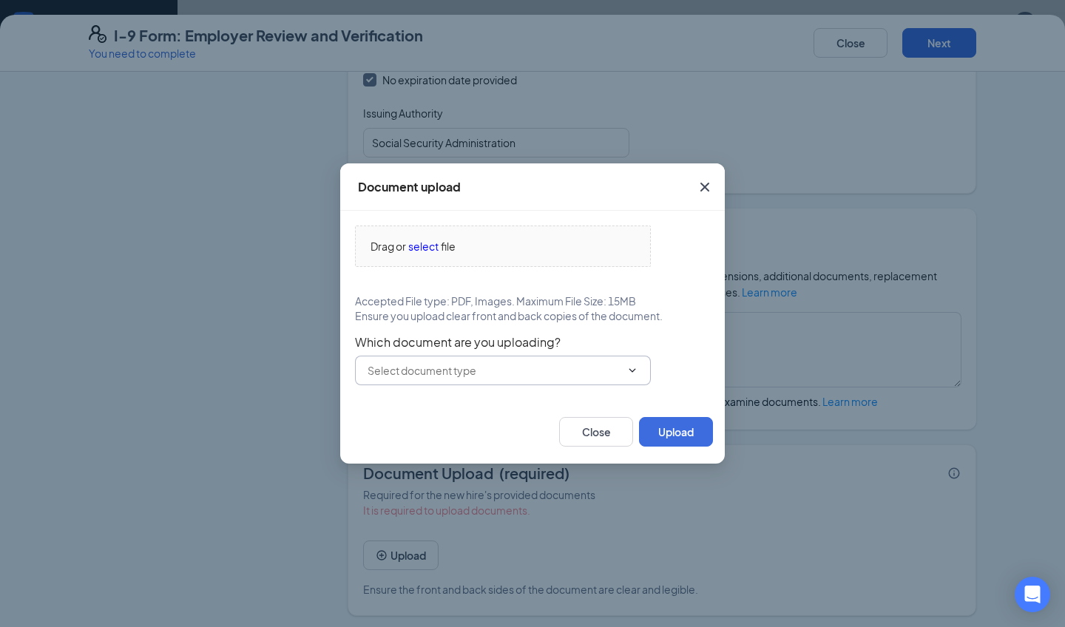
click at [706, 184] on icon "Cross" at bounding box center [705, 187] width 18 height 18
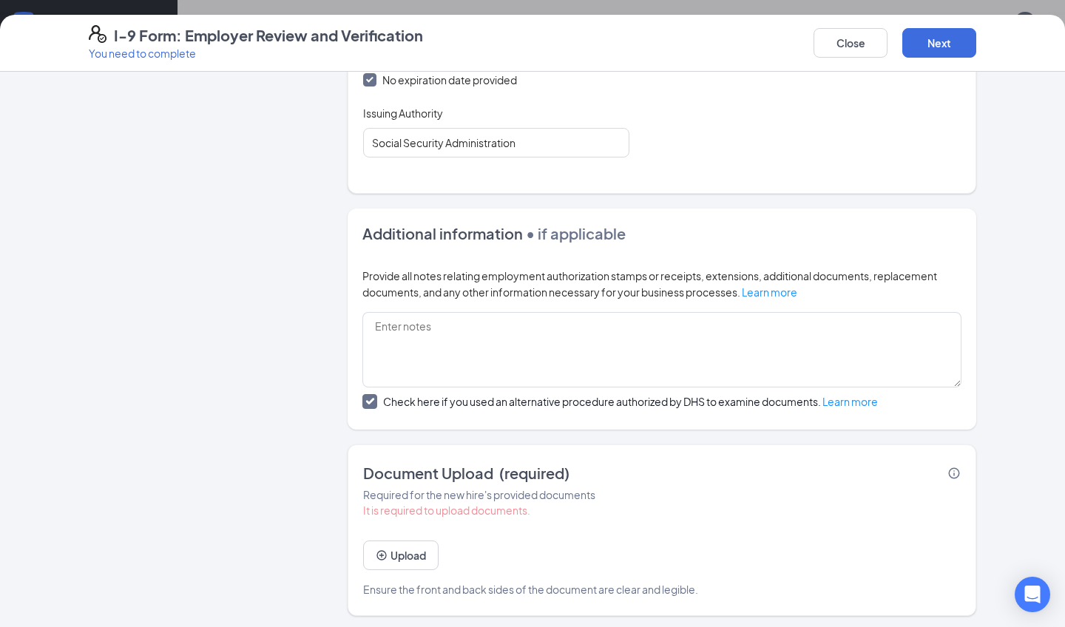
click at [956, 467] on icon "Info" at bounding box center [953, 473] width 13 height 13
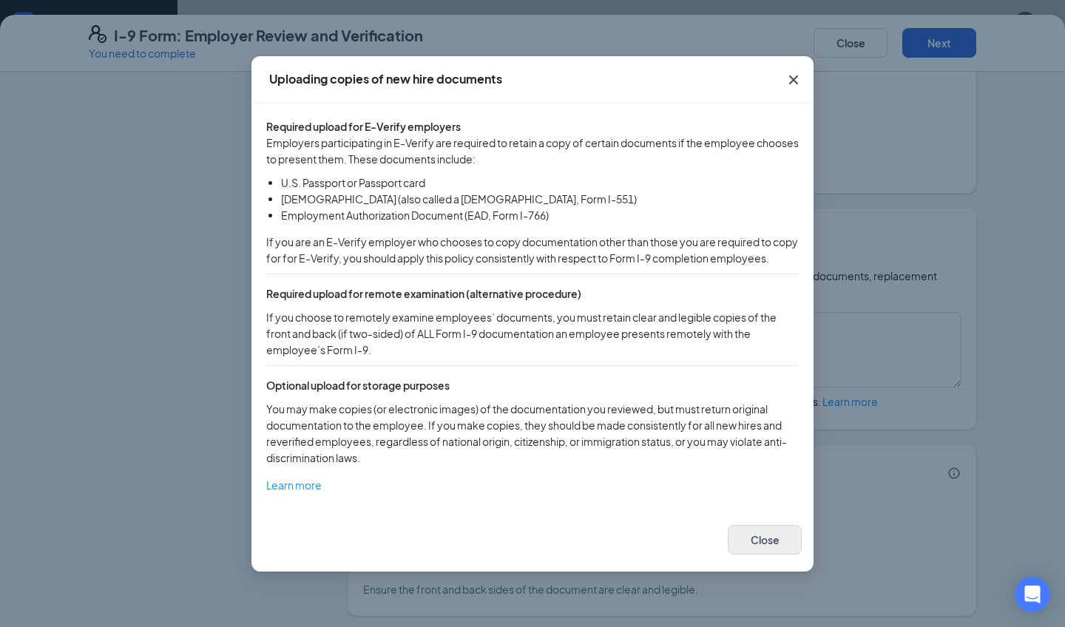
click at [747, 548] on button "Close" at bounding box center [765, 540] width 74 height 30
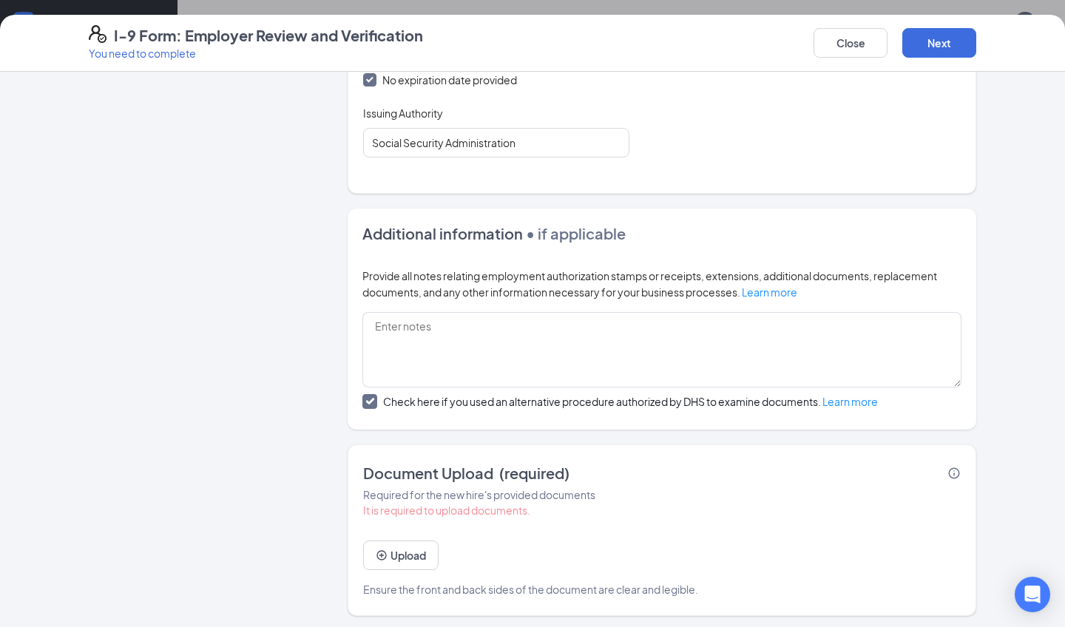
click at [367, 391] on div "Check here if you used an alternative procedure authorized by DHS to examine do…" at bounding box center [661, 403] width 599 height 24
click at [369, 400] on input "Check here if you used an alternative procedure authorized by DHS to examine do…" at bounding box center [367, 399] width 10 height 10
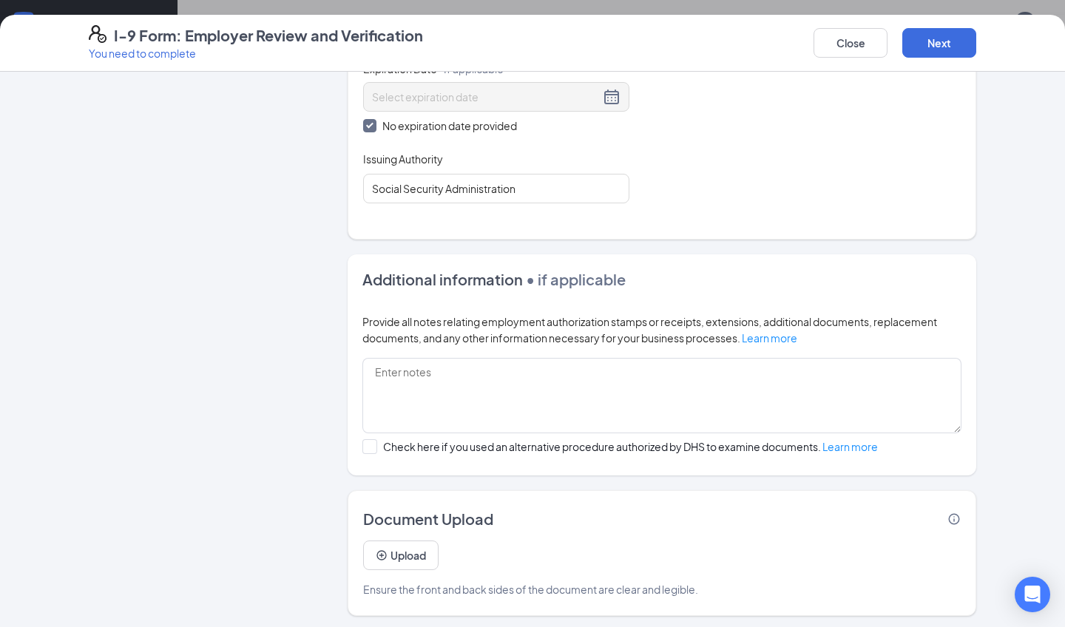
scroll to position [149, 0]
click at [366, 447] on div at bounding box center [369, 446] width 15 height 15
click at [366, 447] on input "Check here if you used an alternative procedure authorized by DHS to examine do…" at bounding box center [367, 444] width 10 height 10
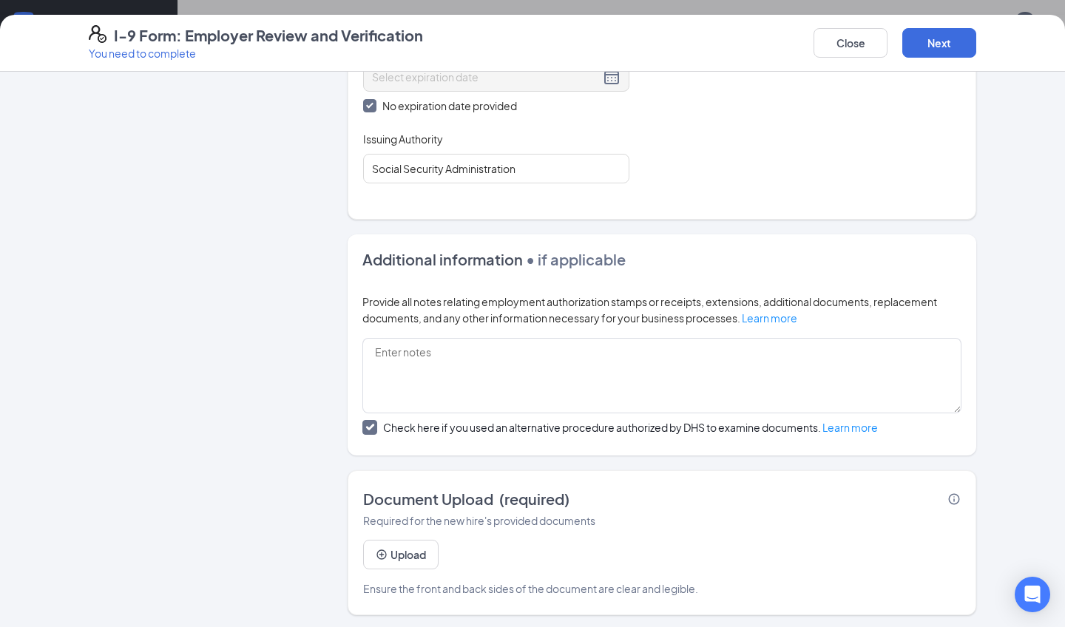
scroll to position [776, 0]
click at [367, 433] on div "Check here if you used an alternative procedure authorized by DHS to examine do…" at bounding box center [661, 430] width 599 height 18
click at [367, 430] on icon "Checkmark" at bounding box center [370, 427] width 13 height 13
click at [367, 430] on input "Check here if you used an alternative procedure authorized by DHS to examine do…" at bounding box center [367, 426] width 10 height 10
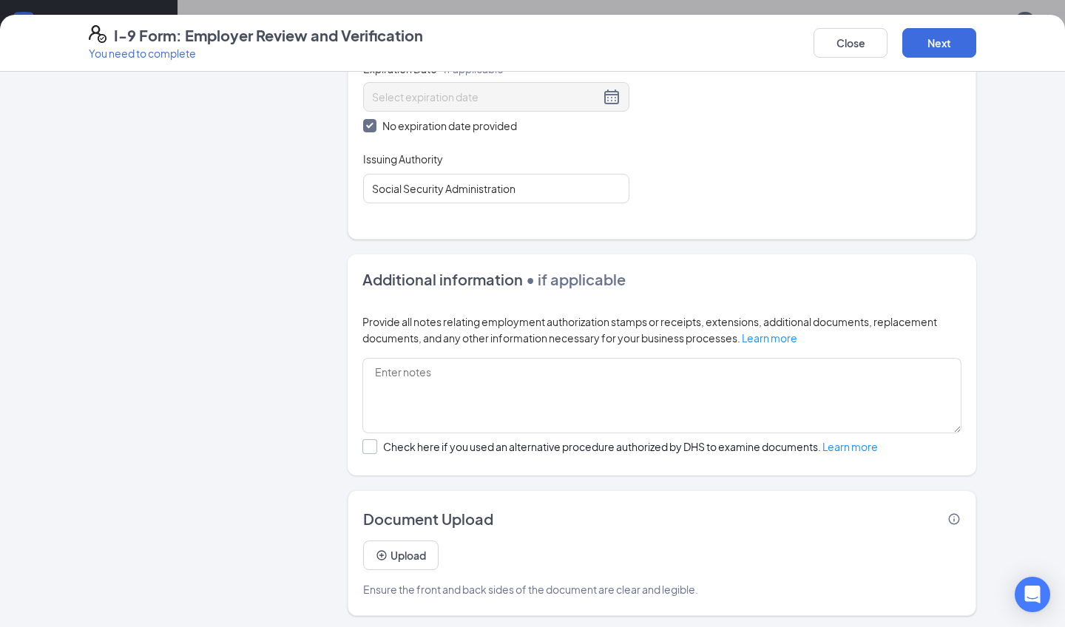
scroll to position [149, 0]
click at [371, 450] on div at bounding box center [369, 446] width 15 height 15
click at [371, 450] on input "Check here if you used an alternative procedure authorized by DHS to examine do…" at bounding box center [367, 444] width 10 height 10
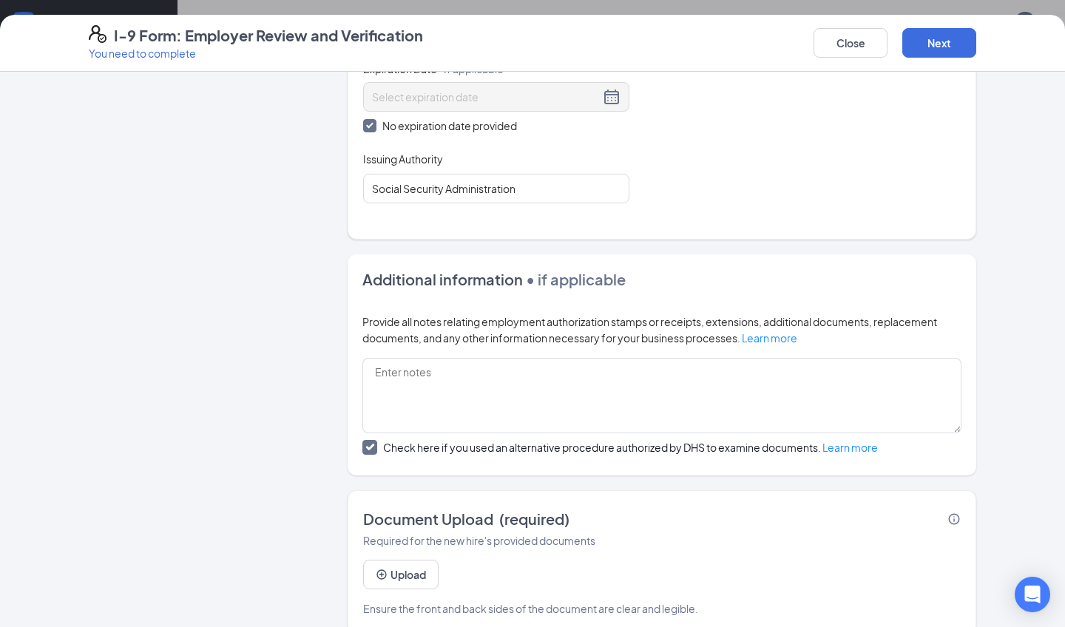
click at [370, 445] on input "Check here if you used an alternative procedure authorized by DHS to examine do…" at bounding box center [367, 445] width 10 height 10
checkbox input "false"
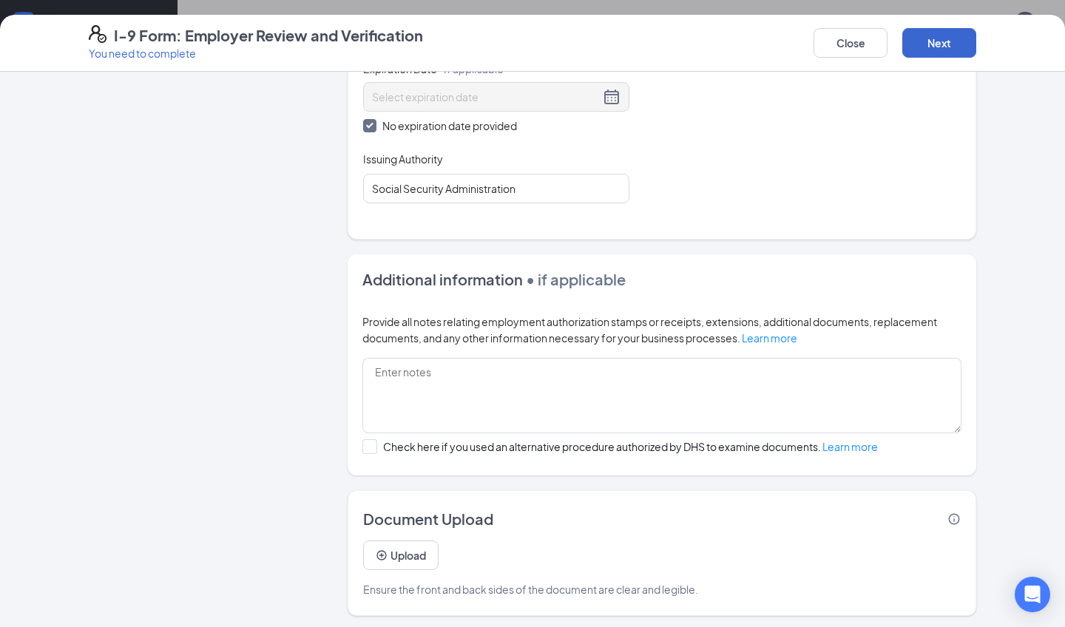
click at [929, 46] on button "Next" at bounding box center [939, 43] width 74 height 30
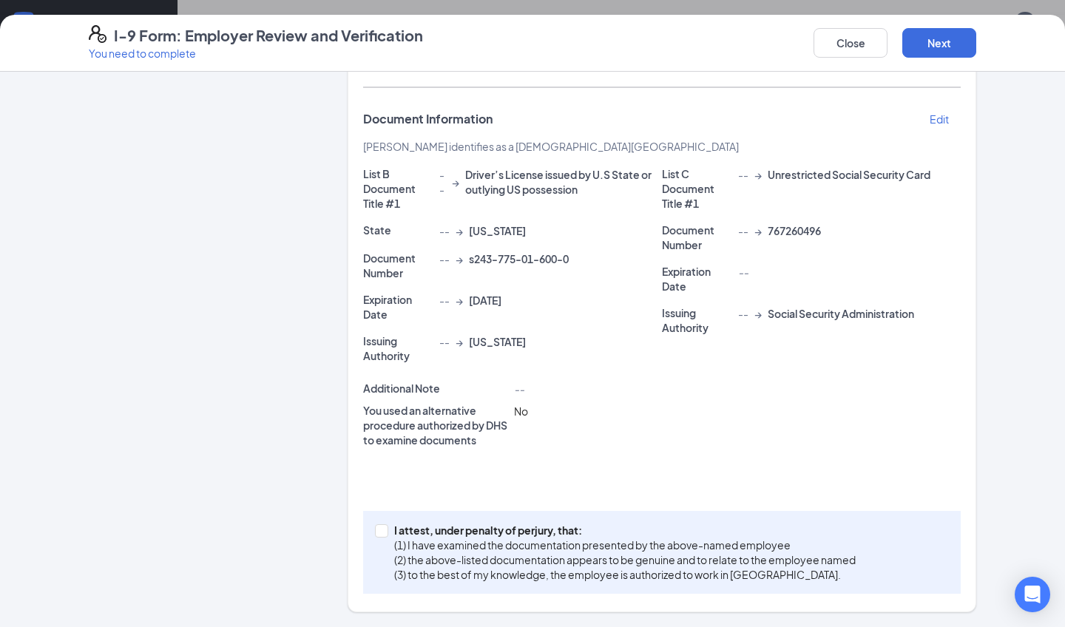
scroll to position [294, 0]
click at [376, 535] on span at bounding box center [381, 531] width 13 height 13
click at [376, 535] on input "I attest, under penalty of [PERSON_NAME], that: (1) I have examined the documen…" at bounding box center [380, 530] width 10 height 10
checkbox input "true"
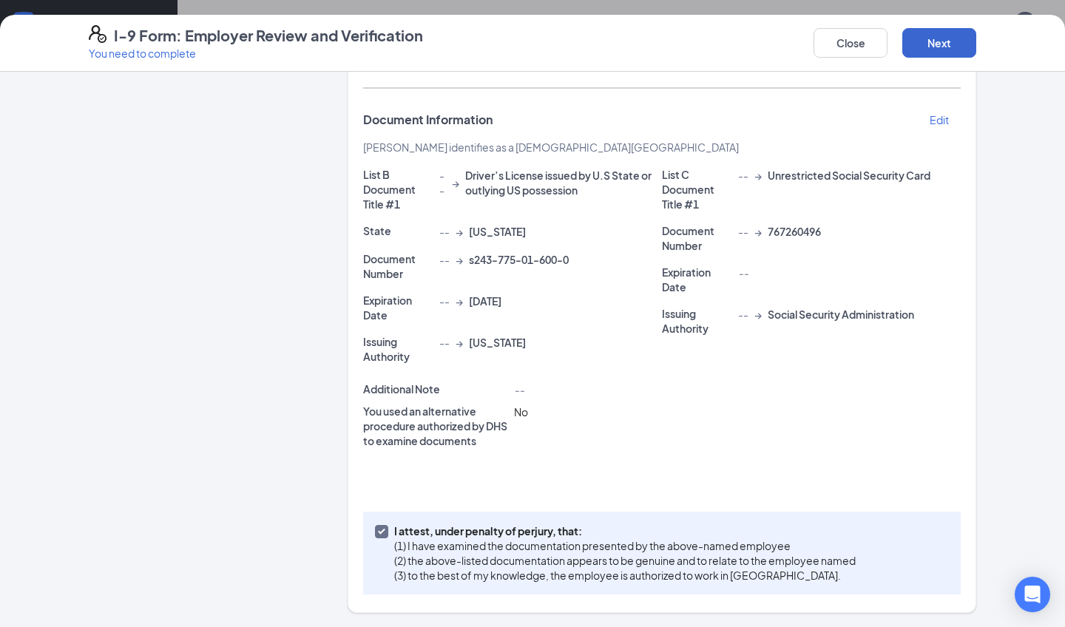
click at [922, 44] on button "Next" at bounding box center [939, 43] width 74 height 30
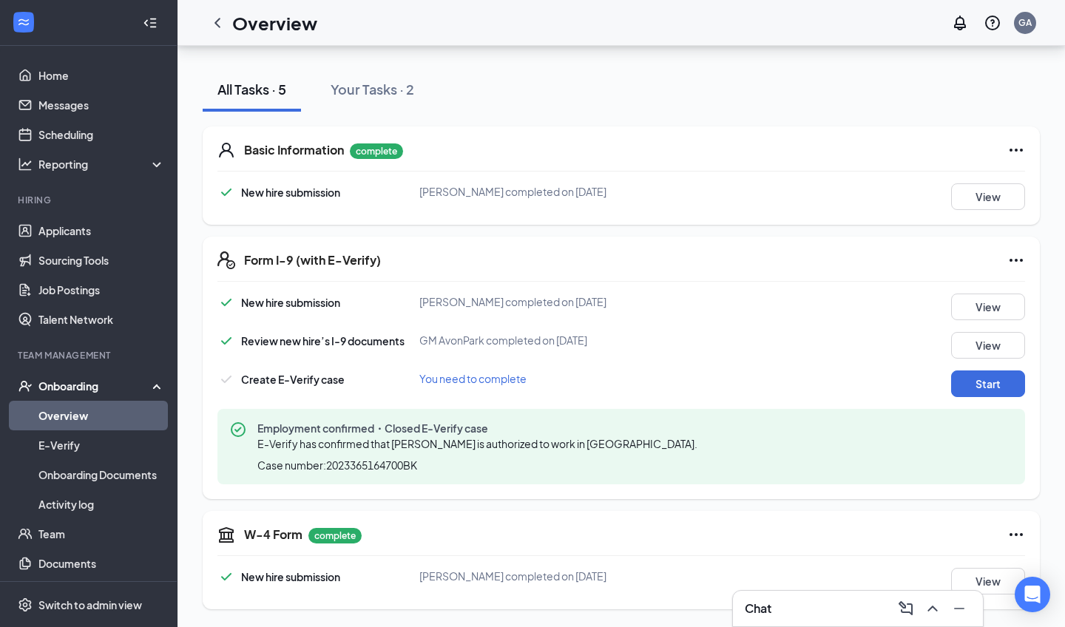
scroll to position [149, 0]
click at [979, 387] on button "Start" at bounding box center [988, 383] width 74 height 27
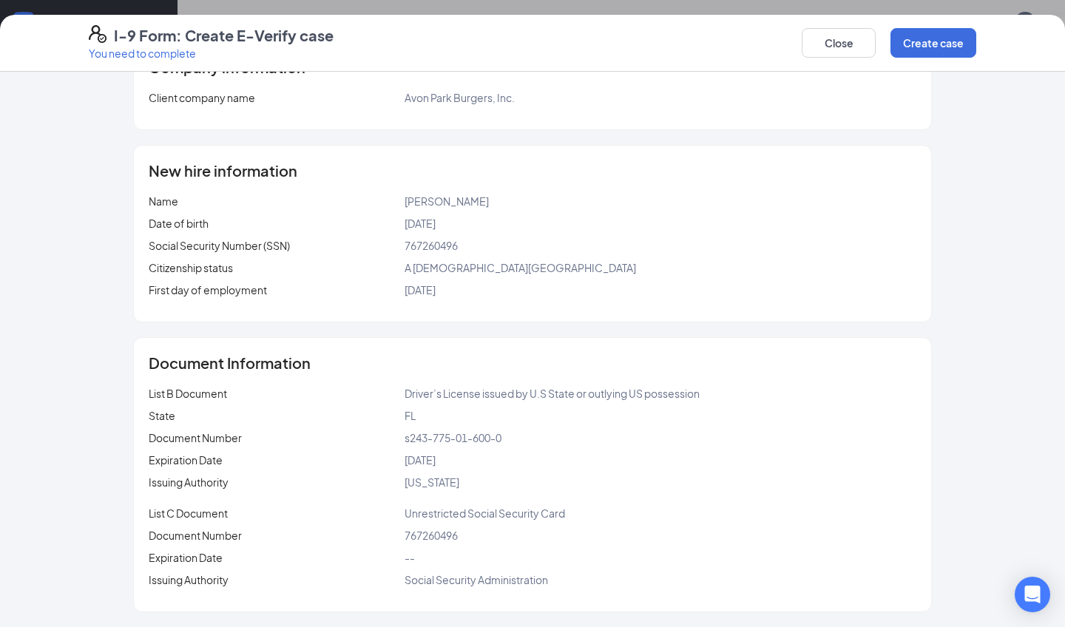
scroll to position [286, 0]
click at [924, 37] on button "Create case" at bounding box center [933, 43] width 86 height 30
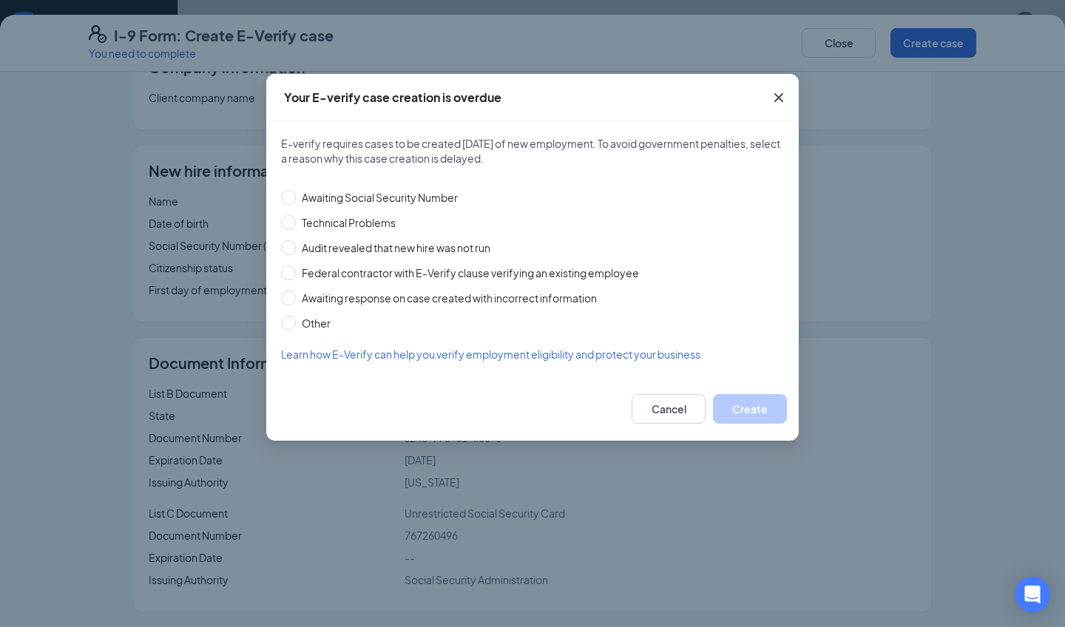
click at [280, 225] on div "E-verify requires cases to be created within 3 days of new employment. To avoid…" at bounding box center [532, 249] width 532 height 256
click at [293, 223] on span at bounding box center [288, 222] width 15 height 15
click at [293, 223] on input "Technical Problems" at bounding box center [288, 222] width 15 height 15
radio input "true"
click at [749, 401] on button "Create" at bounding box center [750, 409] width 74 height 30
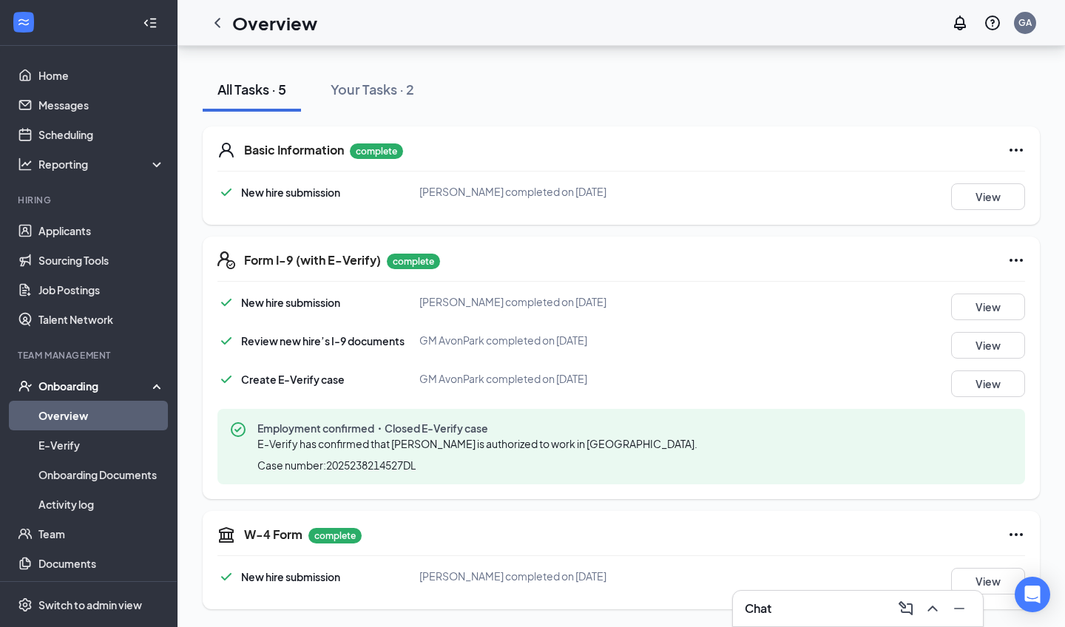
scroll to position [149, 0]
click at [75, 385] on div "Onboarding" at bounding box center [95, 386] width 114 height 15
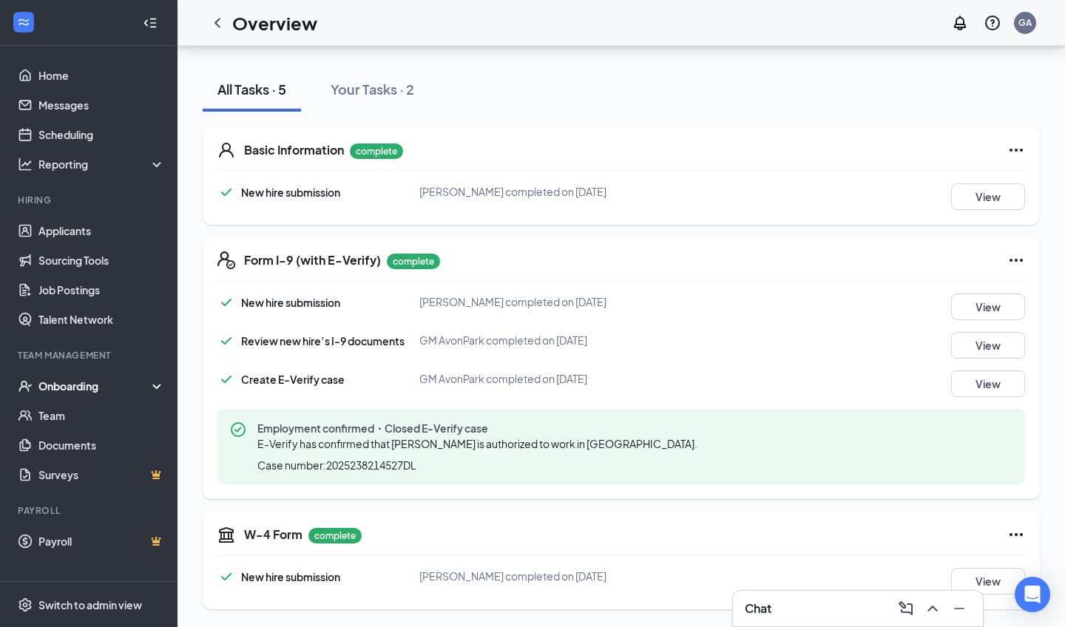
click at [75, 385] on div "Onboarding" at bounding box center [95, 386] width 114 height 15
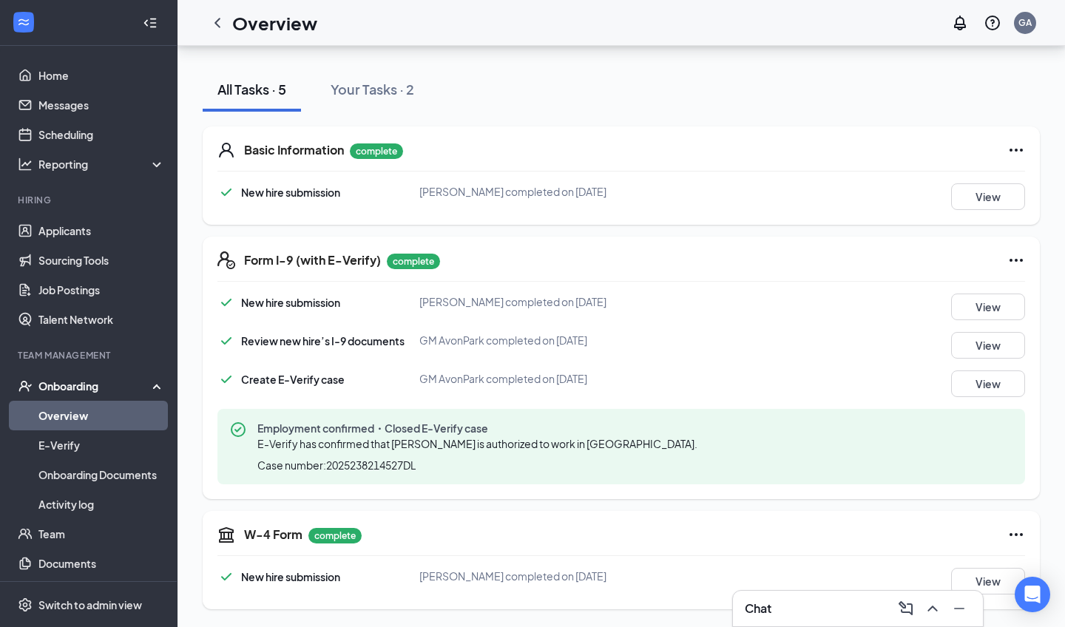
click at [79, 382] on div "Onboarding" at bounding box center [95, 386] width 114 height 15
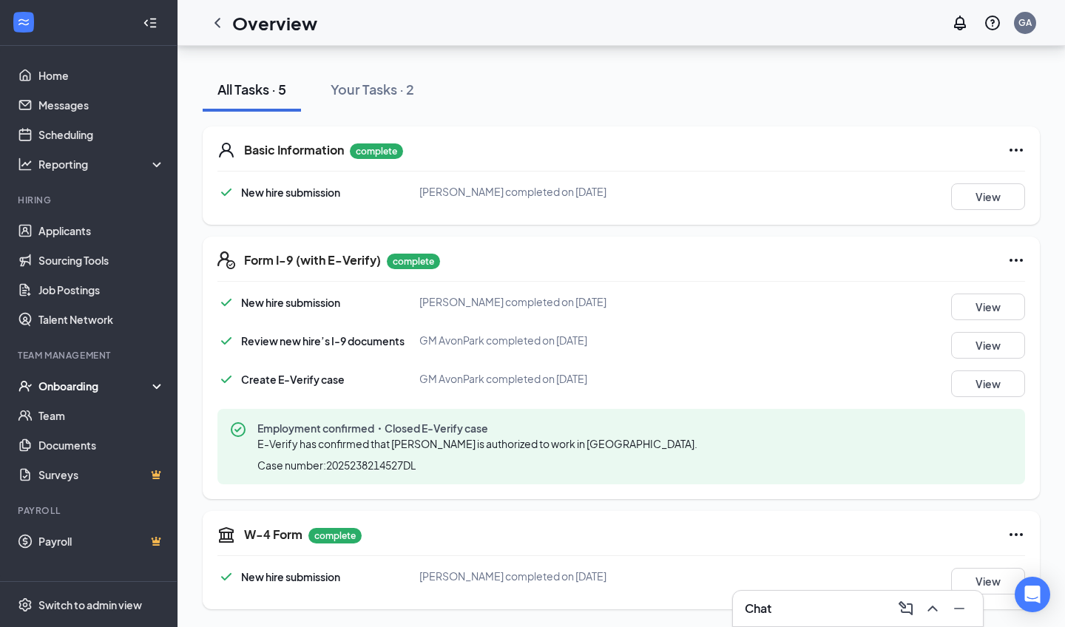
click at [79, 382] on div "Onboarding" at bounding box center [95, 386] width 114 height 15
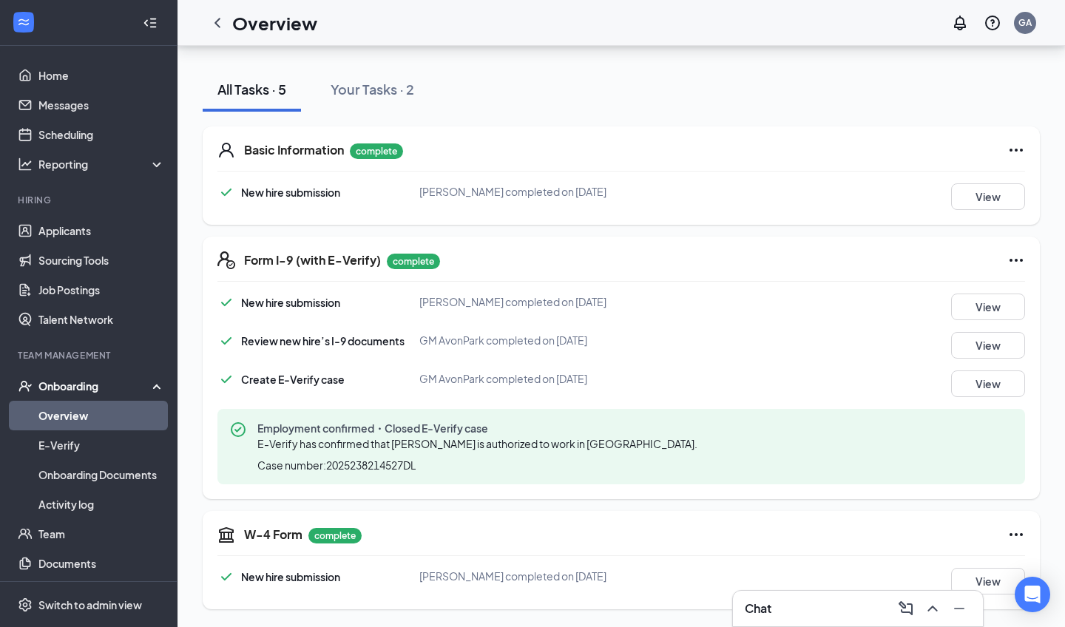
click at [55, 419] on link "Overview" at bounding box center [101, 416] width 126 height 30
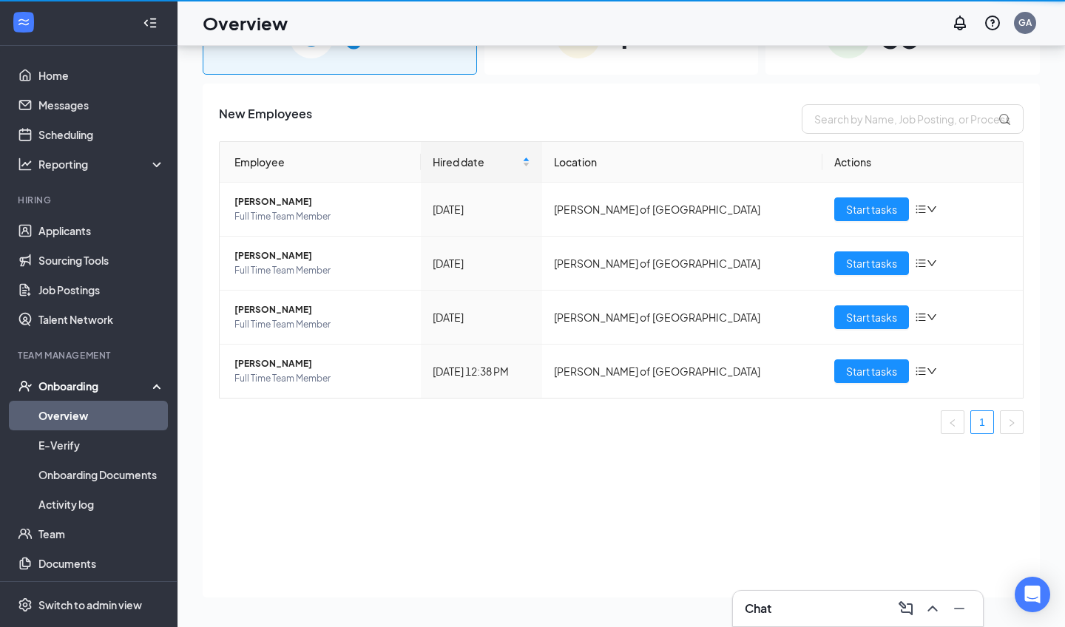
scroll to position [67, 0]
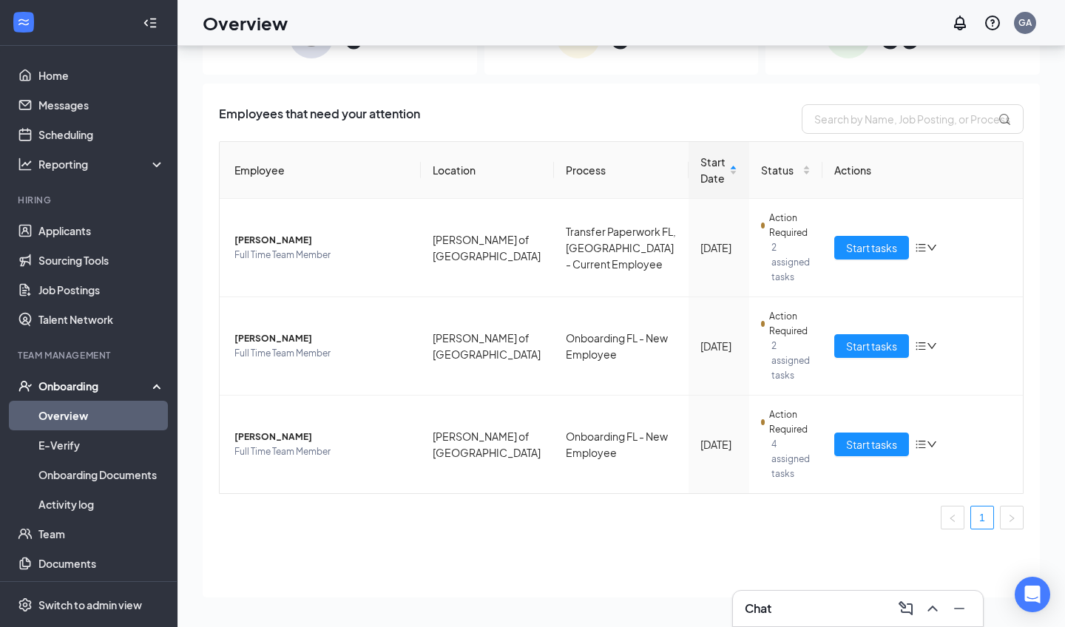
scroll to position [67, 0]
click at [861, 252] on span "Start tasks" at bounding box center [871, 248] width 51 height 16
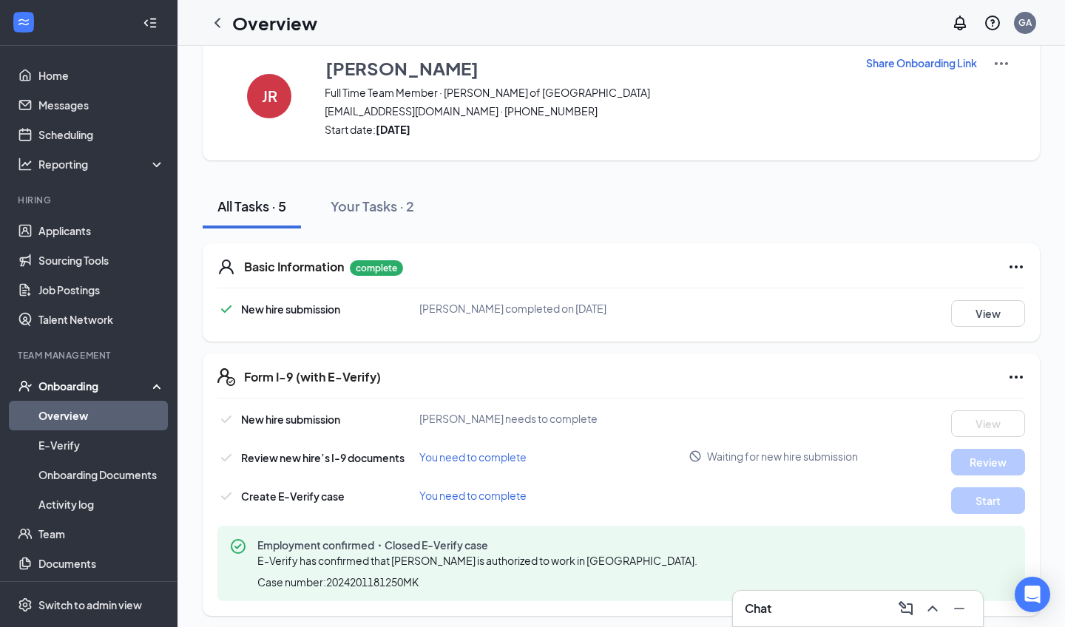
scroll to position [29, 0]
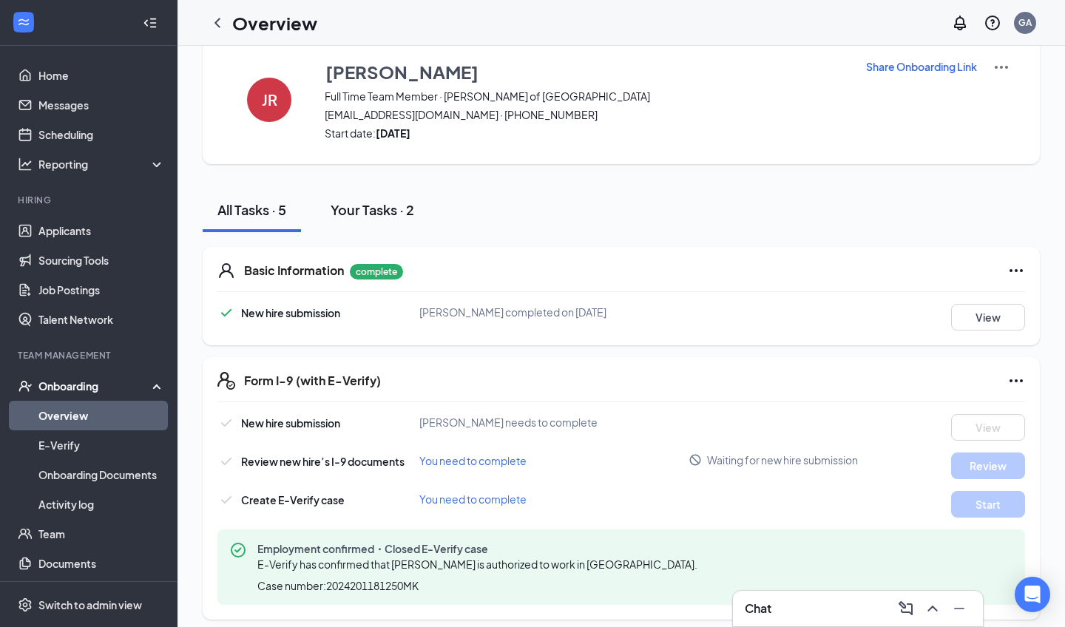
click at [373, 209] on div "Your Tasks · 2" at bounding box center [373, 209] width 84 height 18
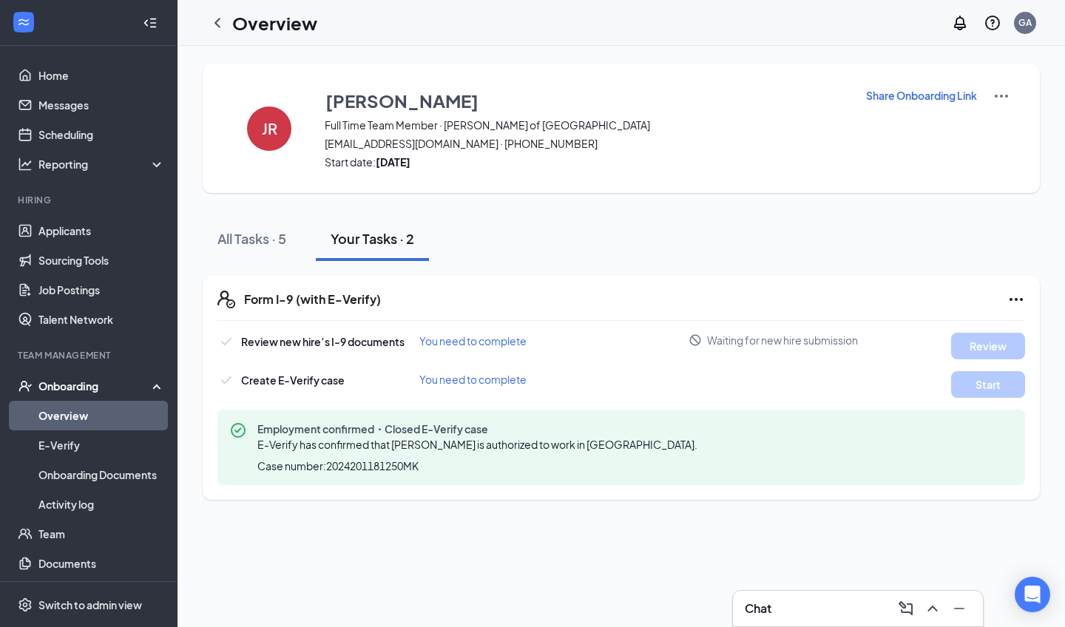
scroll to position [0, 0]
click at [282, 232] on div "All Tasks · 5" at bounding box center [251, 238] width 69 height 18
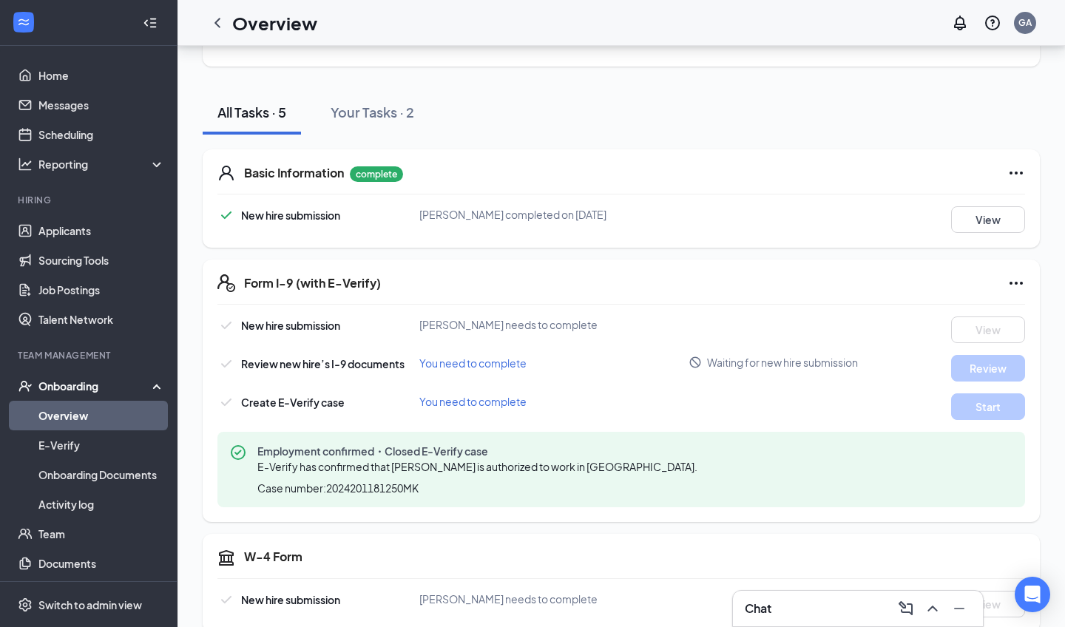
scroll to position [141, 0]
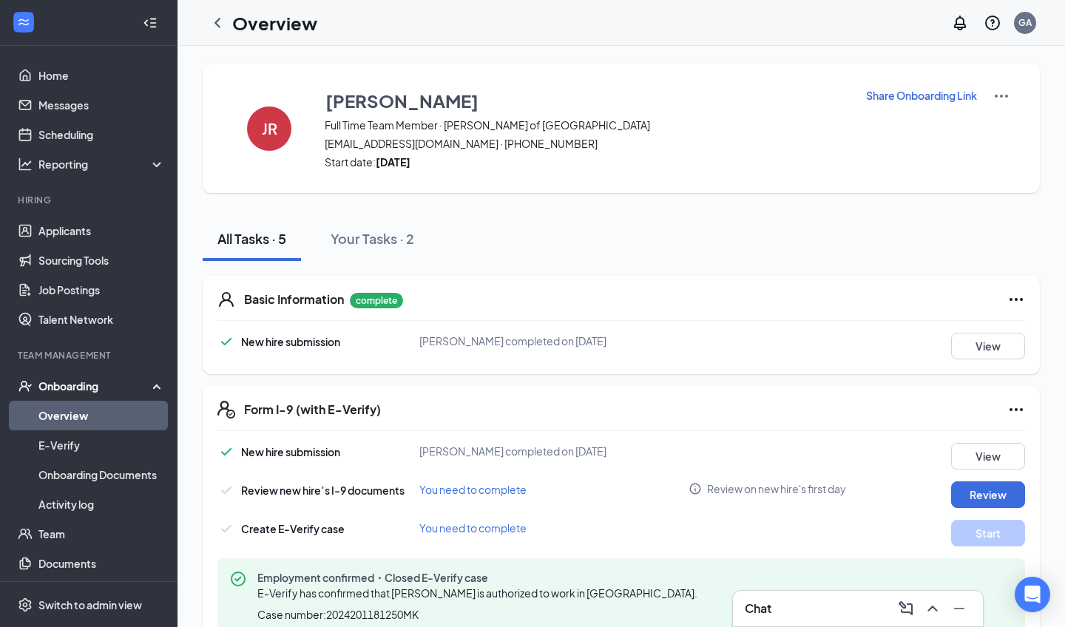
scroll to position [21, 0]
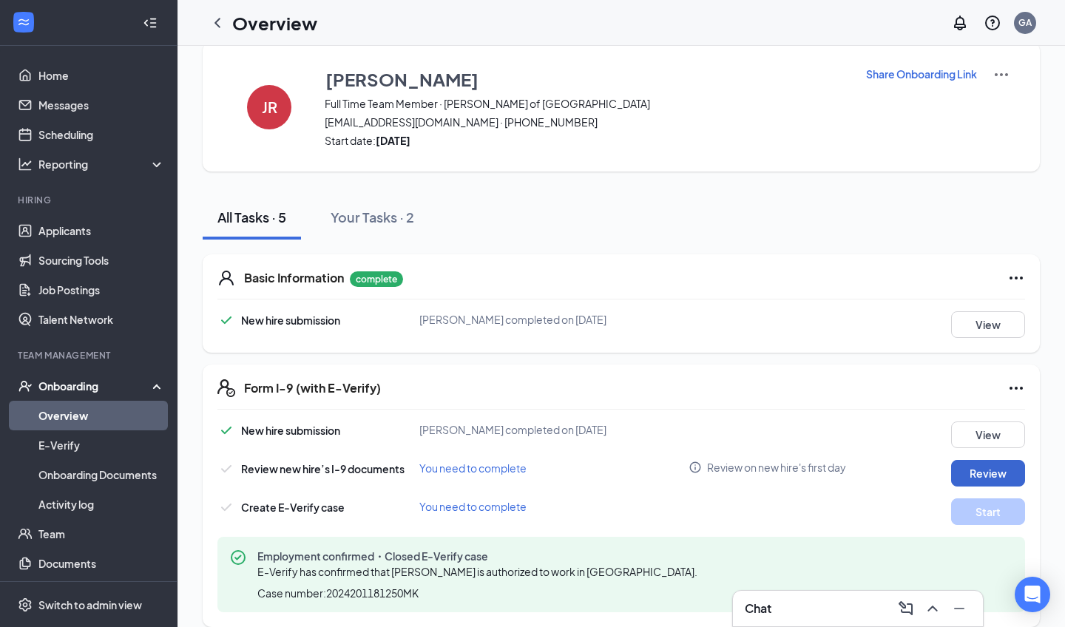
click at [990, 472] on button "Review" at bounding box center [988, 473] width 74 height 27
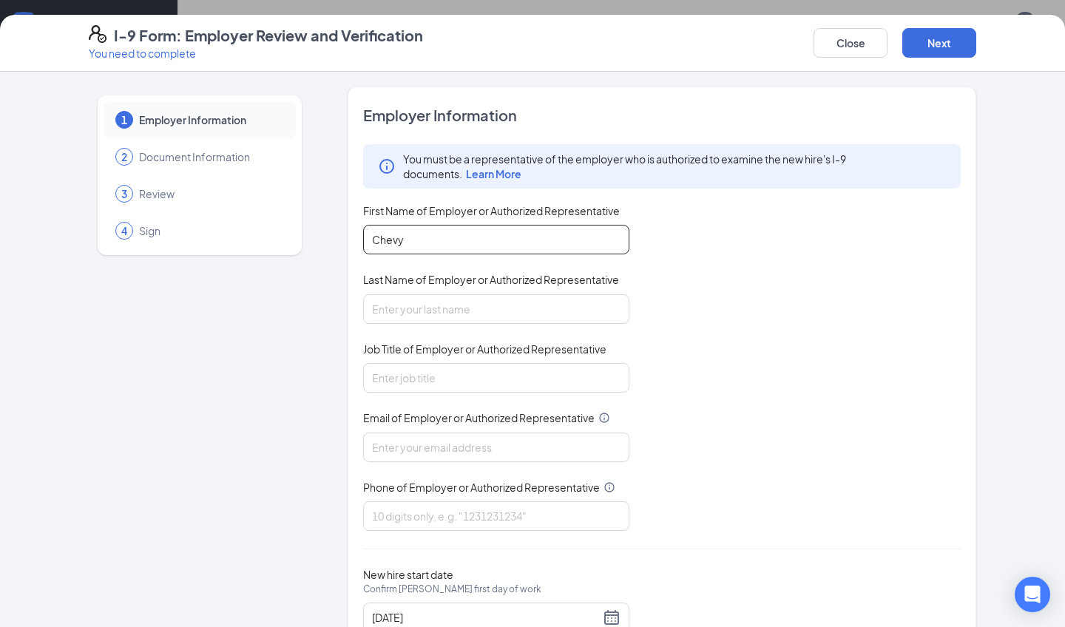
type input "Chevy"
click at [520, 325] on div "You must be a representative of the employer who is authorized to examine the n…" at bounding box center [661, 337] width 597 height 387
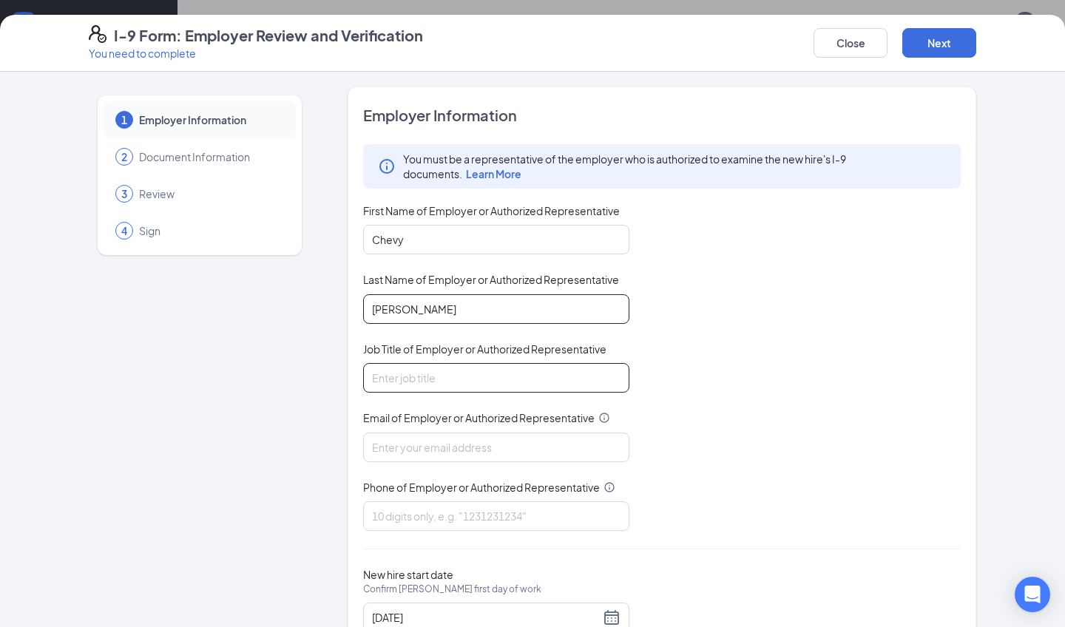
type input "[PERSON_NAME]"
type input "1st Assistant"
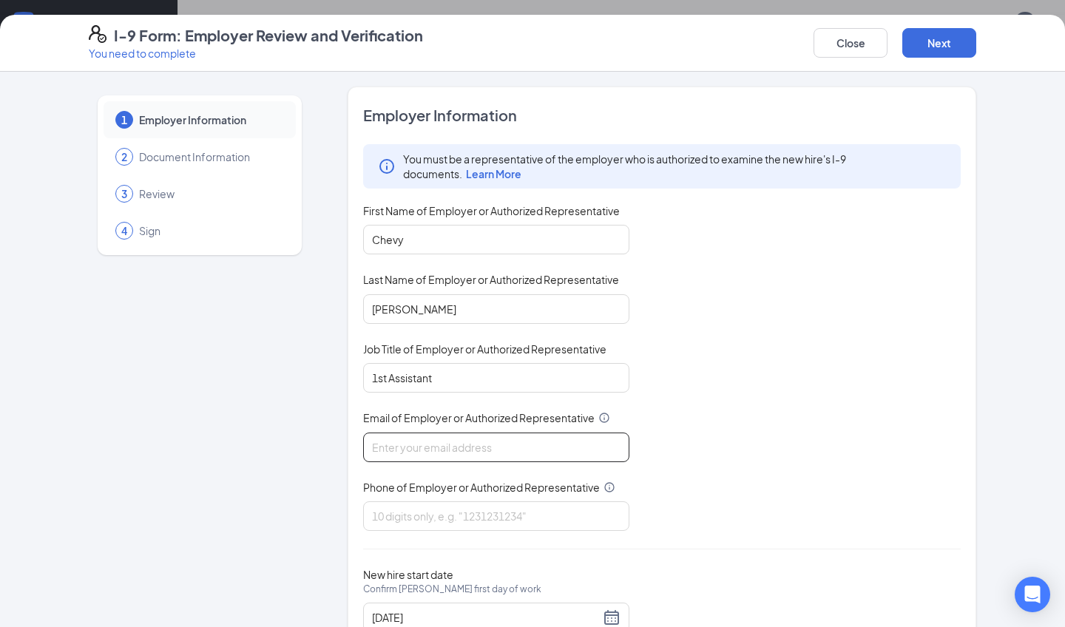
type input "[EMAIL_ADDRESS][DOMAIN_NAME]"
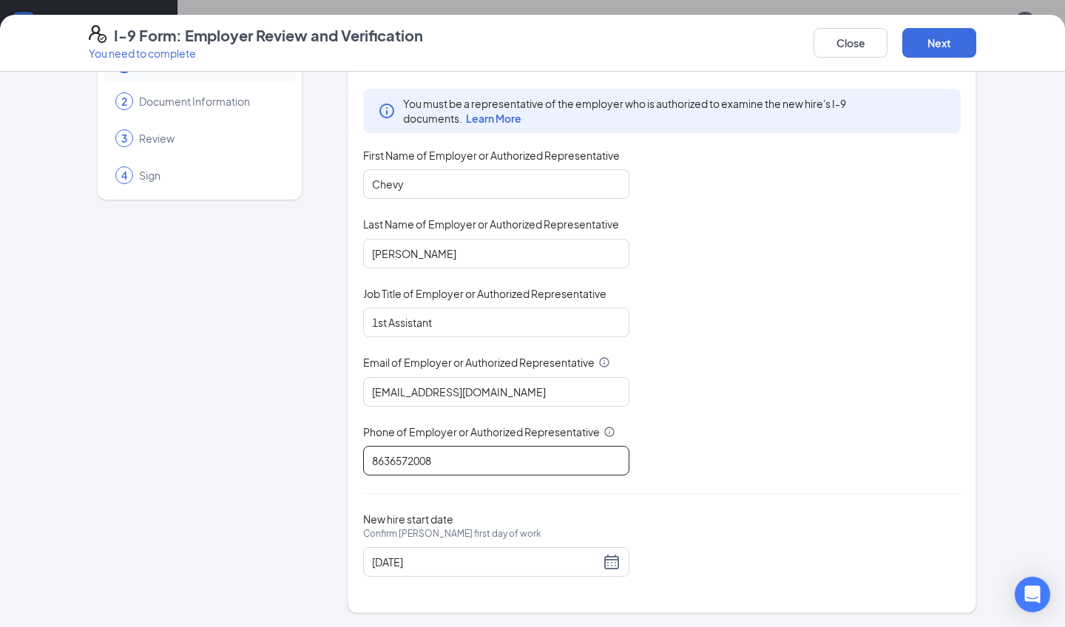
scroll to position [55, 0]
type input "8636572008"
click at [944, 47] on button "Next" at bounding box center [939, 43] width 74 height 30
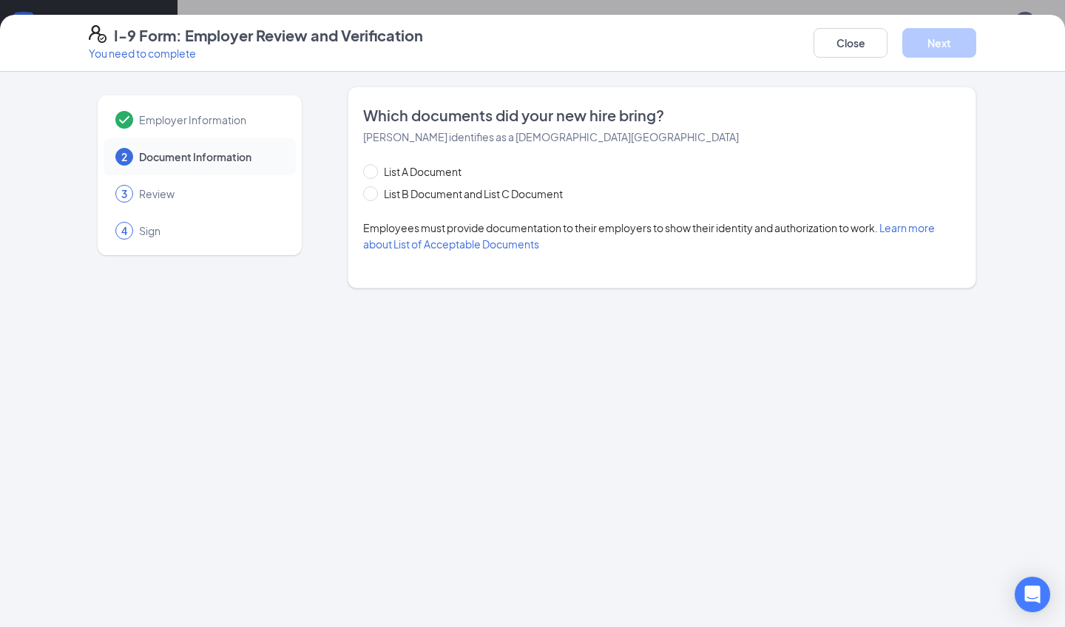
scroll to position [0, 0]
click at [365, 196] on input "List B Document and List C Document" at bounding box center [368, 191] width 10 height 10
radio input "true"
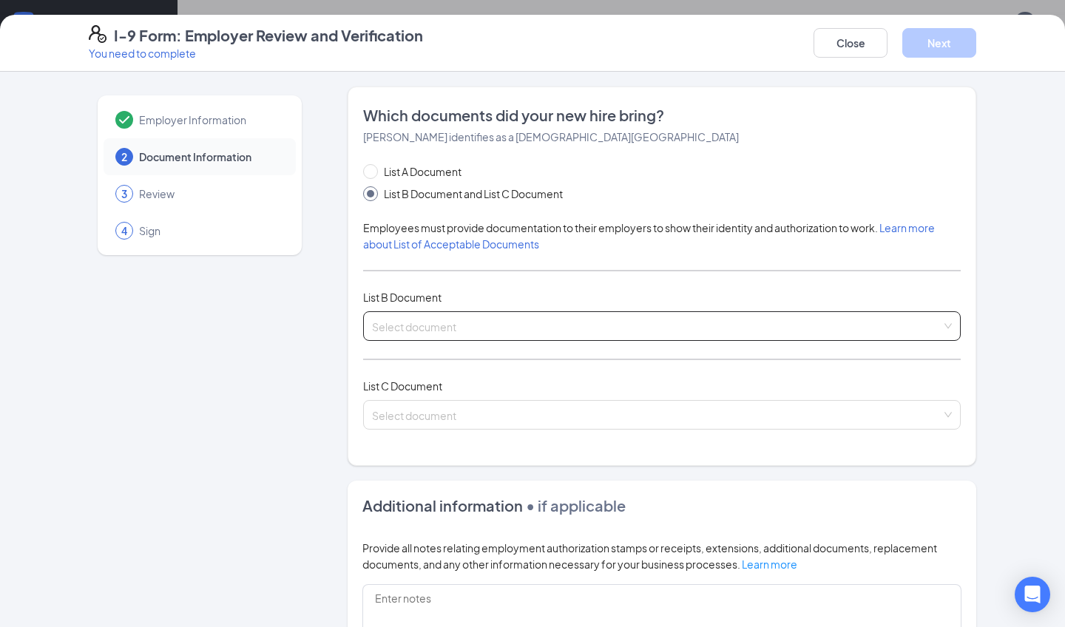
click at [446, 336] on span at bounding box center [656, 326] width 569 height 28
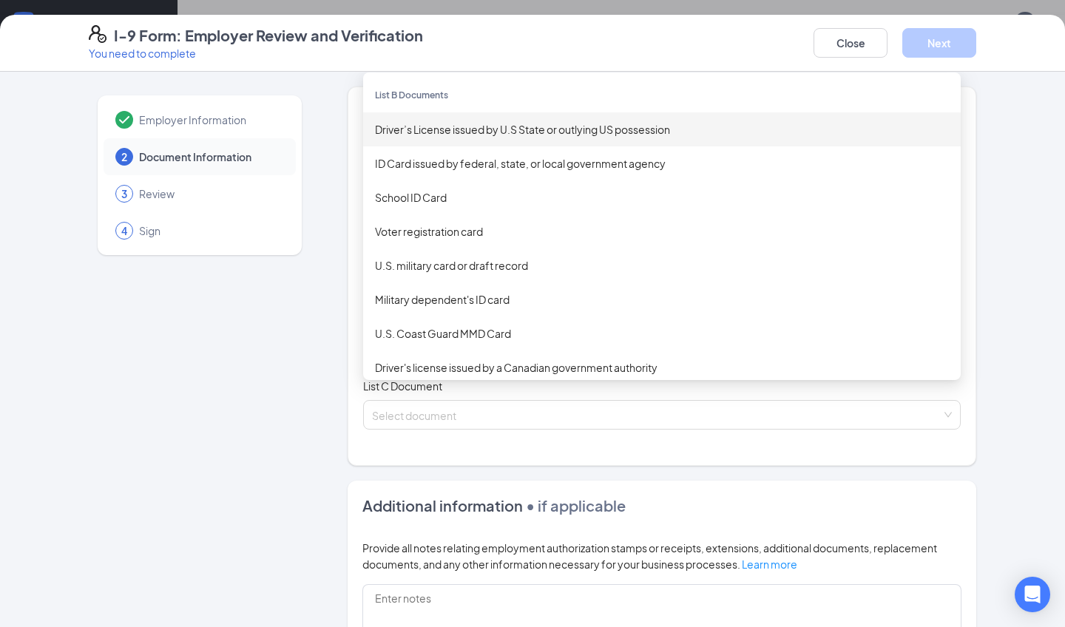
click at [507, 124] on div "Driver’s License issued by U.S State or outlying US possession" at bounding box center [662, 129] width 574 height 16
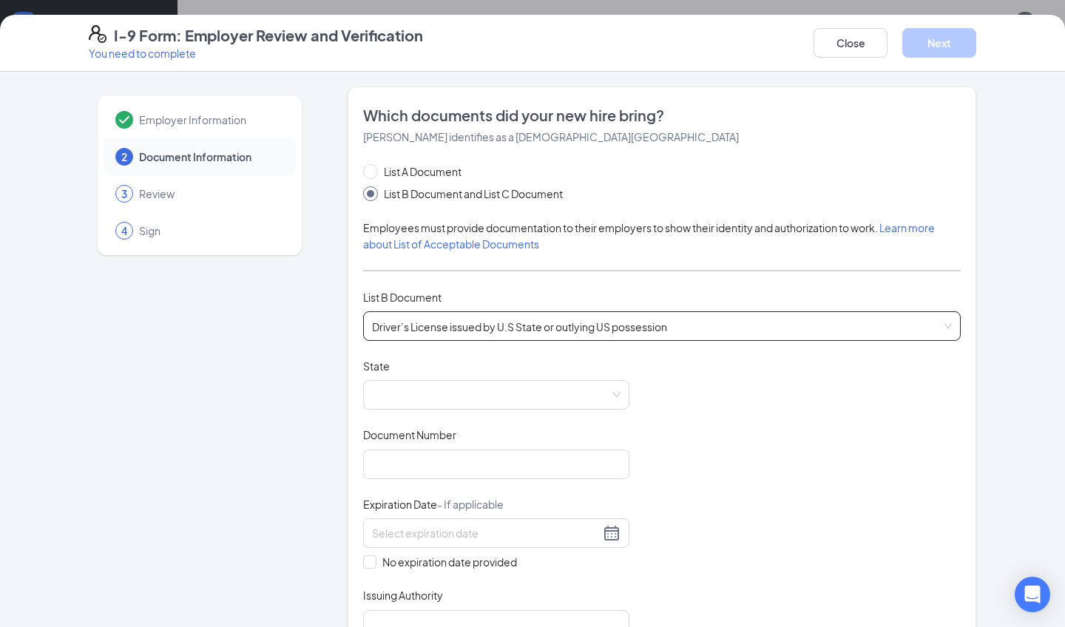
scroll to position [86, 0]
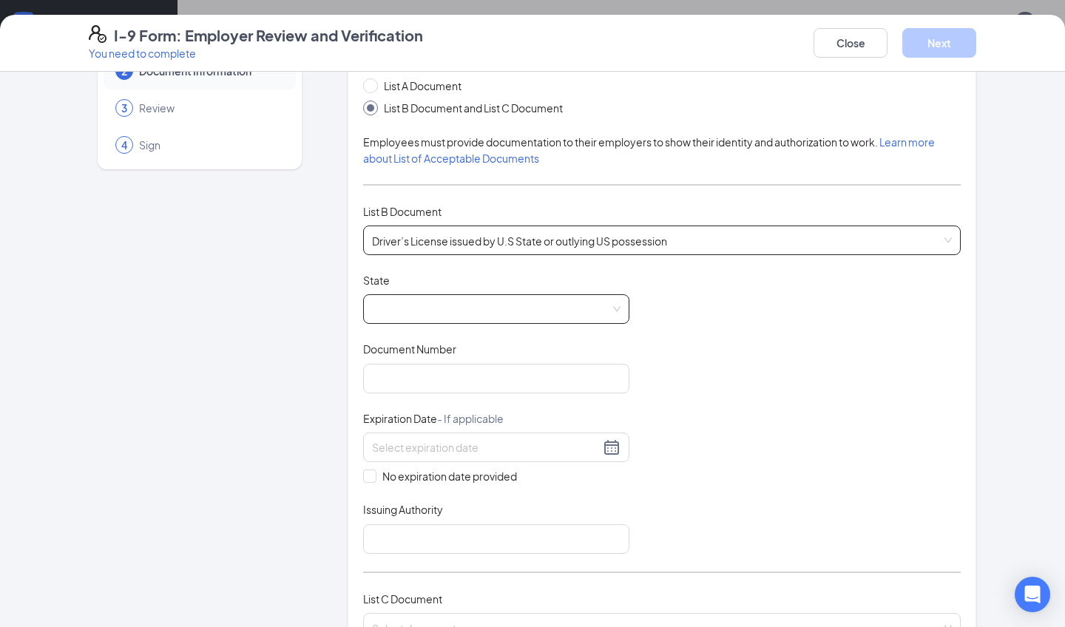
click at [458, 309] on span at bounding box center [496, 309] width 248 height 28
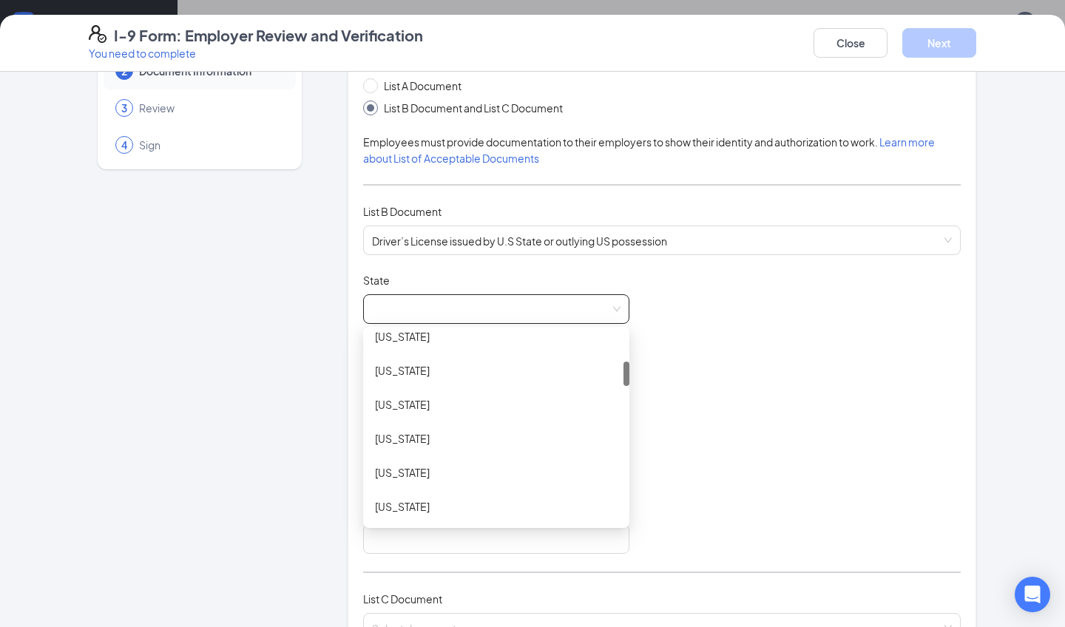
scroll to position [219, 0]
click at [453, 474] on div "[US_STATE]" at bounding box center [496, 471] width 243 height 16
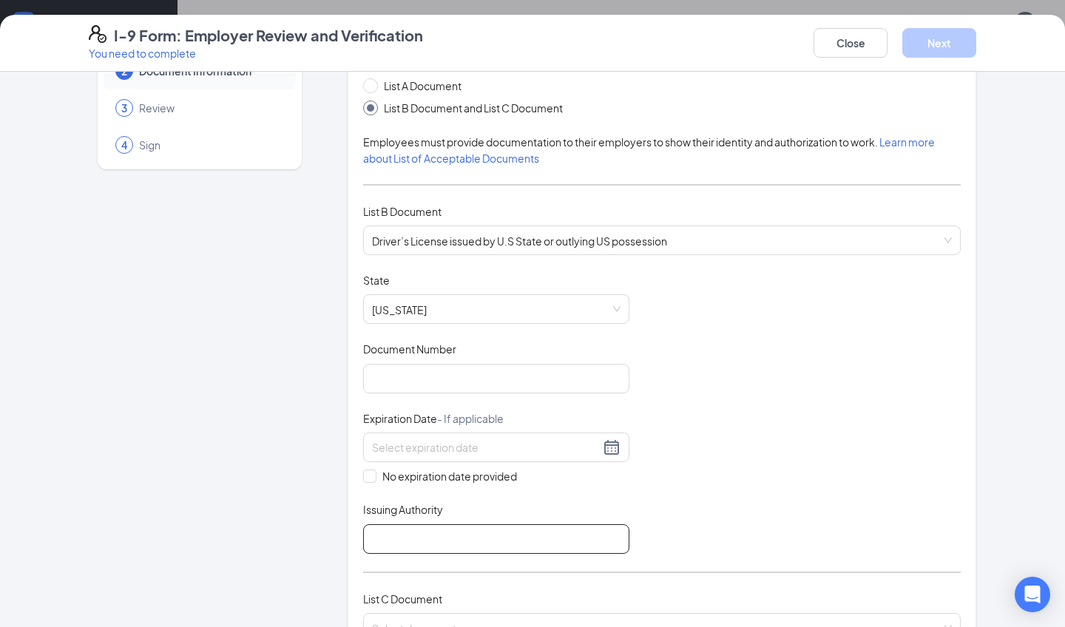
click at [455, 538] on input "Issuing Authority" at bounding box center [496, 539] width 266 height 30
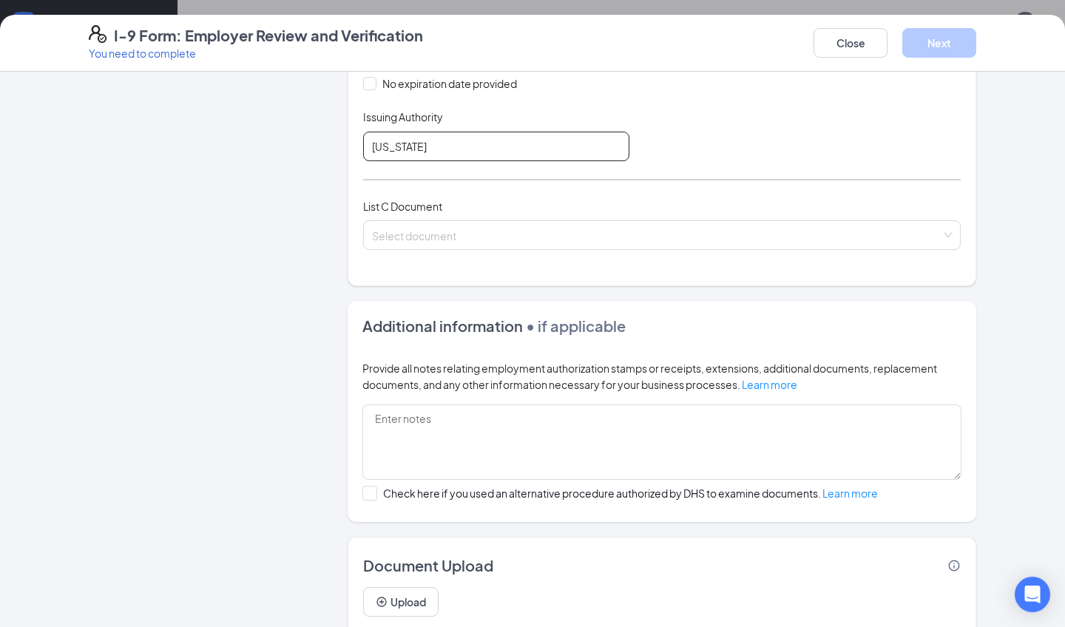
scroll to position [485, 0]
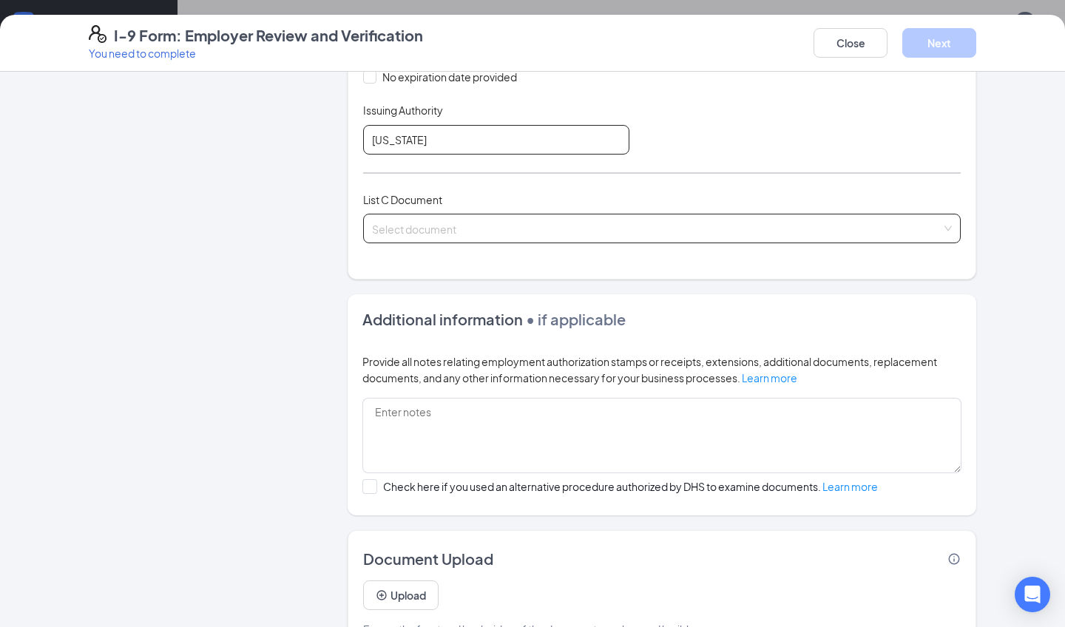
type input "[US_STATE]"
click at [410, 227] on input "search" at bounding box center [656, 225] width 569 height 22
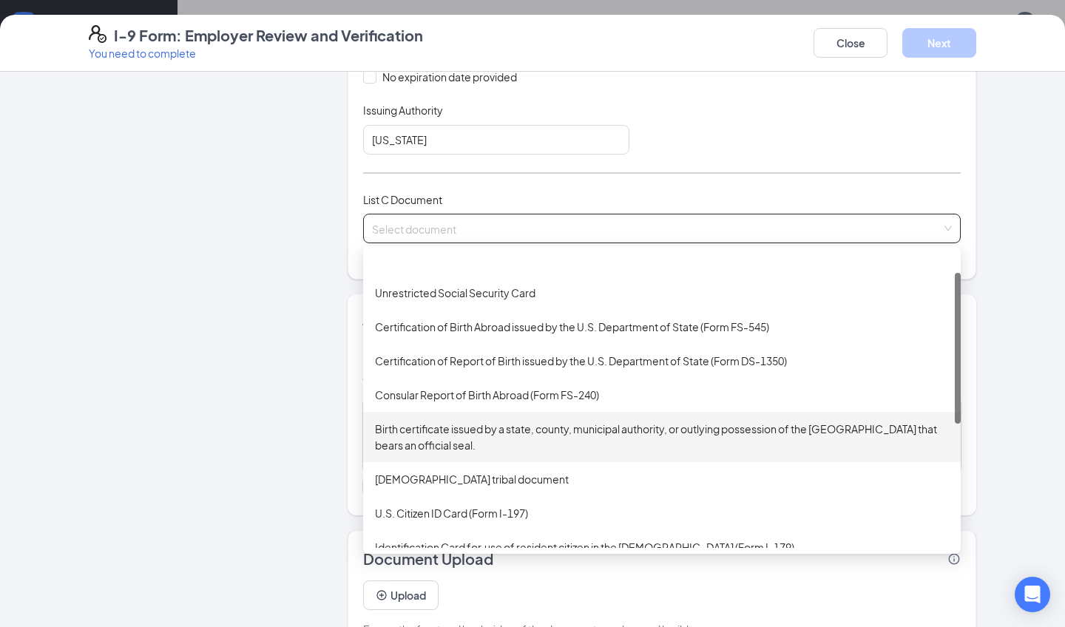
scroll to position [0, 0]
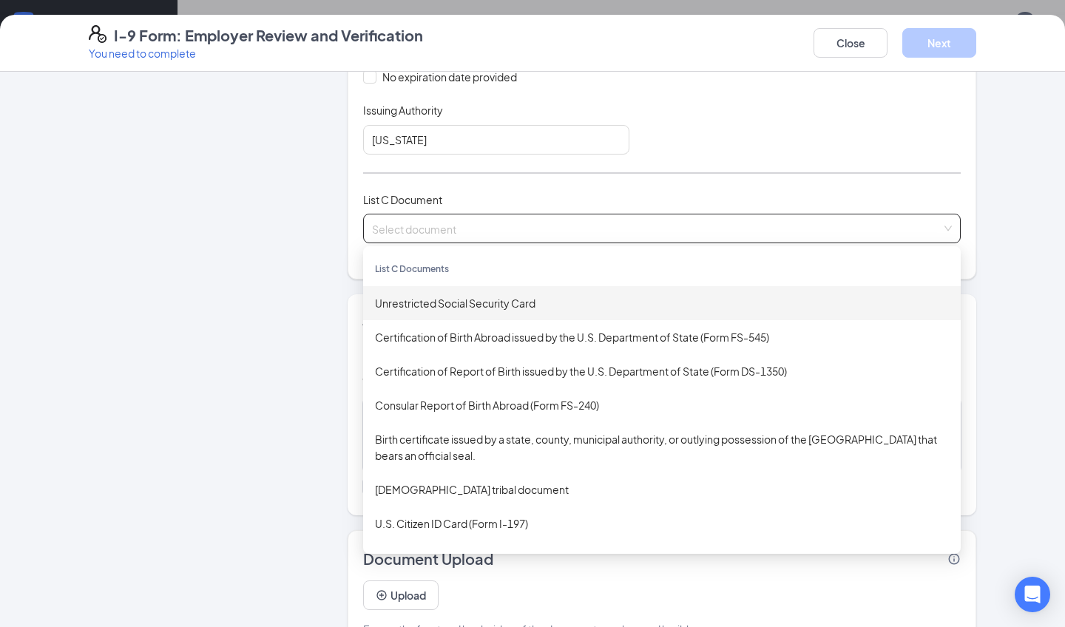
click at [495, 299] on div "Unrestricted Social Security Card" at bounding box center [662, 303] width 574 height 16
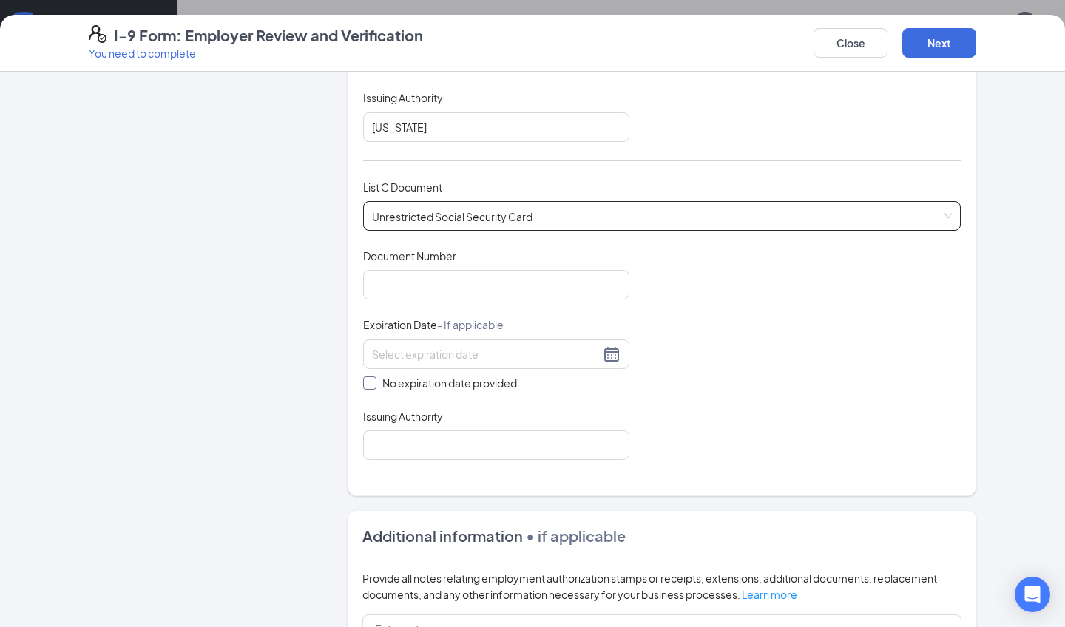
scroll to position [499, 0]
click at [370, 378] on input "No expiration date provided" at bounding box center [368, 380] width 10 height 10
checkbox input "true"
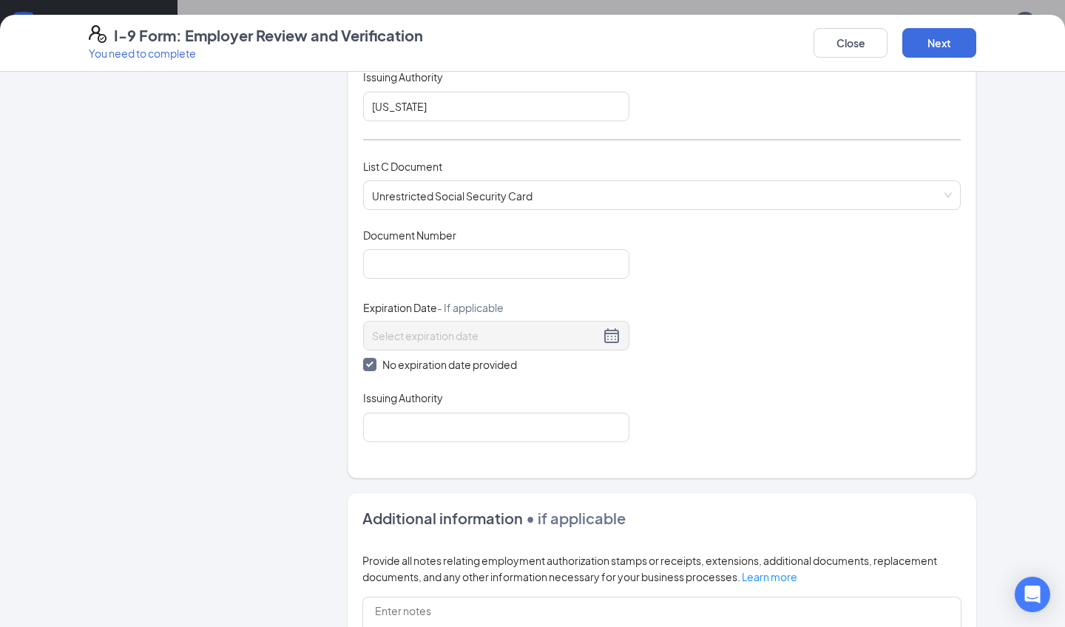
scroll to position [526, 0]
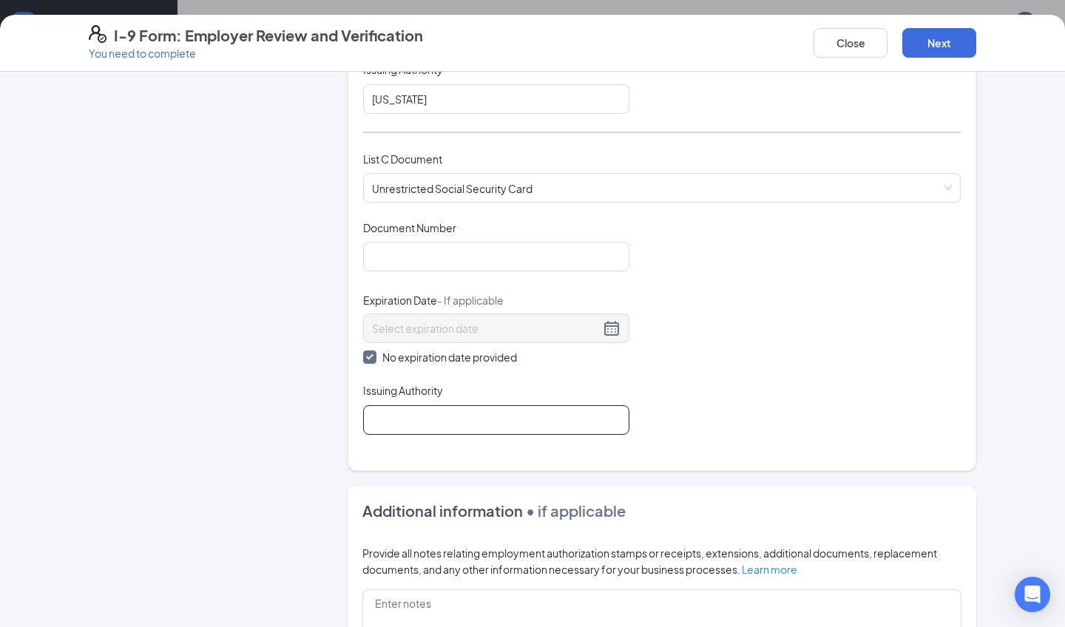
click at [457, 417] on input "Issuing Authority" at bounding box center [496, 420] width 266 height 30
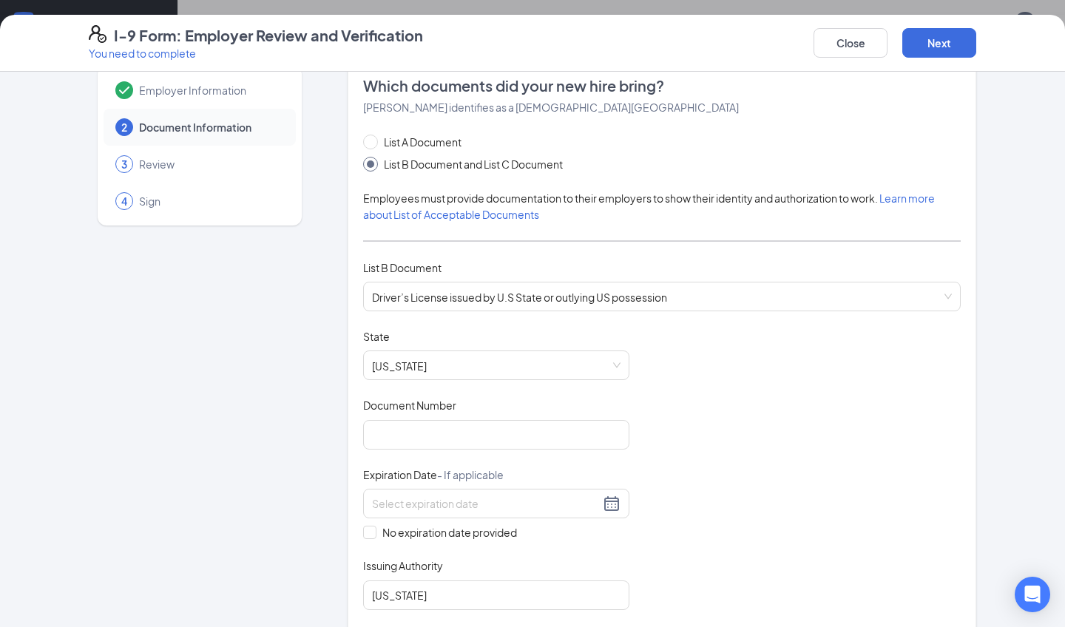
scroll to position [39, 0]
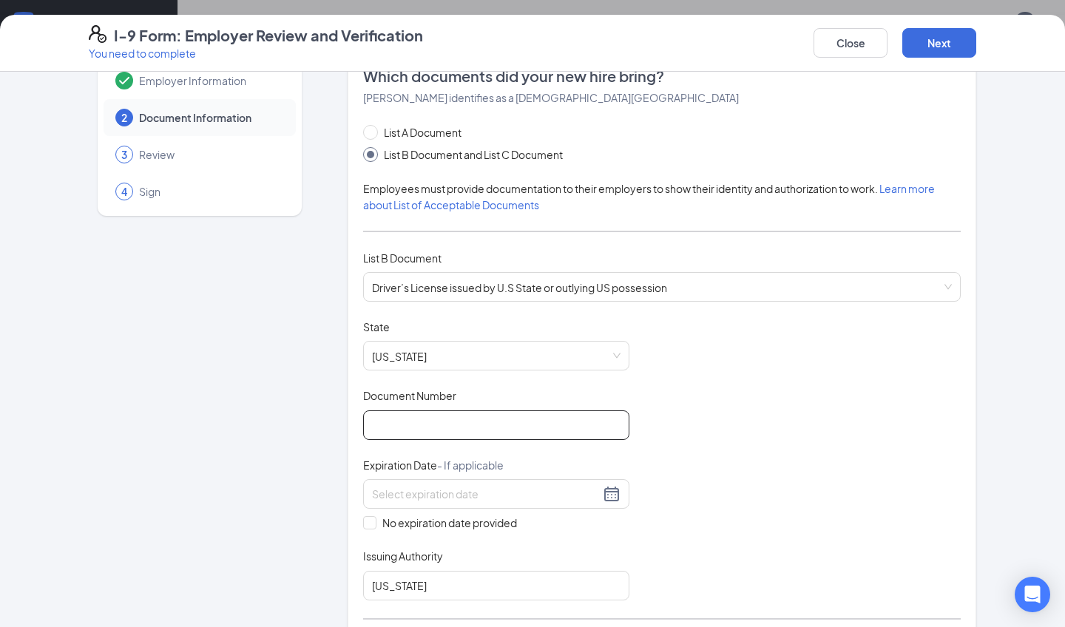
type input "Social Security Administration"
click at [426, 427] on input "Document Number" at bounding box center [496, 425] width 266 height 30
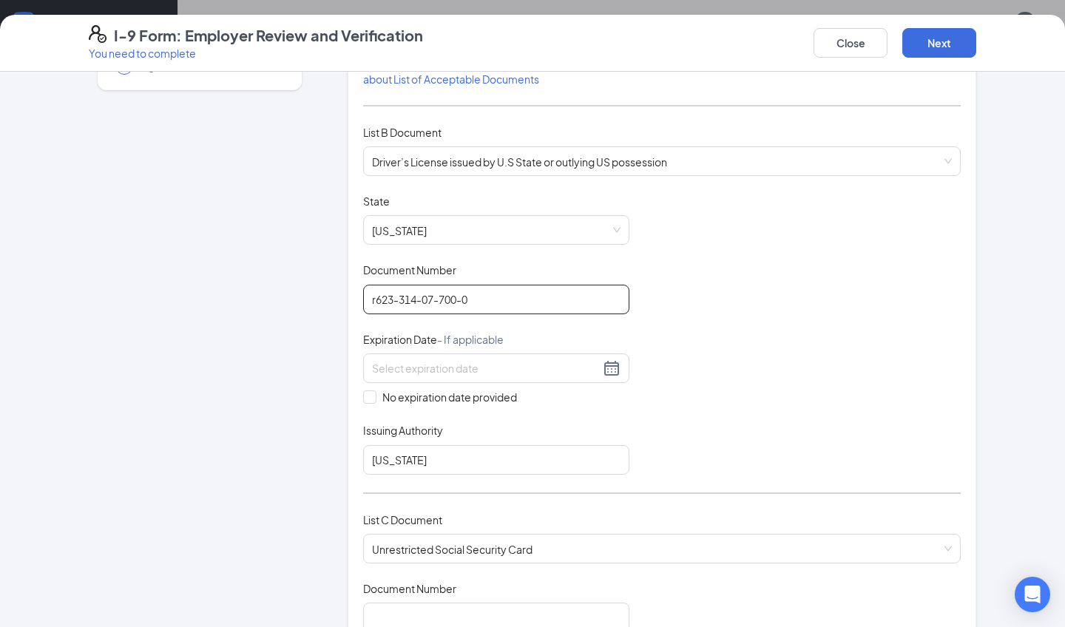
scroll to position [166, 0]
type input "r623-314-07-700-0"
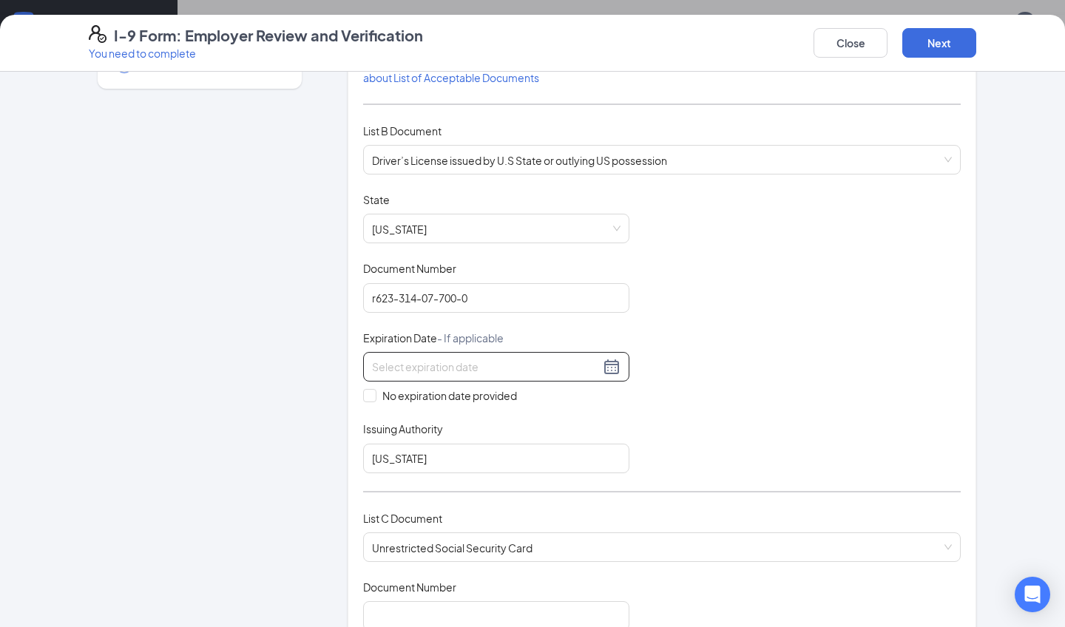
click at [440, 367] on input at bounding box center [486, 367] width 228 height 16
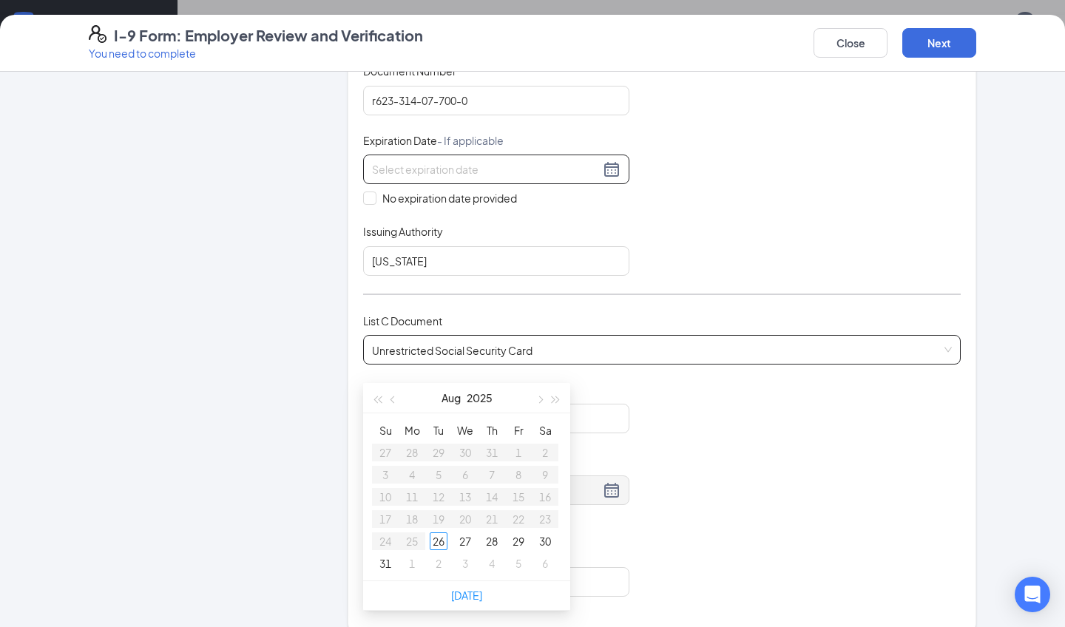
scroll to position [382, 0]
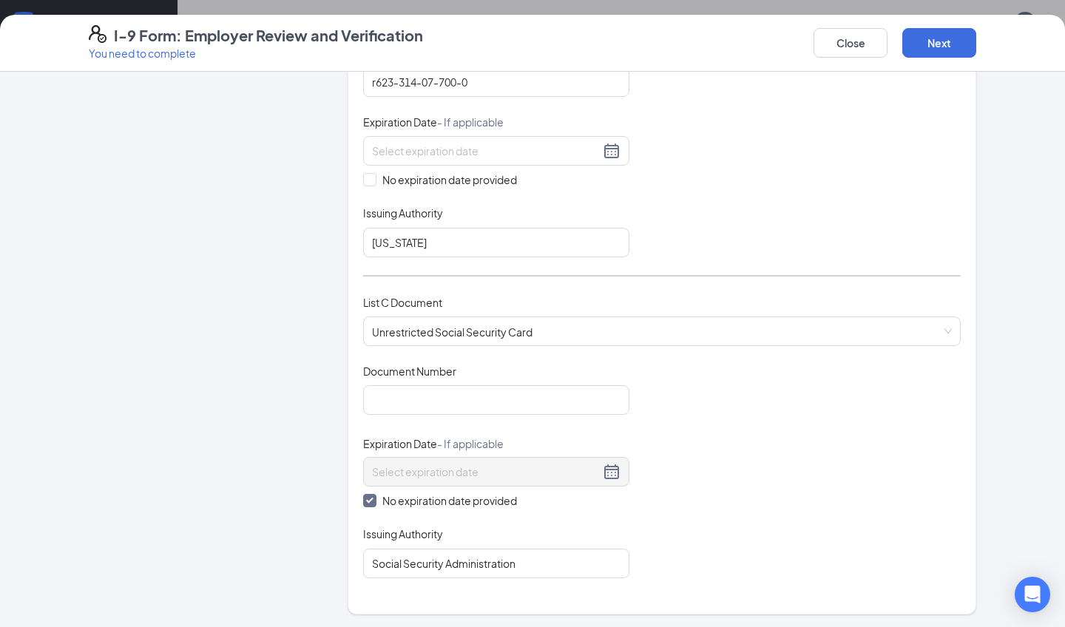
click at [322, 306] on div "Employer Information 2 Document Information 3 Review 4 Sign Which documents did…" at bounding box center [532, 347] width 887 height 1287
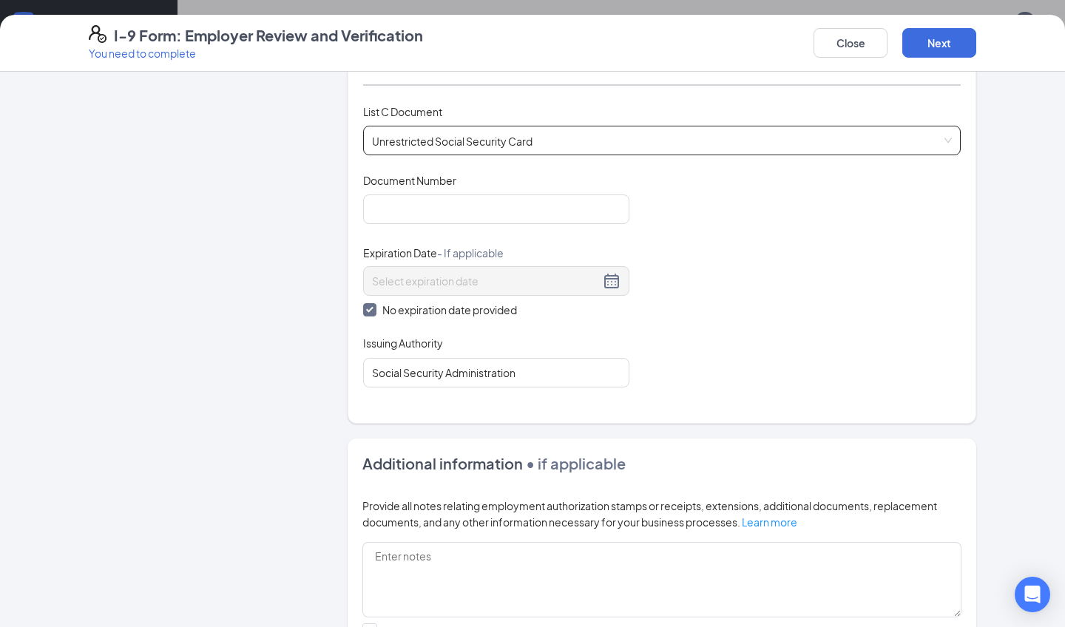
scroll to position [576, 0]
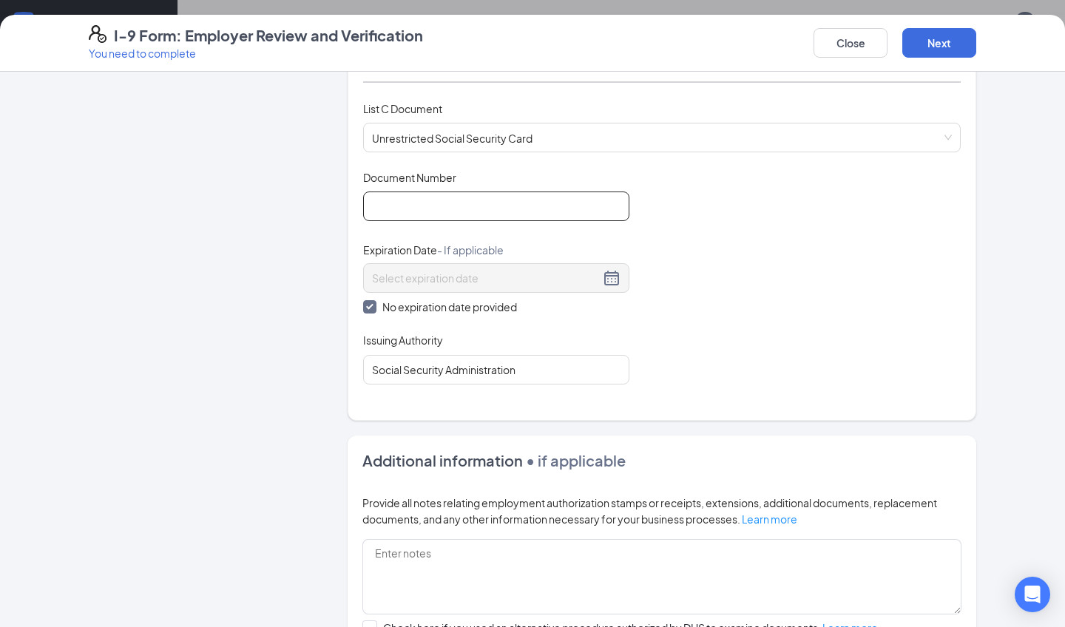
click at [413, 205] on input "Document Number" at bounding box center [496, 207] width 266 height 30
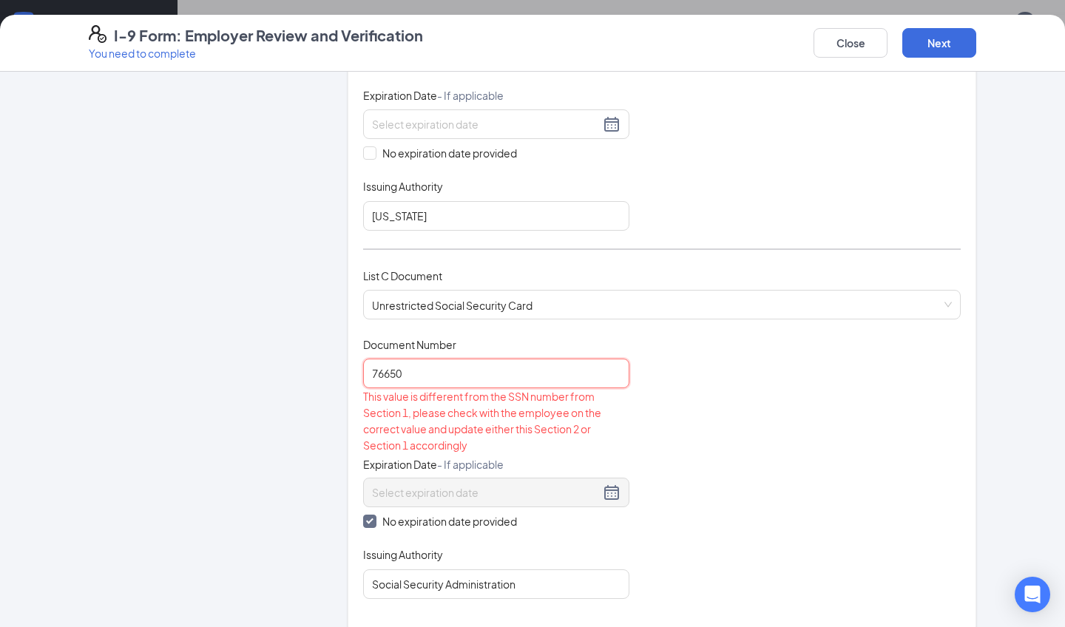
scroll to position [408, 0]
type input "76650"
click at [415, 121] on input at bounding box center [486, 125] width 228 height 16
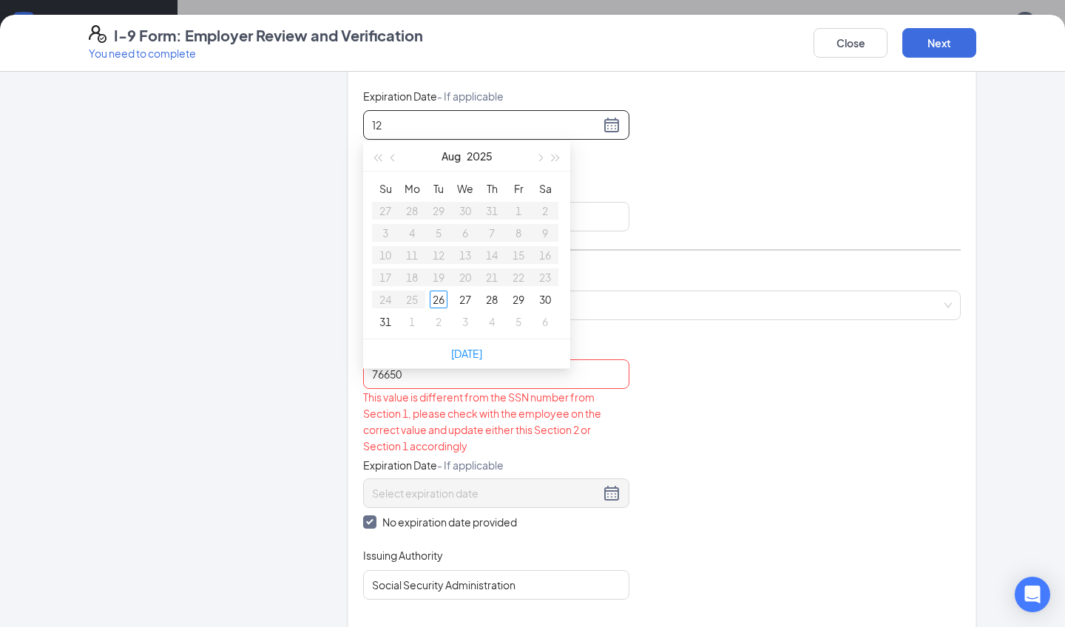
type input "1"
type input "[DATE]"
click at [310, 311] on div "Employer Information 2 Document Information 3 Review 4 Sign" at bounding box center [200, 345] width 222 height 1334
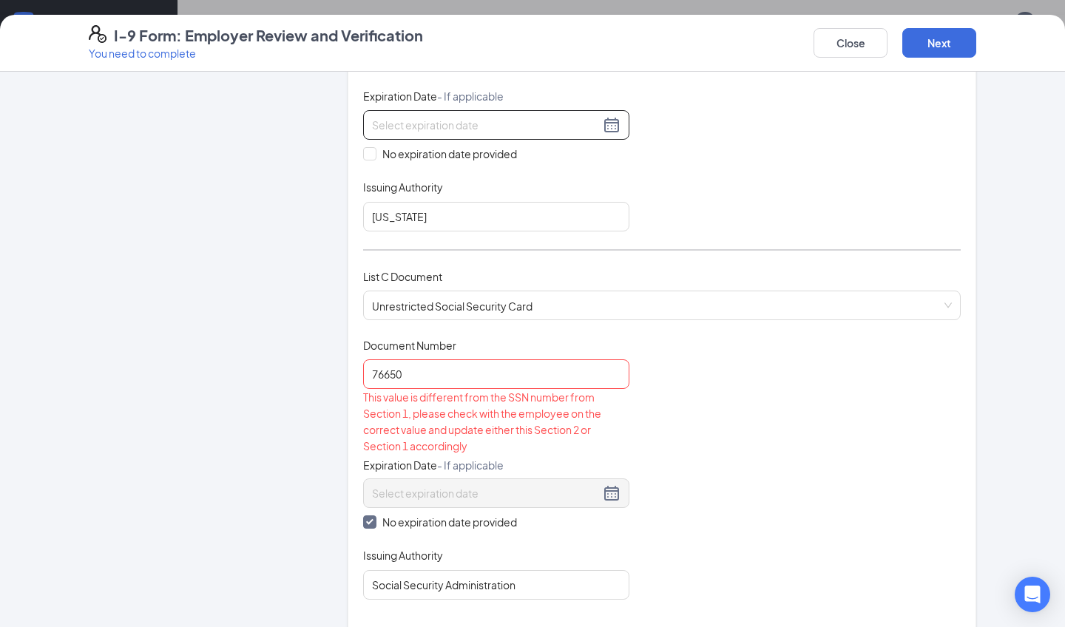
click at [476, 124] on input at bounding box center [486, 125] width 228 height 16
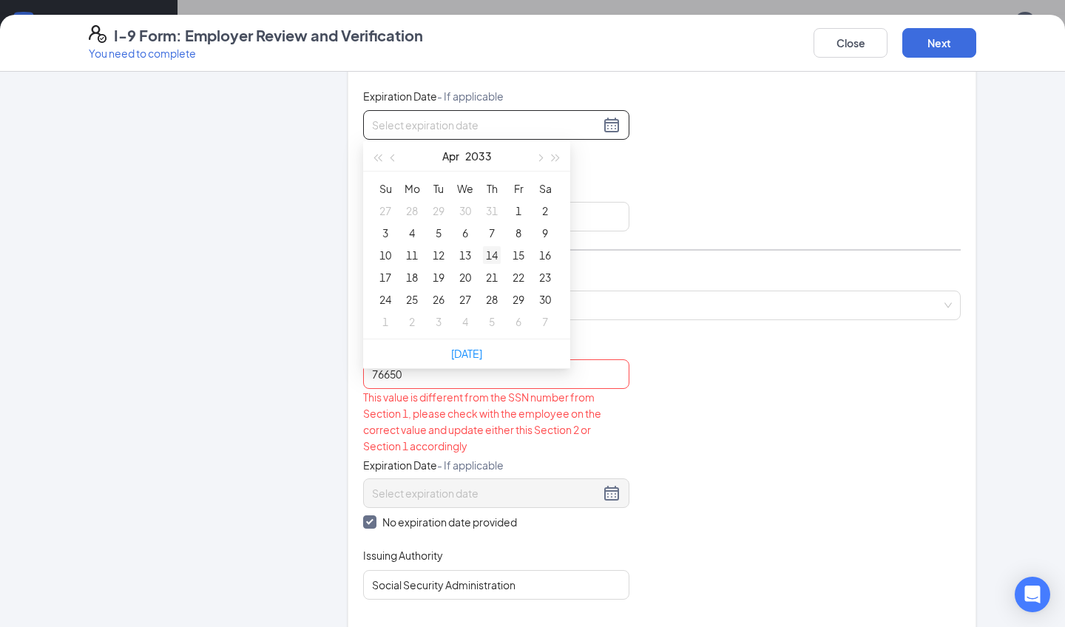
type input "[DATE]"
click at [450, 157] on button "Apr" at bounding box center [450, 156] width 17 height 30
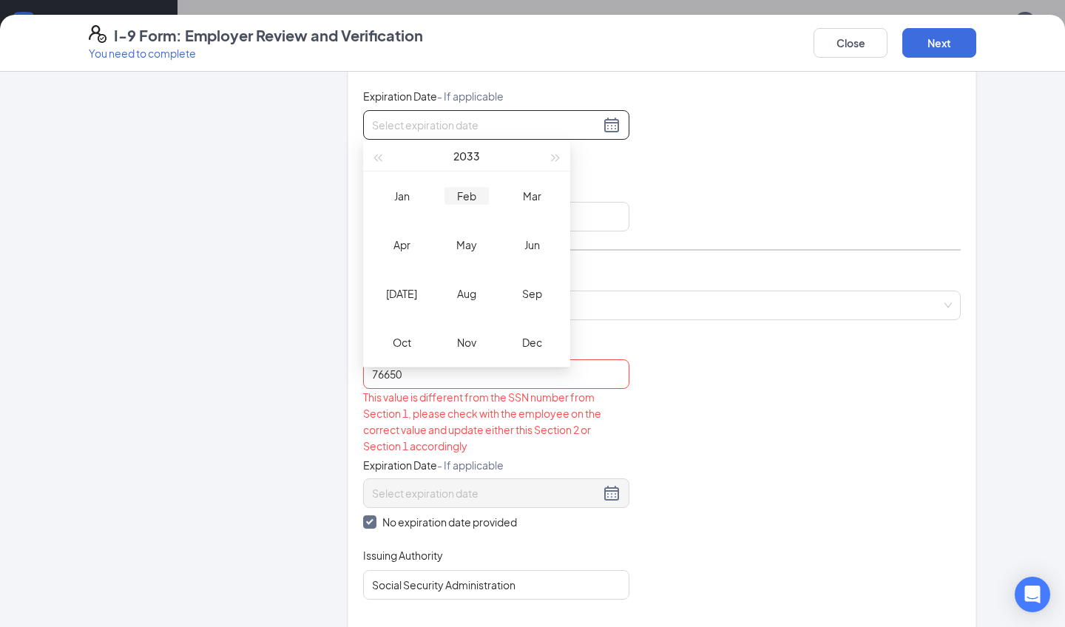
type input "[DATE]"
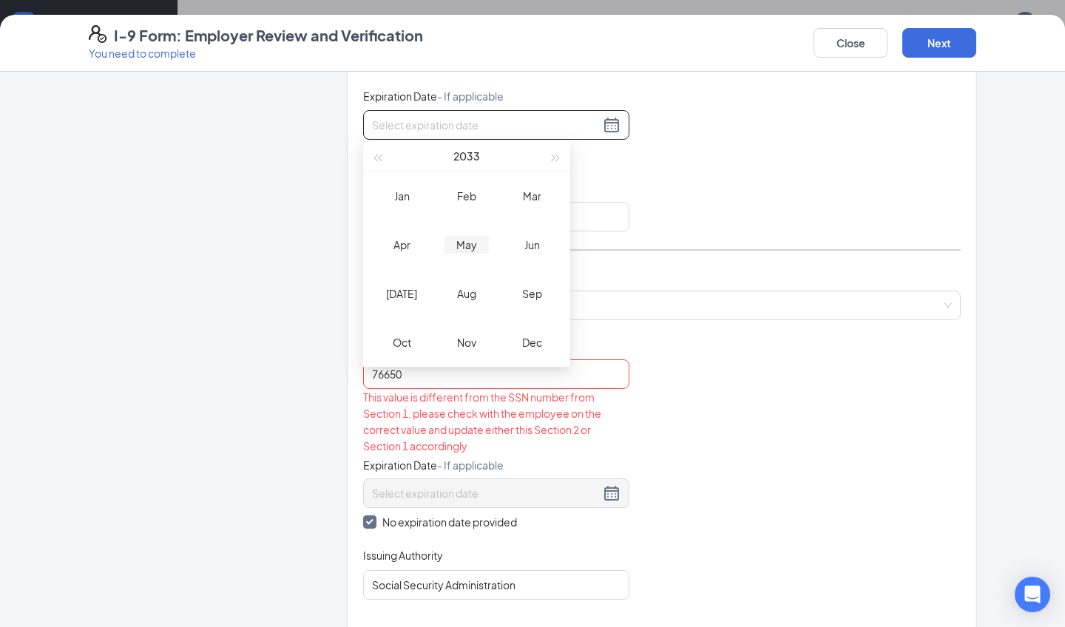
type input "[DATE]"
click at [401, 246] on div "Apr" at bounding box center [401, 245] width 44 height 18
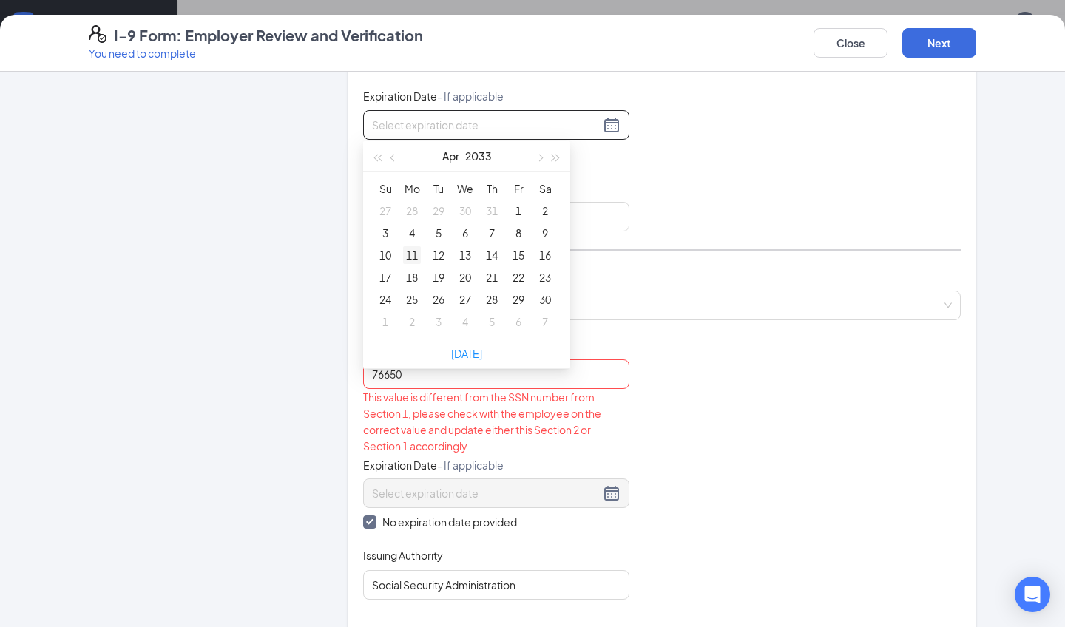
type input "[DATE]"
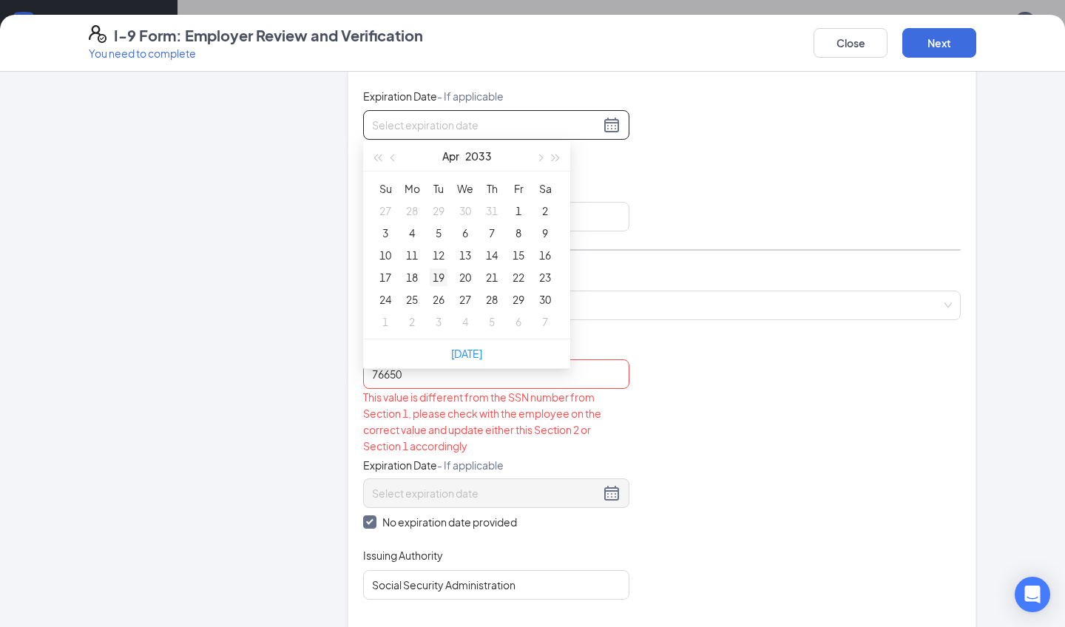
type input "[DATE]"
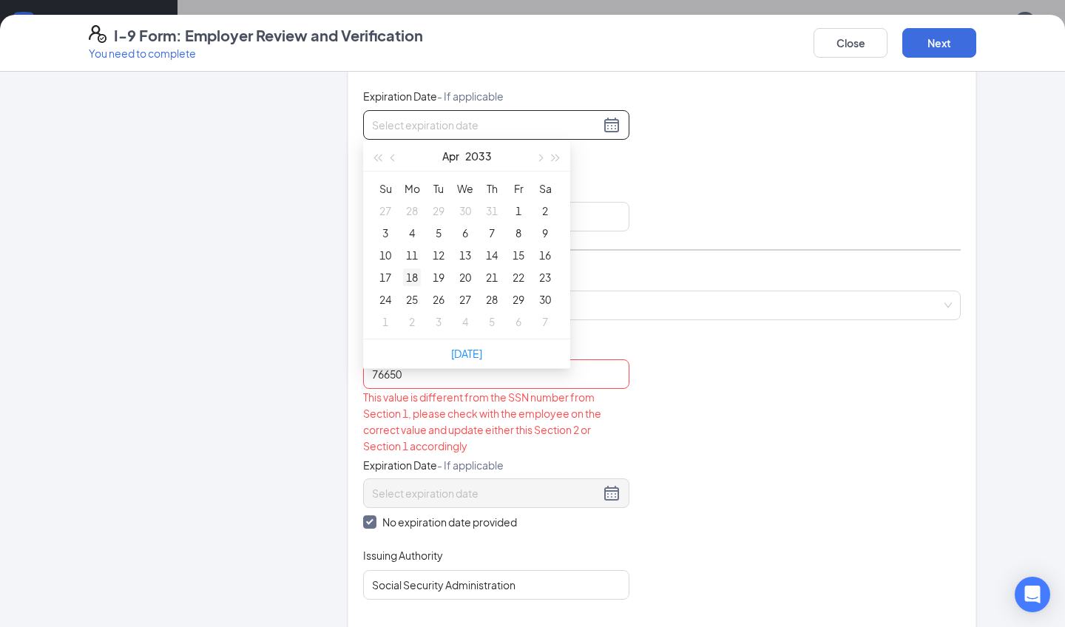
type input "[DATE]"
click at [436, 275] on div "19" at bounding box center [439, 277] width 18 height 18
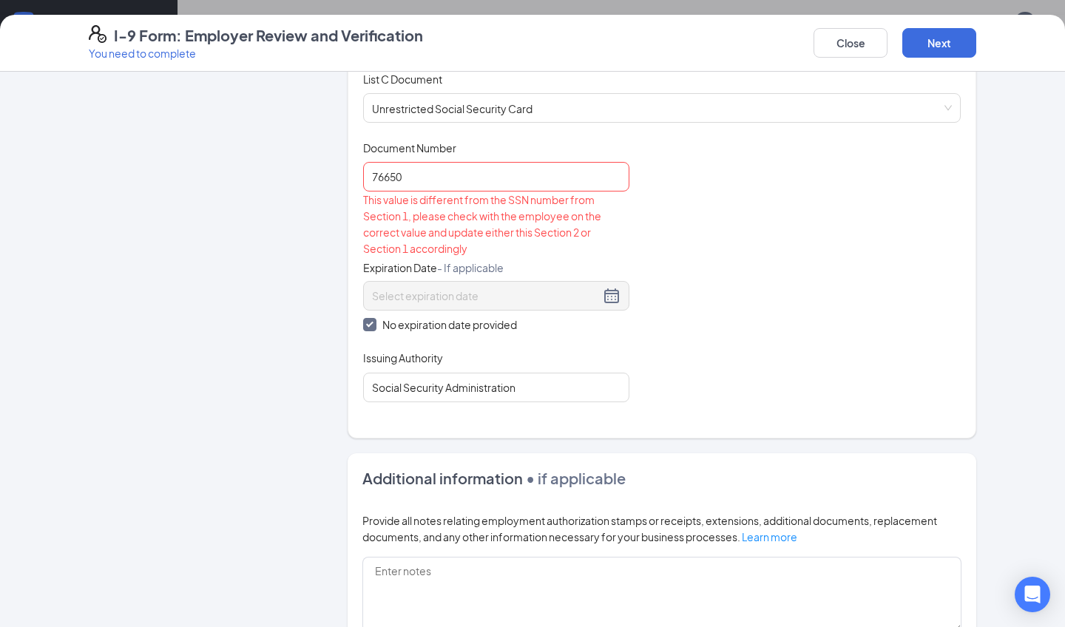
scroll to position [610, 0]
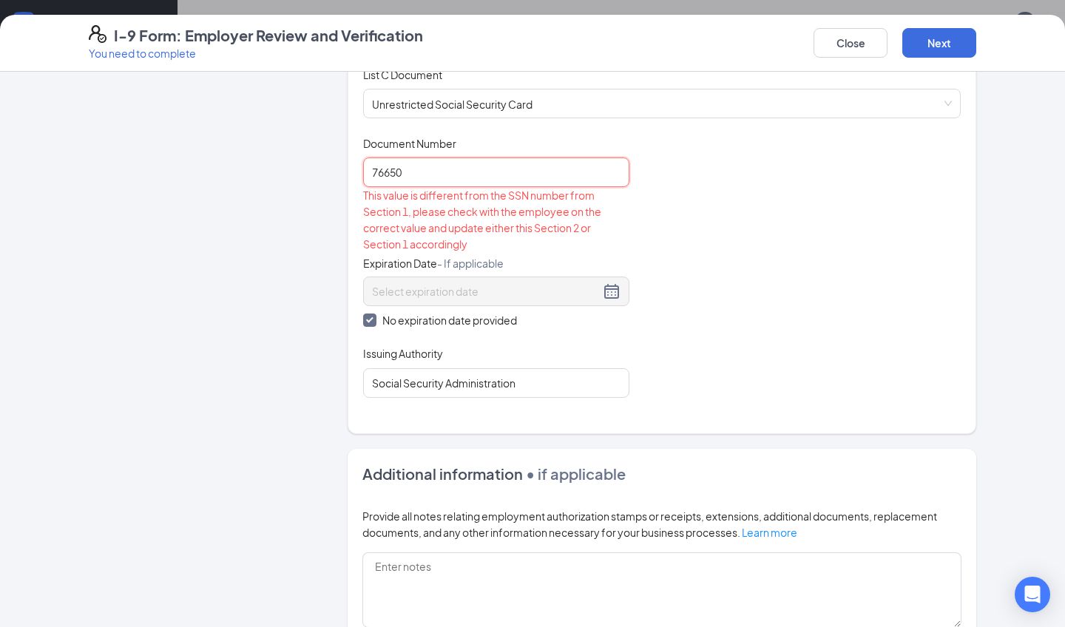
click at [437, 173] on input "76650" at bounding box center [496, 172] width 266 height 30
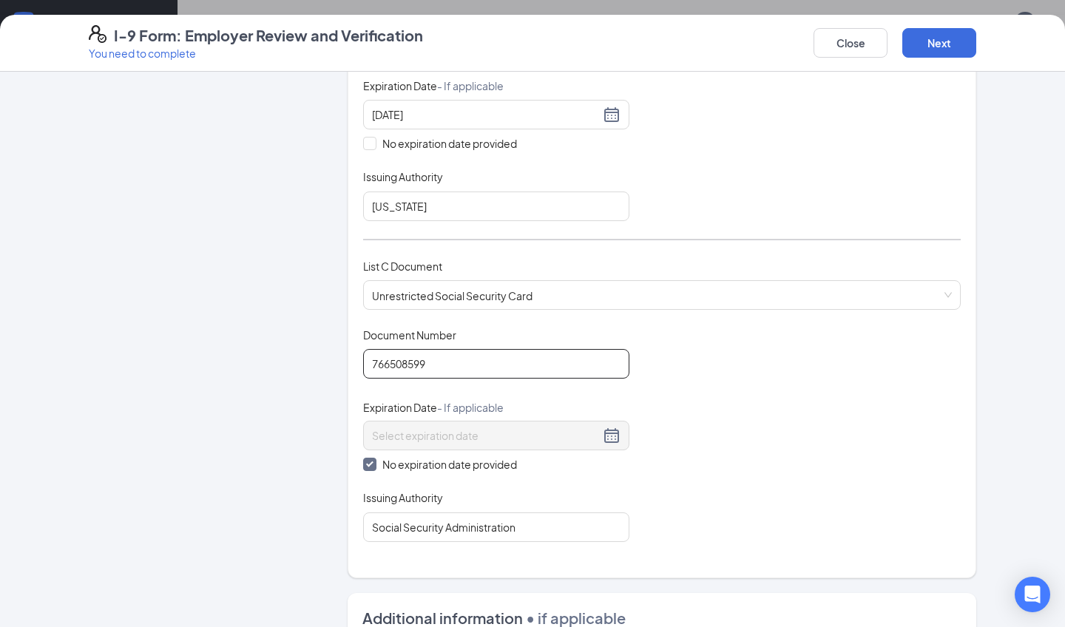
scroll to position [402, 0]
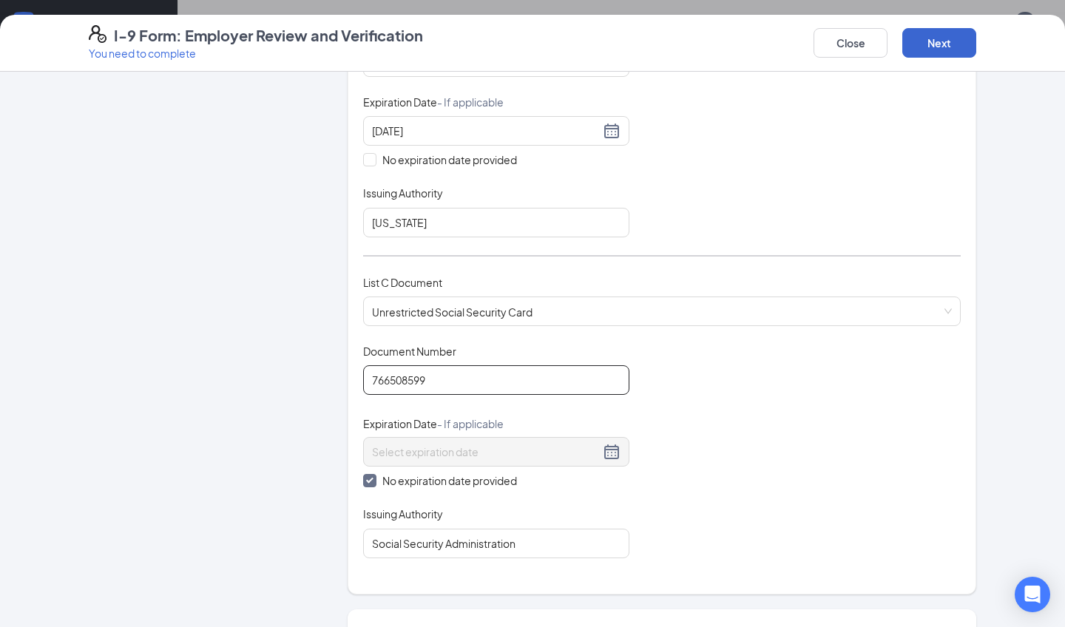
type input "766508599"
click at [917, 47] on button "Next" at bounding box center [939, 43] width 74 height 30
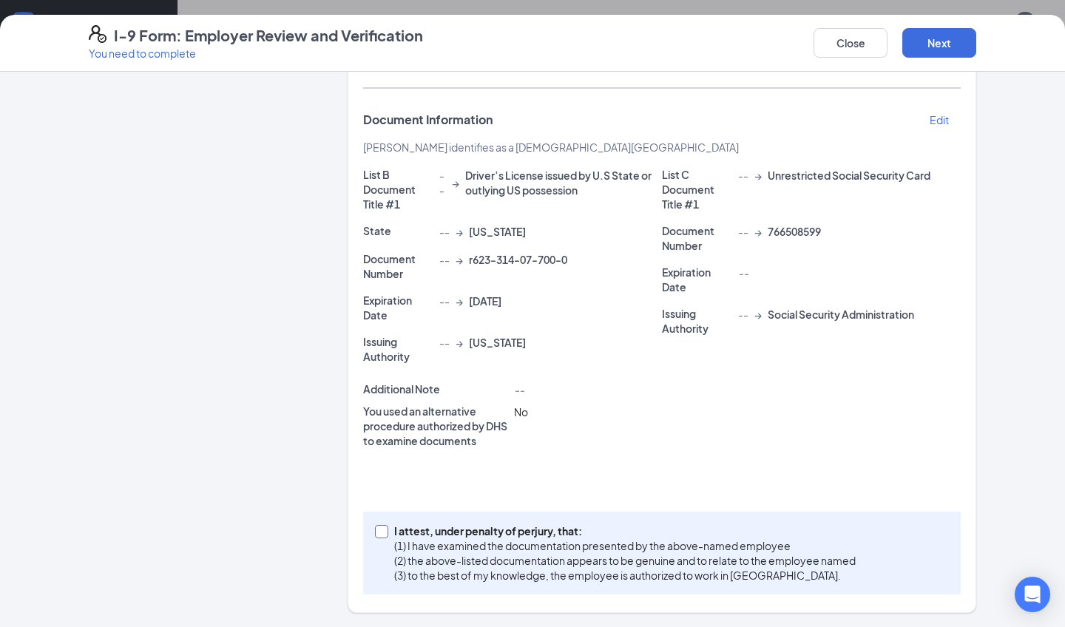
scroll to position [149, 0]
click at [384, 532] on input "I attest, under penalty of [PERSON_NAME], that: (1) I have examined the documen…" at bounding box center [380, 530] width 10 height 10
checkbox input "true"
click at [936, 43] on button "Next" at bounding box center [939, 43] width 74 height 30
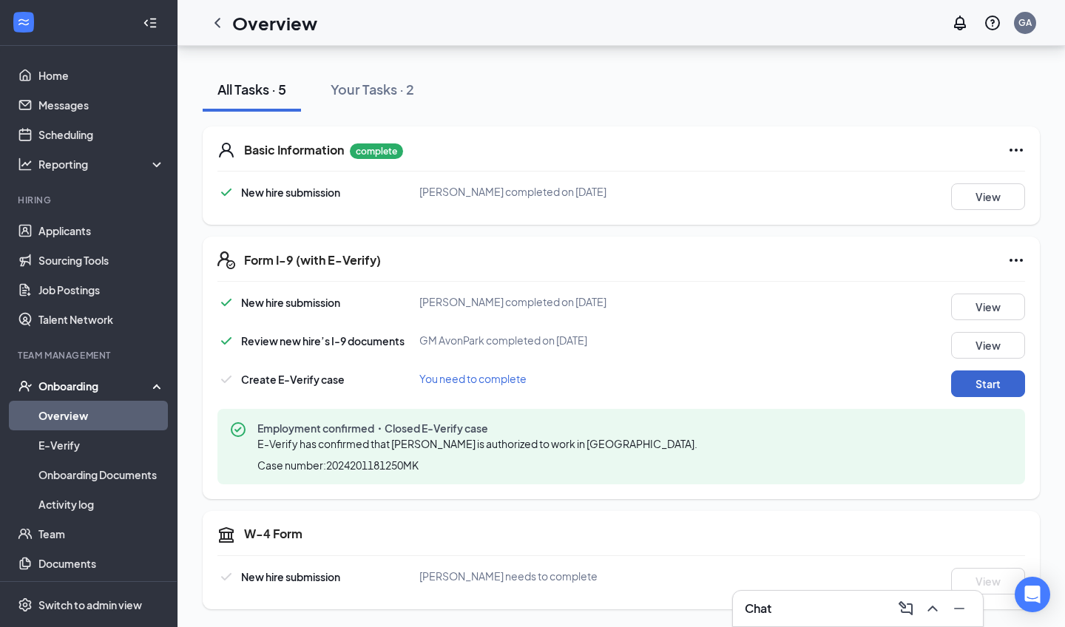
click at [997, 382] on button "Start" at bounding box center [988, 383] width 74 height 27
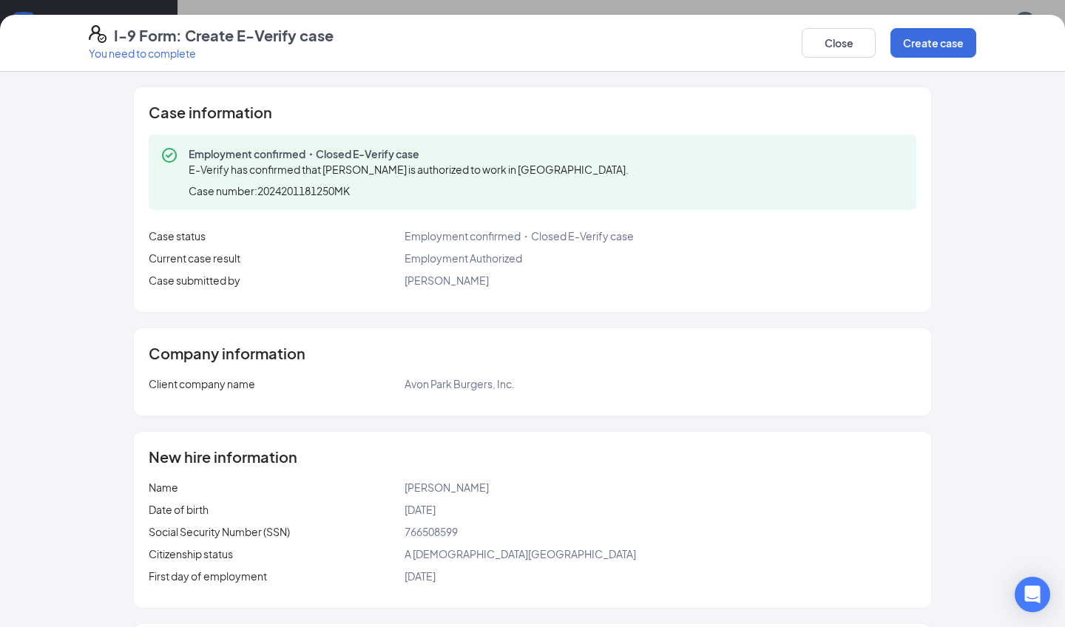
scroll to position [0, 0]
click at [942, 42] on button "Create case" at bounding box center [933, 43] width 86 height 30
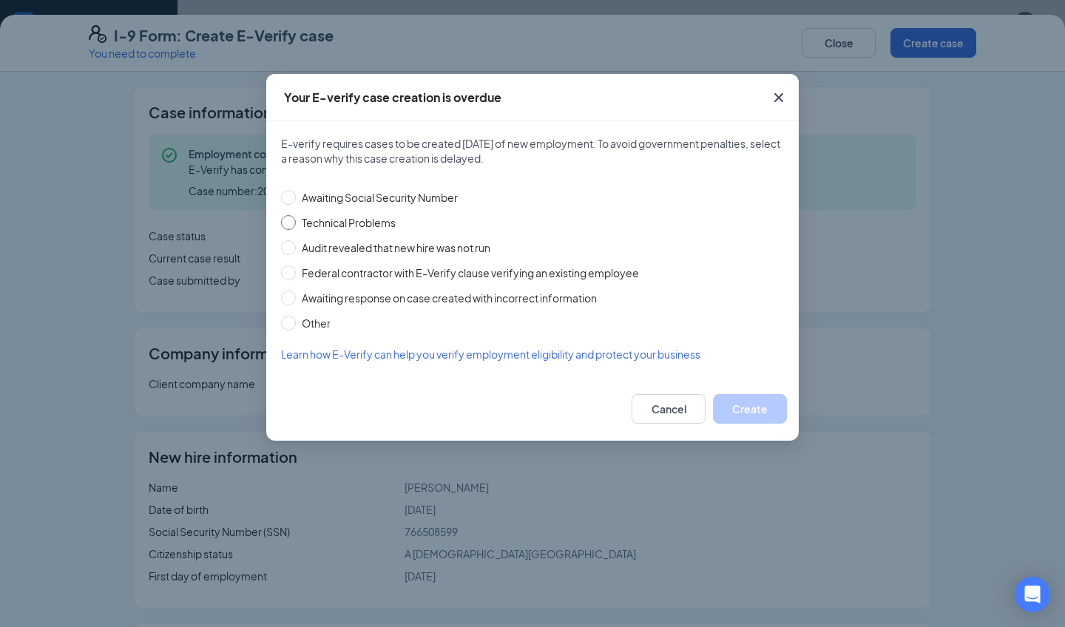
click at [297, 226] on span "Technical Problems" at bounding box center [349, 222] width 106 height 16
click at [296, 226] on input "Technical Problems" at bounding box center [288, 222] width 15 height 15
radio input "true"
click at [730, 407] on button "Create" at bounding box center [750, 409] width 74 height 30
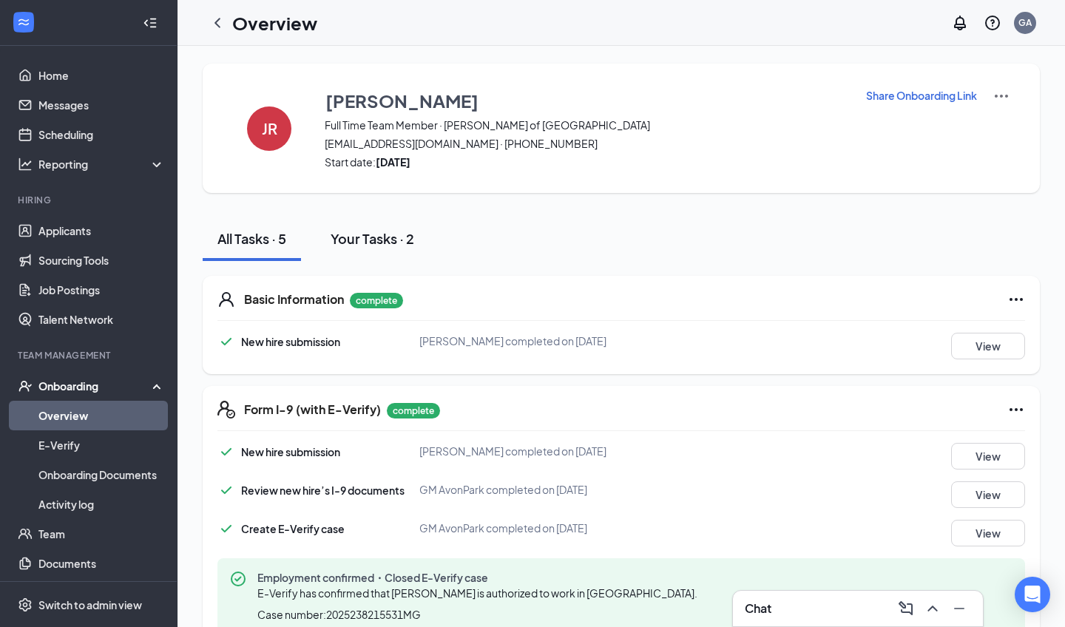
click at [377, 245] on div "Your Tasks · 2" at bounding box center [373, 238] width 84 height 18
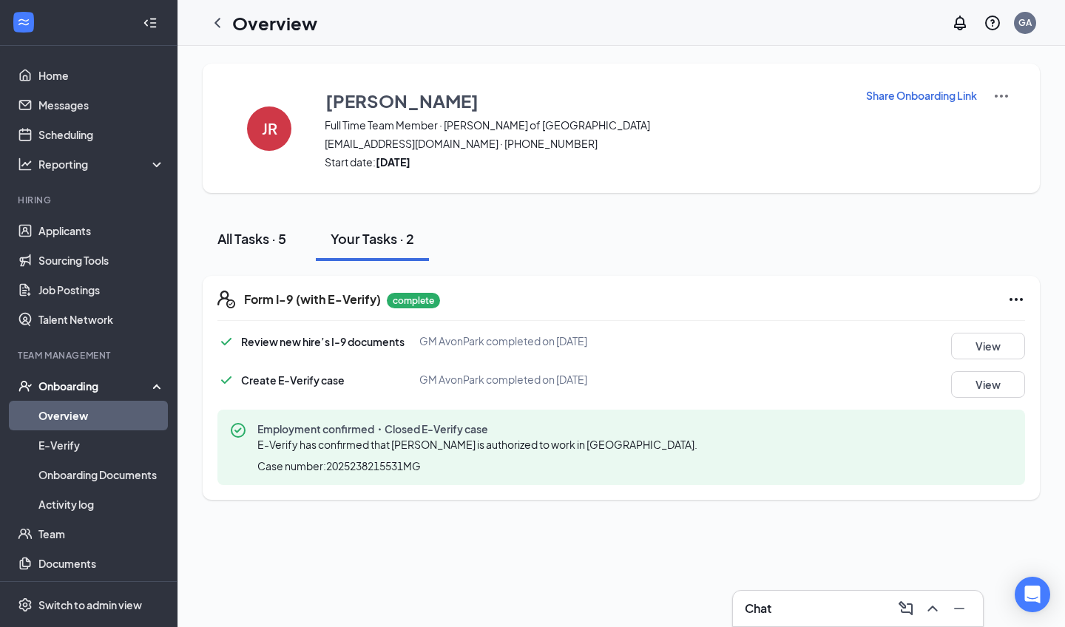
click at [296, 239] on button "All Tasks · 5" at bounding box center [252, 239] width 98 height 44
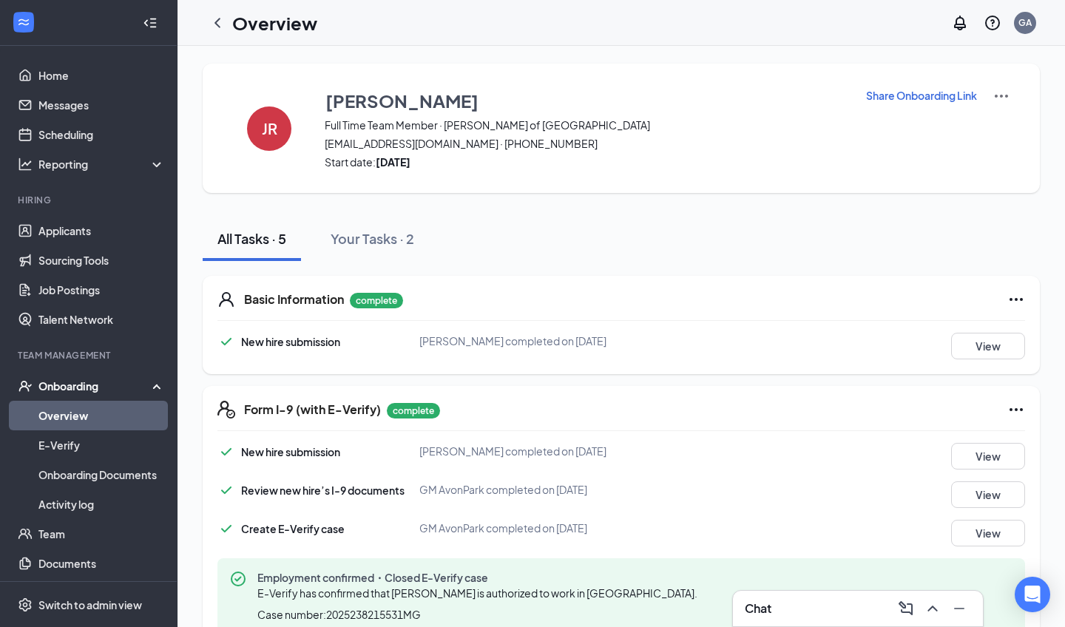
click at [79, 384] on div "Onboarding" at bounding box center [95, 386] width 114 height 15
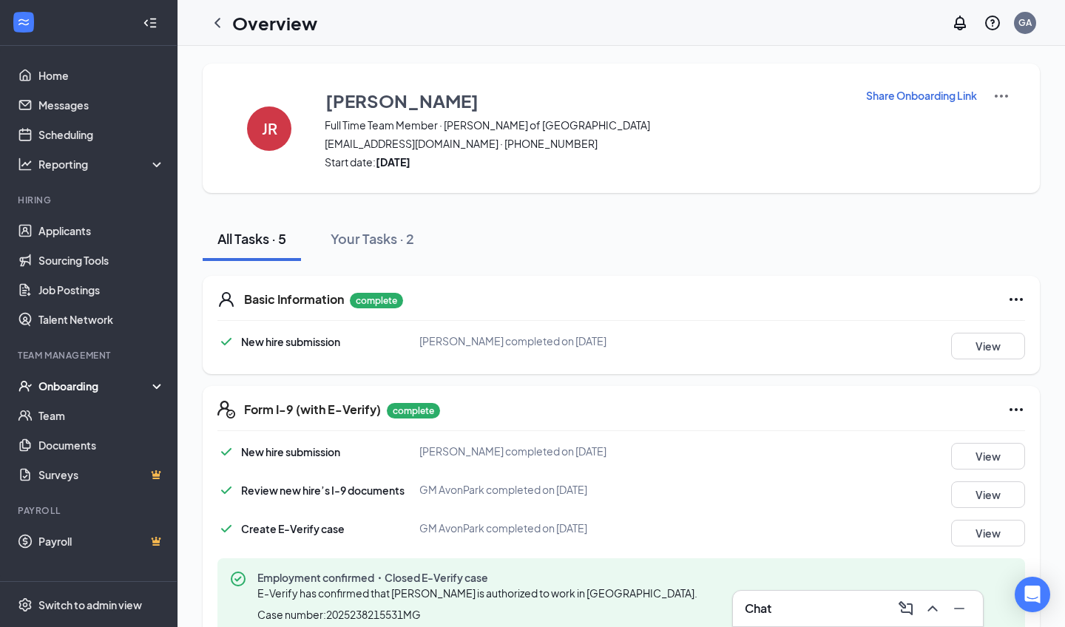
click at [79, 384] on div "Onboarding" at bounding box center [95, 386] width 114 height 15
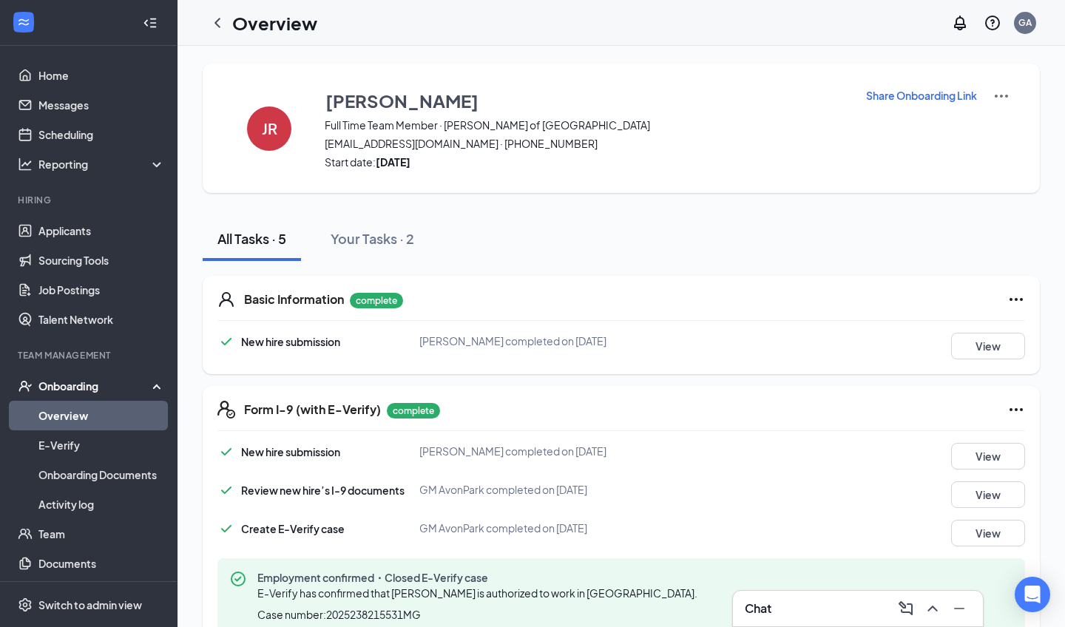
click at [64, 402] on link "Overview" at bounding box center [101, 416] width 126 height 30
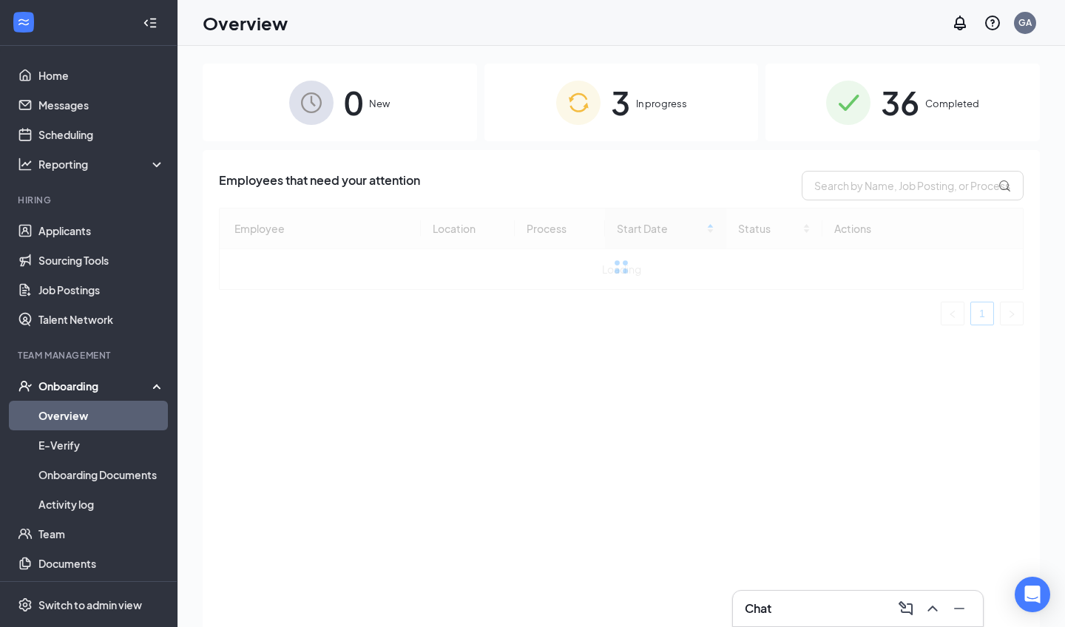
click at [648, 93] on div "3 In progress" at bounding box center [621, 103] width 274 height 78
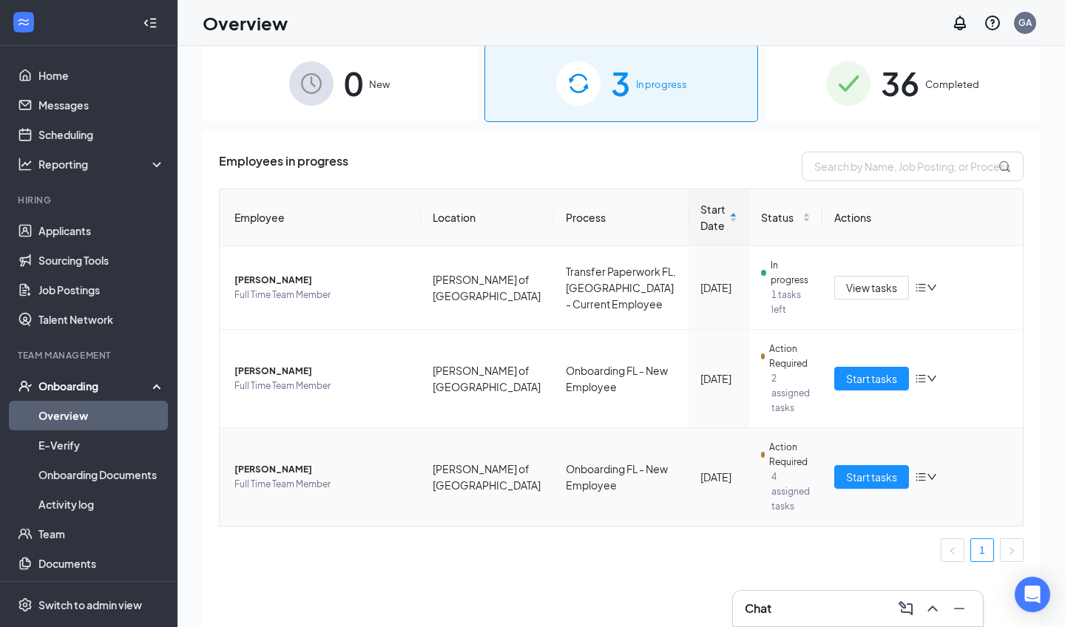
scroll to position [19, 0]
click at [458, 587] on div "Employees in progress Employee Location Process Start Date Status Actions [PERS…" at bounding box center [621, 388] width 837 height 514
click at [866, 376] on span "Start tasks" at bounding box center [871, 378] width 51 height 16
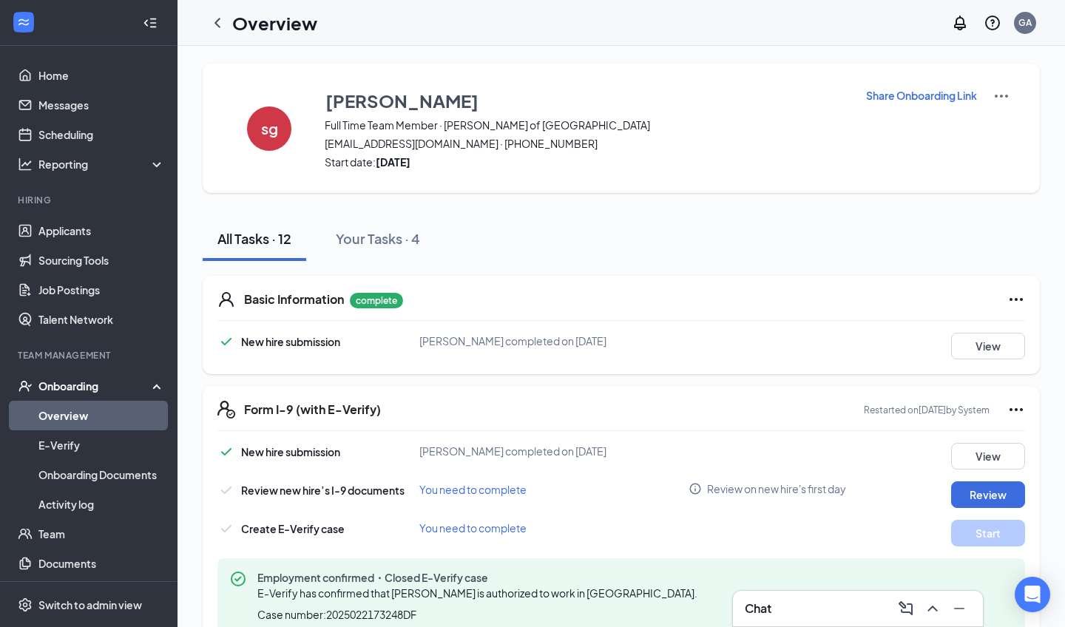
click at [66, 383] on div "Onboarding" at bounding box center [95, 386] width 114 height 15
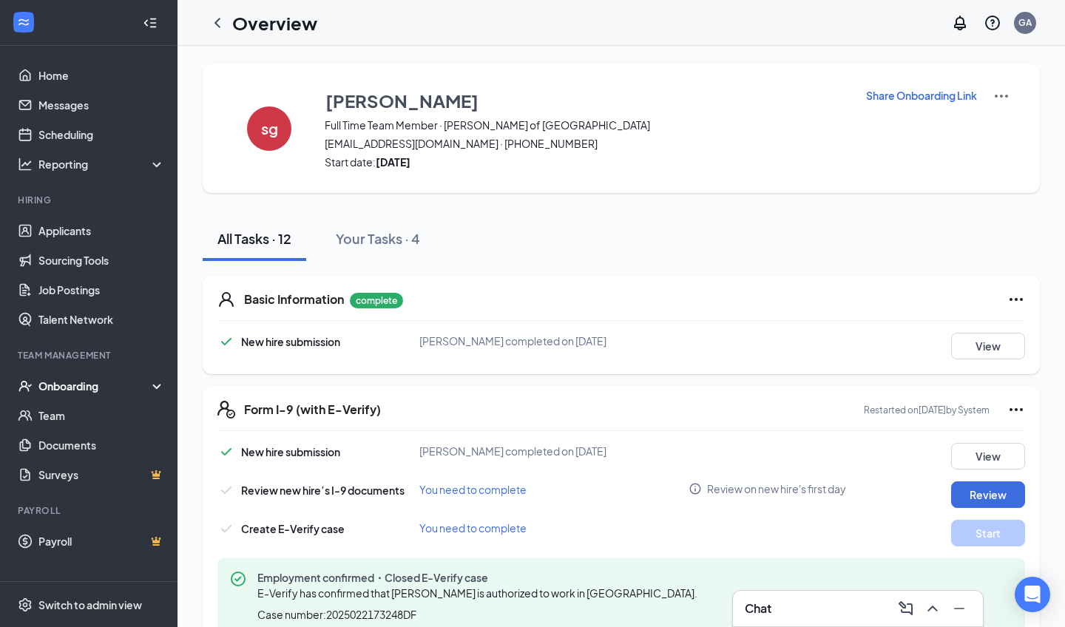
click at [55, 382] on div "Onboarding" at bounding box center [95, 386] width 114 height 15
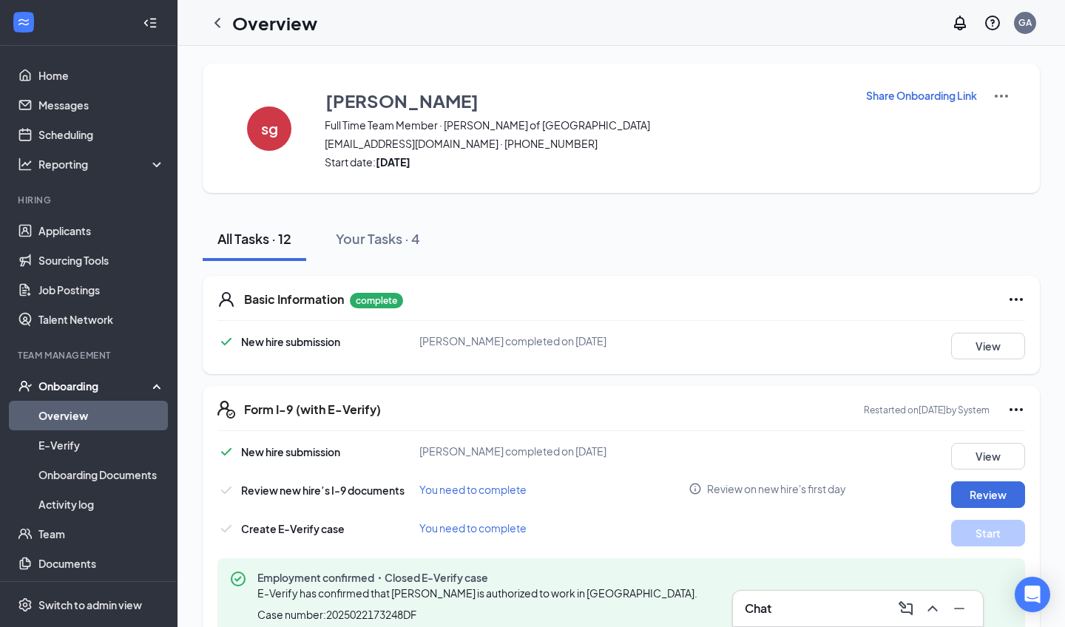
click at [51, 412] on link "Overview" at bounding box center [101, 416] width 126 height 30
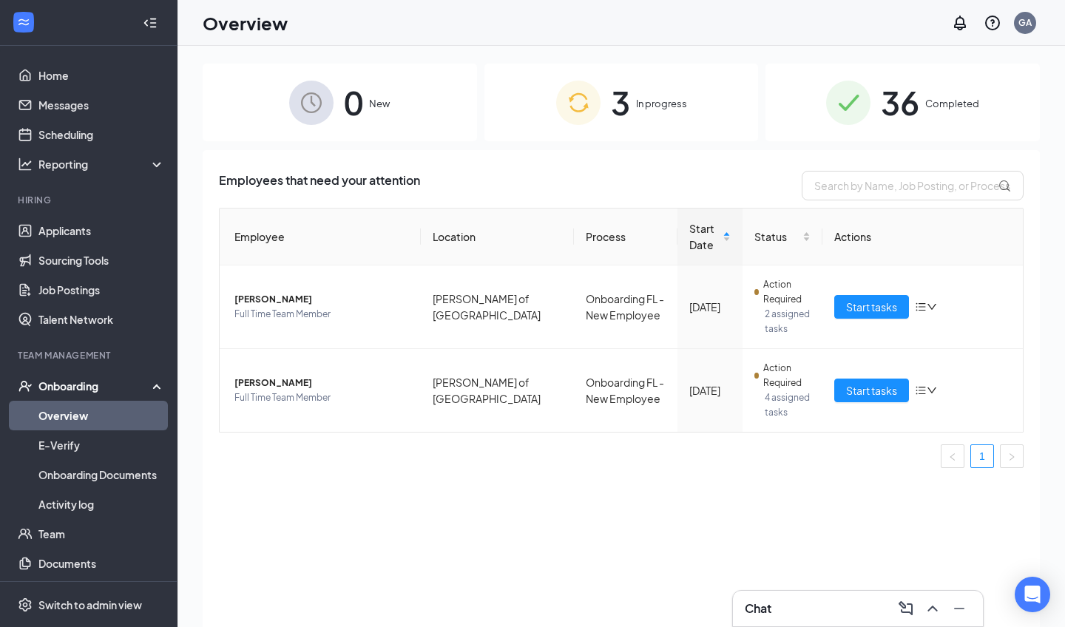
click at [612, 159] on div "Employees that need your attention Employee Location Process Start Date Status …" at bounding box center [621, 407] width 837 height 514
click at [600, 96] on div "3 In progress" at bounding box center [621, 103] width 274 height 78
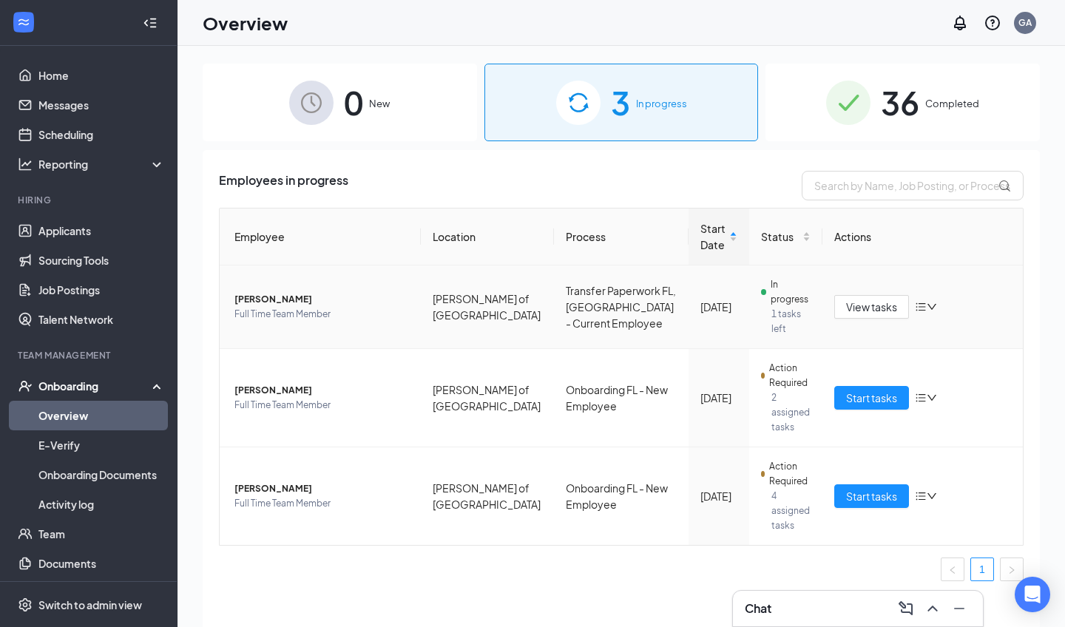
click at [311, 291] on td "[PERSON_NAME] Full Time Team Member" at bounding box center [320, 307] width 201 height 84
click at [307, 302] on span "[PERSON_NAME]" at bounding box center [321, 299] width 175 height 15
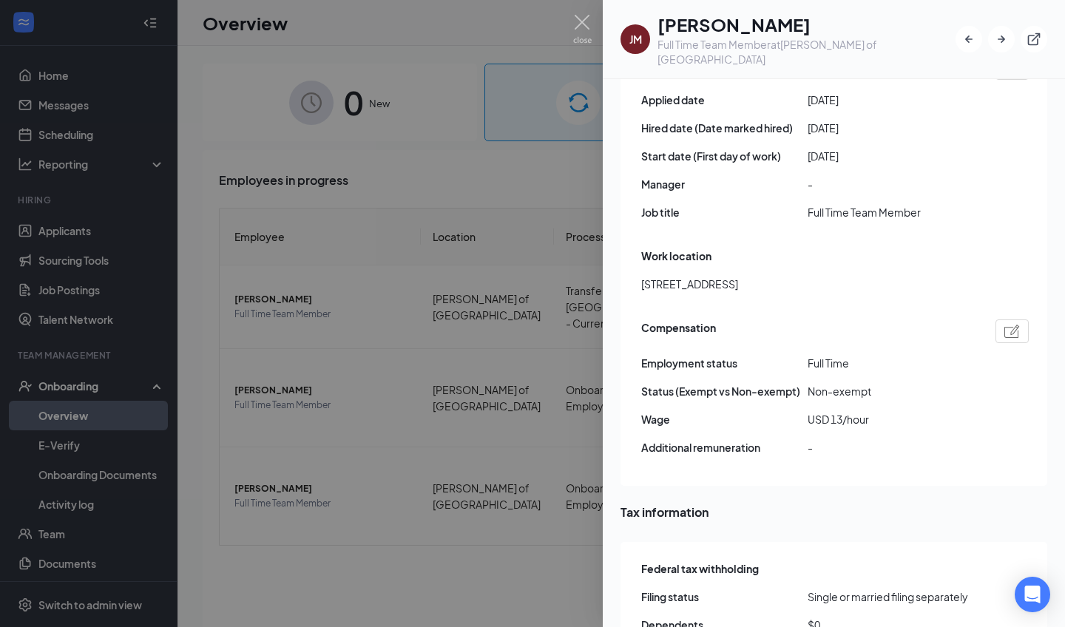
scroll to position [938, 0]
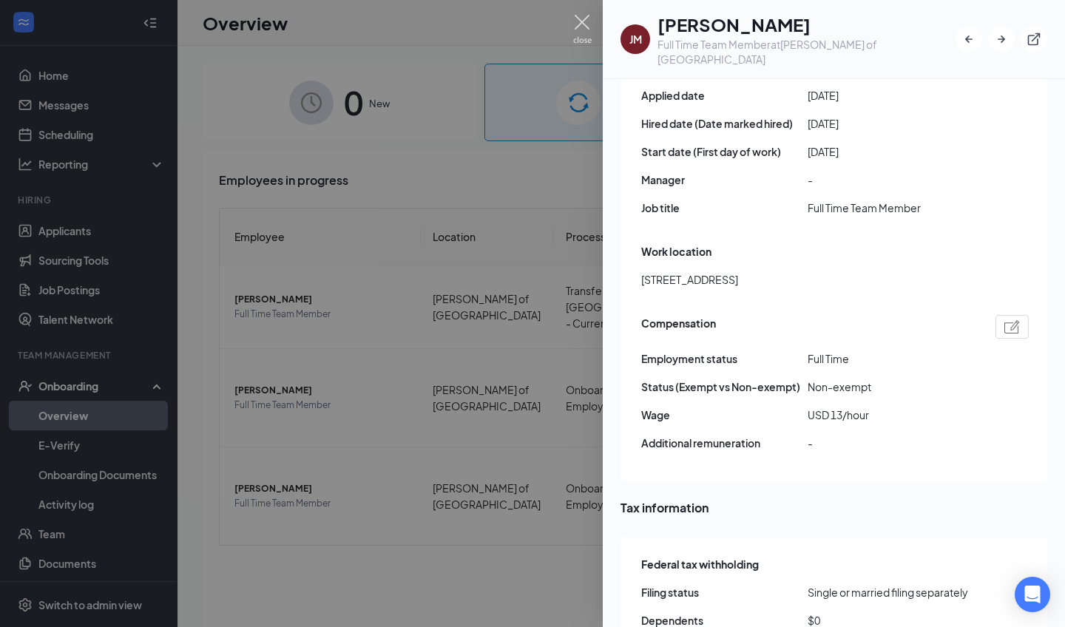
click at [581, 30] on img at bounding box center [582, 29] width 18 height 29
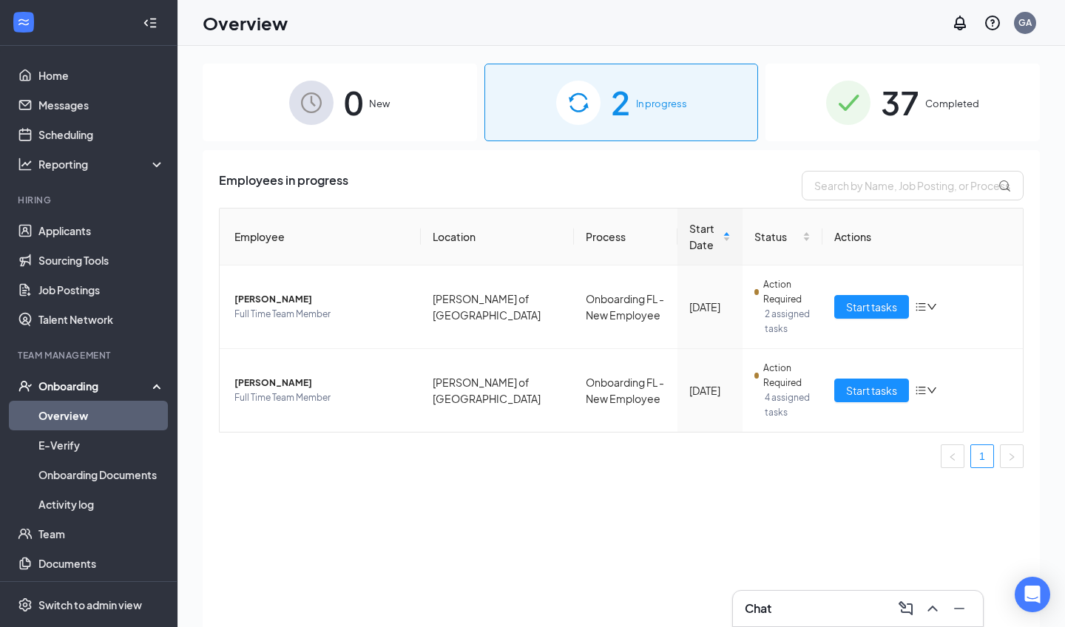
click at [917, 88] on span "37" at bounding box center [900, 102] width 38 height 51
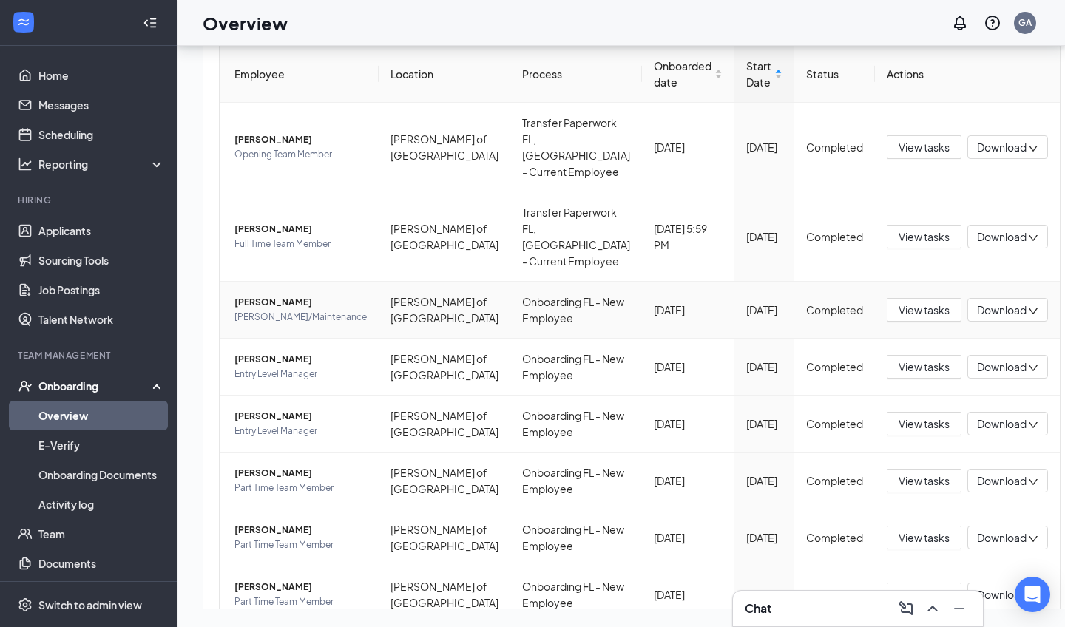
scroll to position [92, 0]
